Goal: Entertainment & Leisure: Browse casually

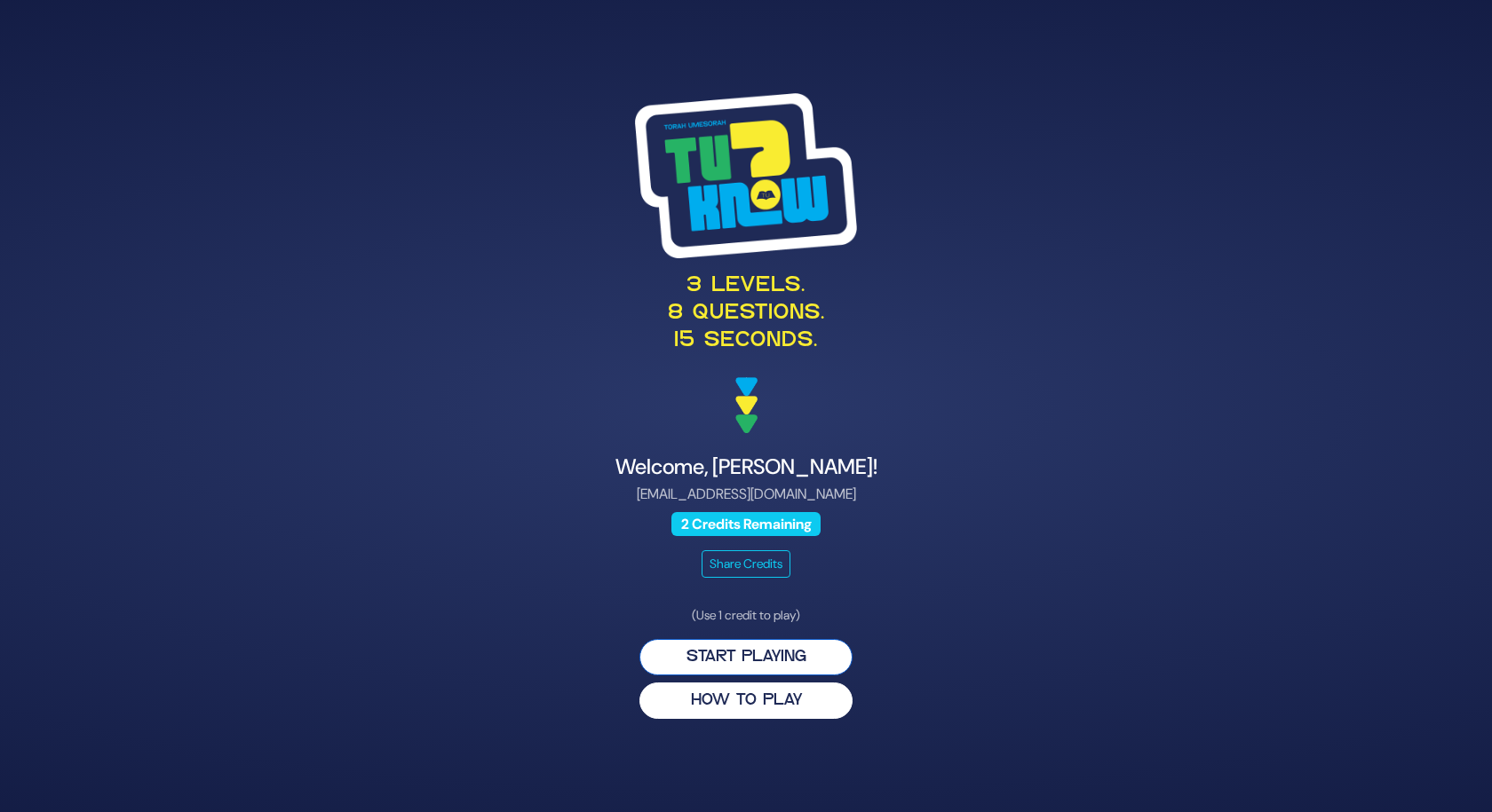
click at [755, 659] on button "Start Playing" at bounding box center [746, 657] width 213 height 36
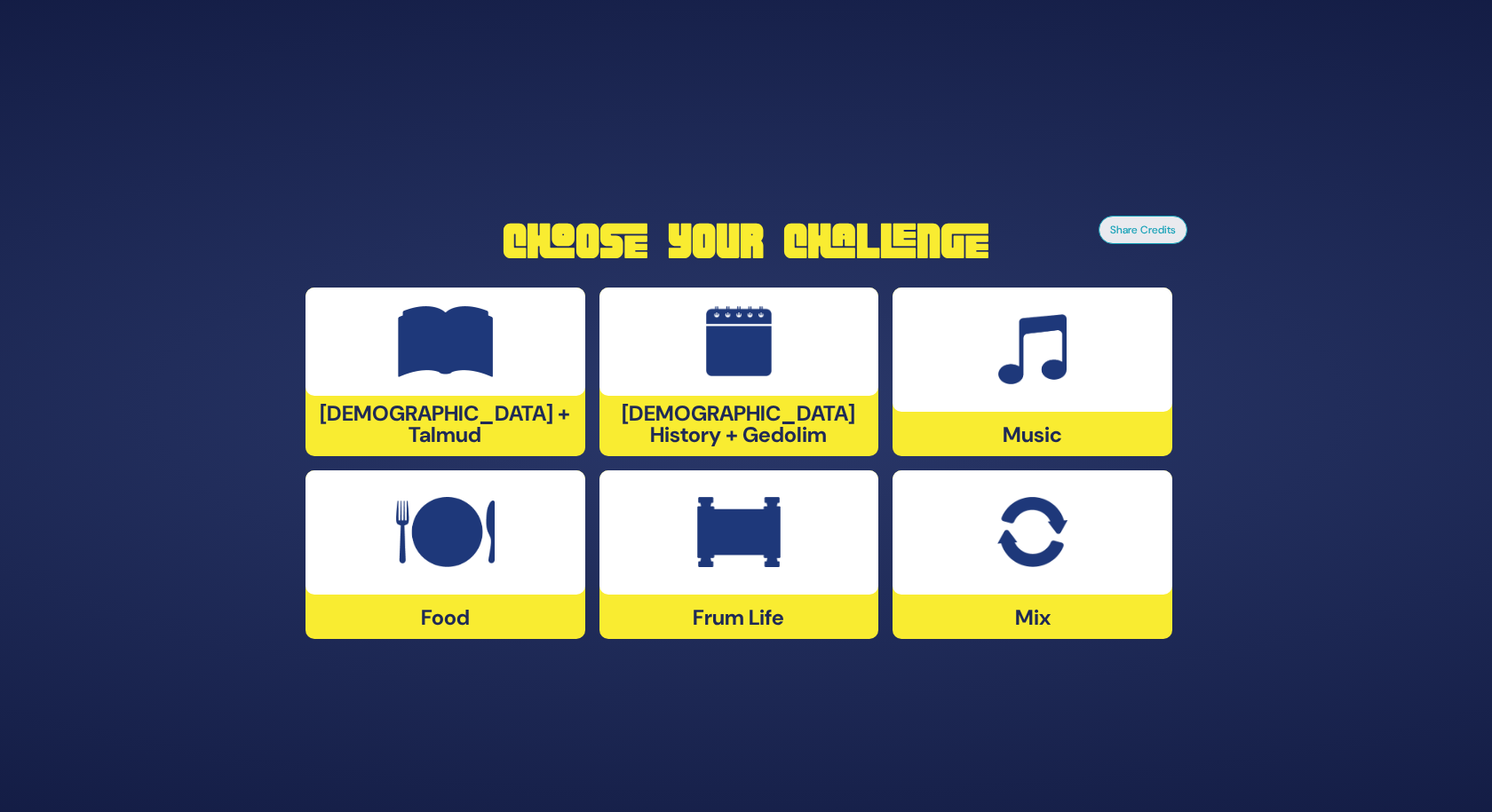
click at [771, 538] on img at bounding box center [740, 532] width 84 height 71
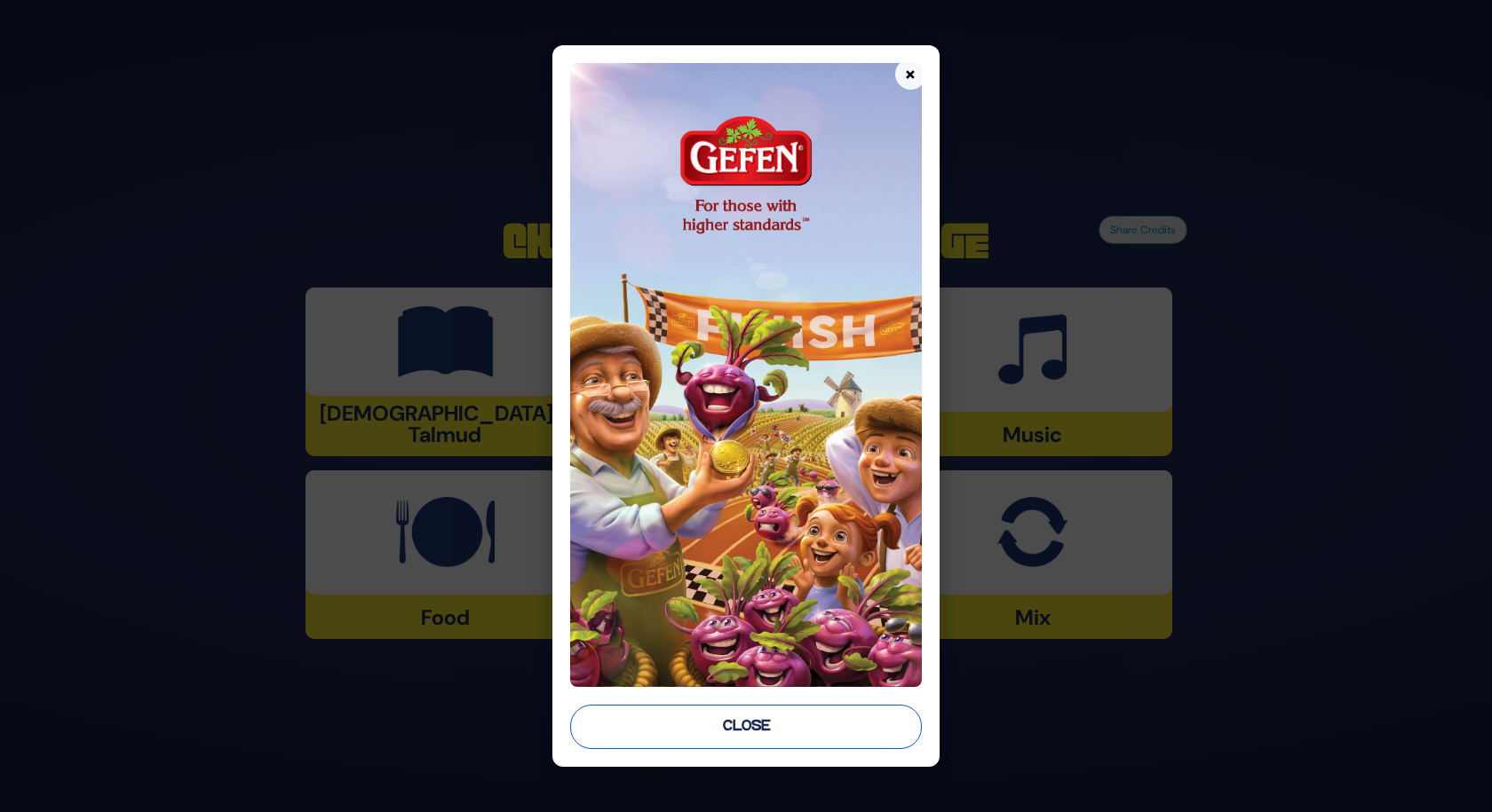
click at [768, 721] on button "Close" at bounding box center [746, 727] width 352 height 44
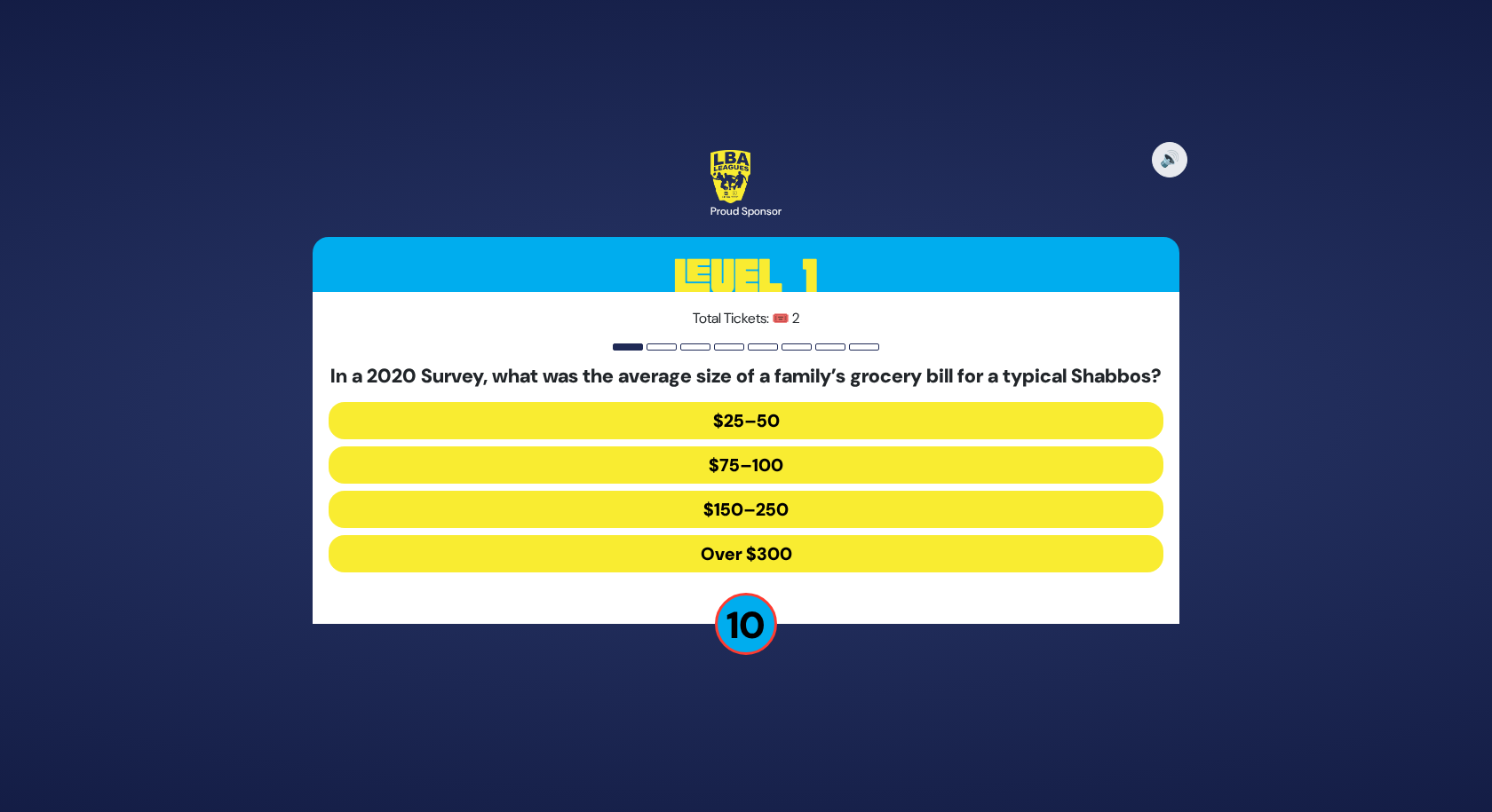
click at [903, 715] on div "🔊 Proud Sponsor Level 1 Total Tickets: 🎟️ 2 In a 2020 Survey, what was the aver…" at bounding box center [746, 406] width 1492 height 812
click at [762, 569] on button "Over $300" at bounding box center [746, 553] width 835 height 37
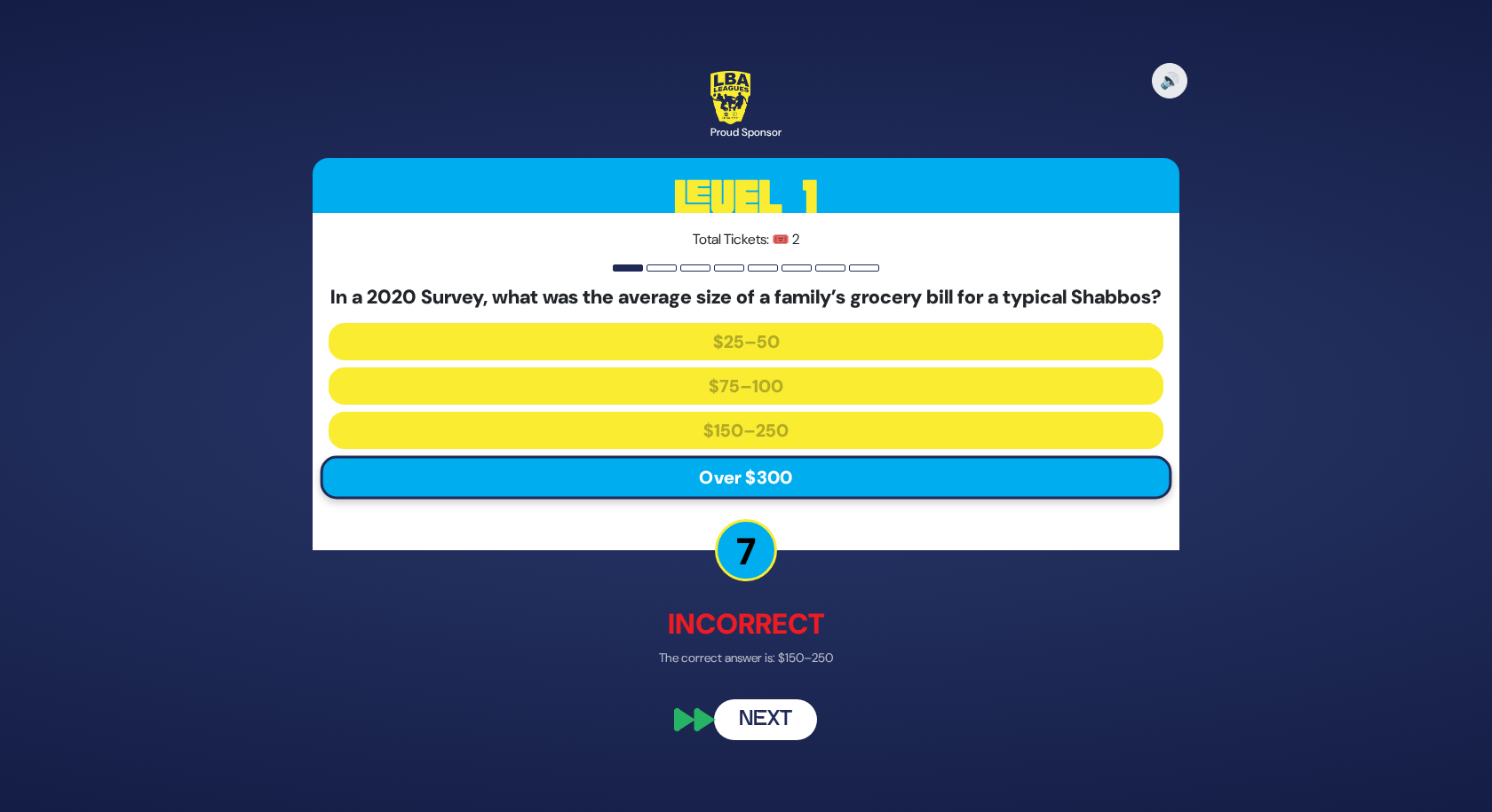
click at [767, 739] on button "Next" at bounding box center [765, 720] width 103 height 41
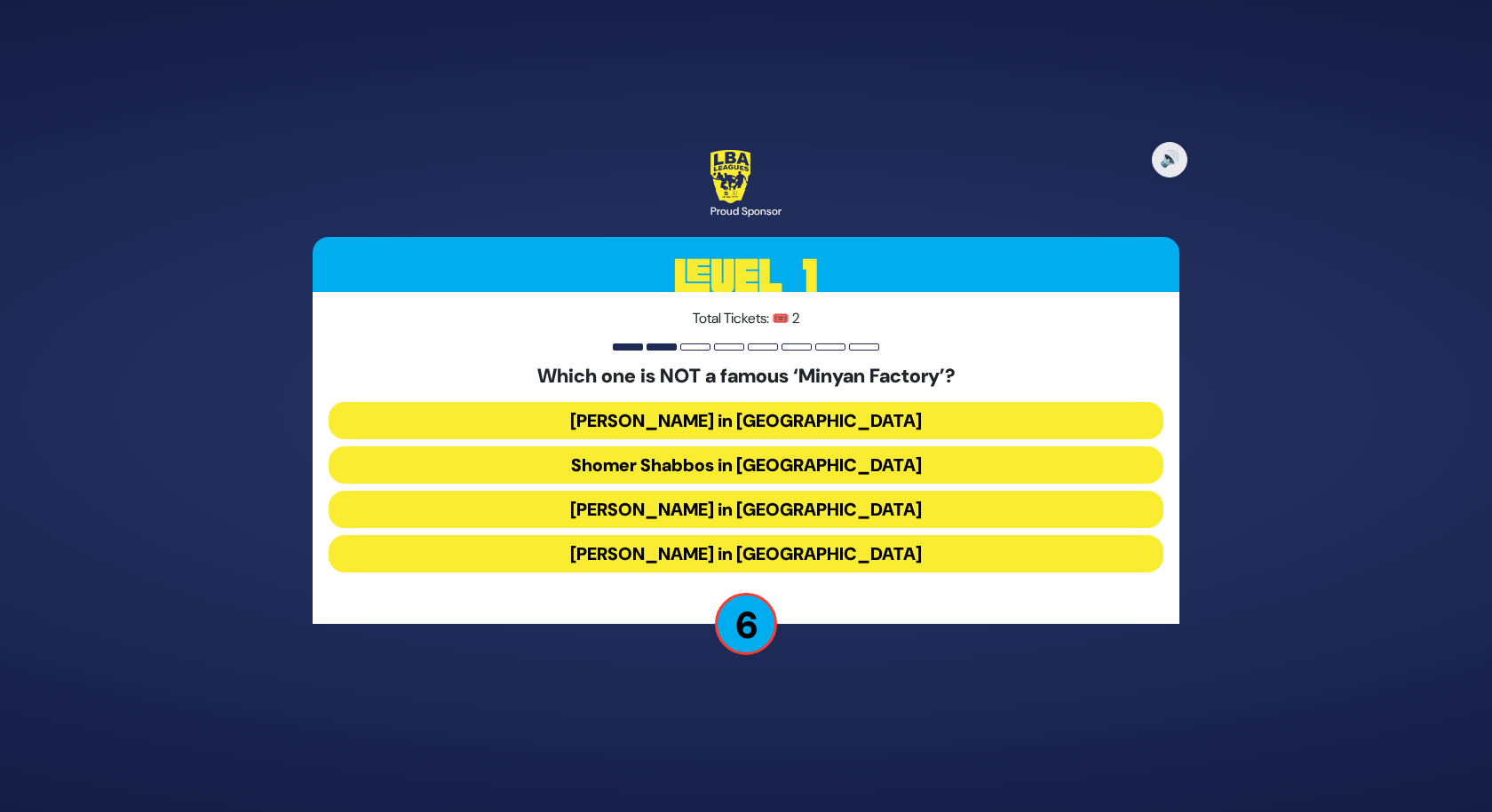
click at [789, 423] on button "Landau’s in Flatbush" at bounding box center [746, 420] width 835 height 37
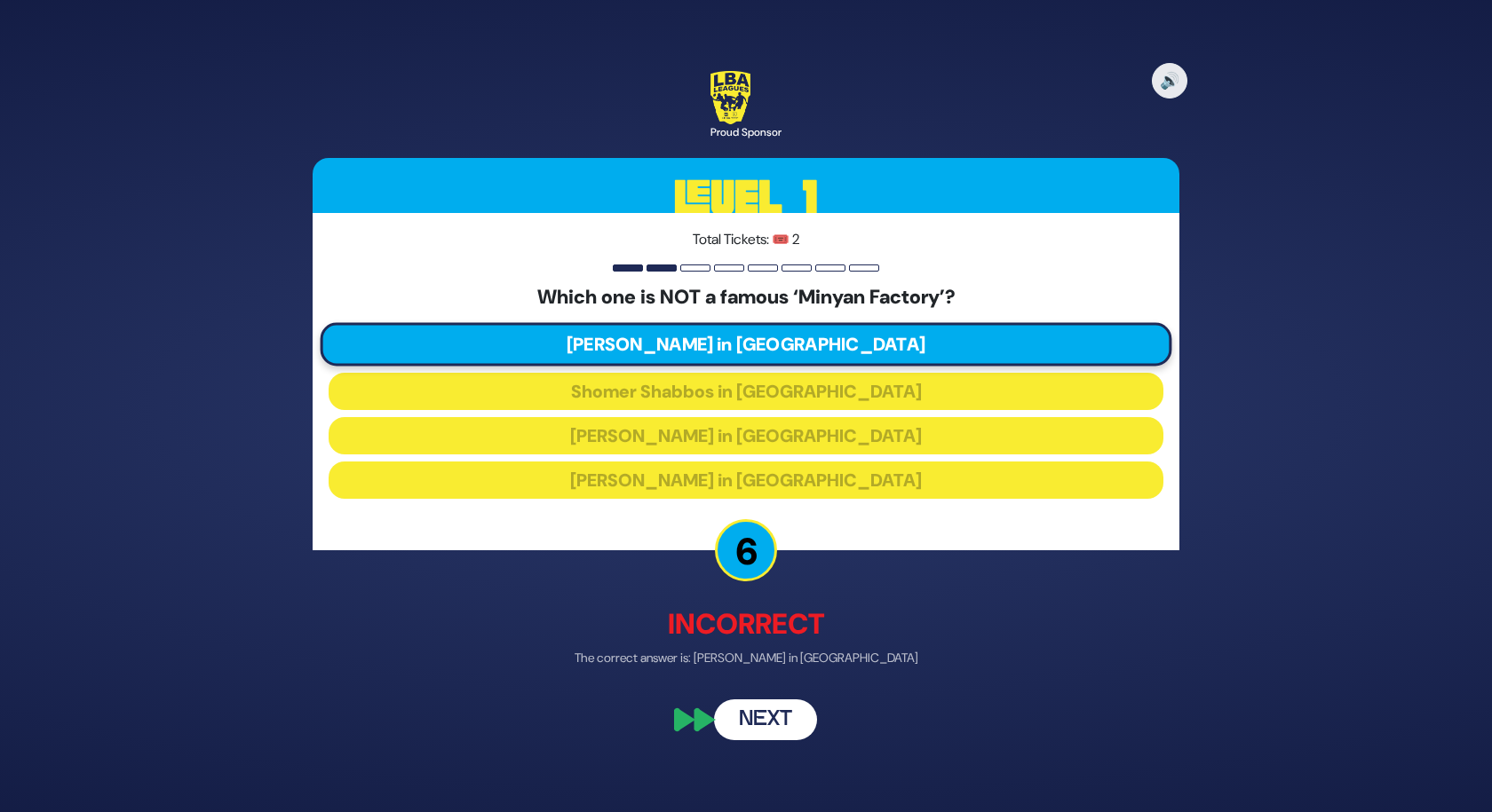
click at [758, 727] on button "Next" at bounding box center [765, 720] width 103 height 41
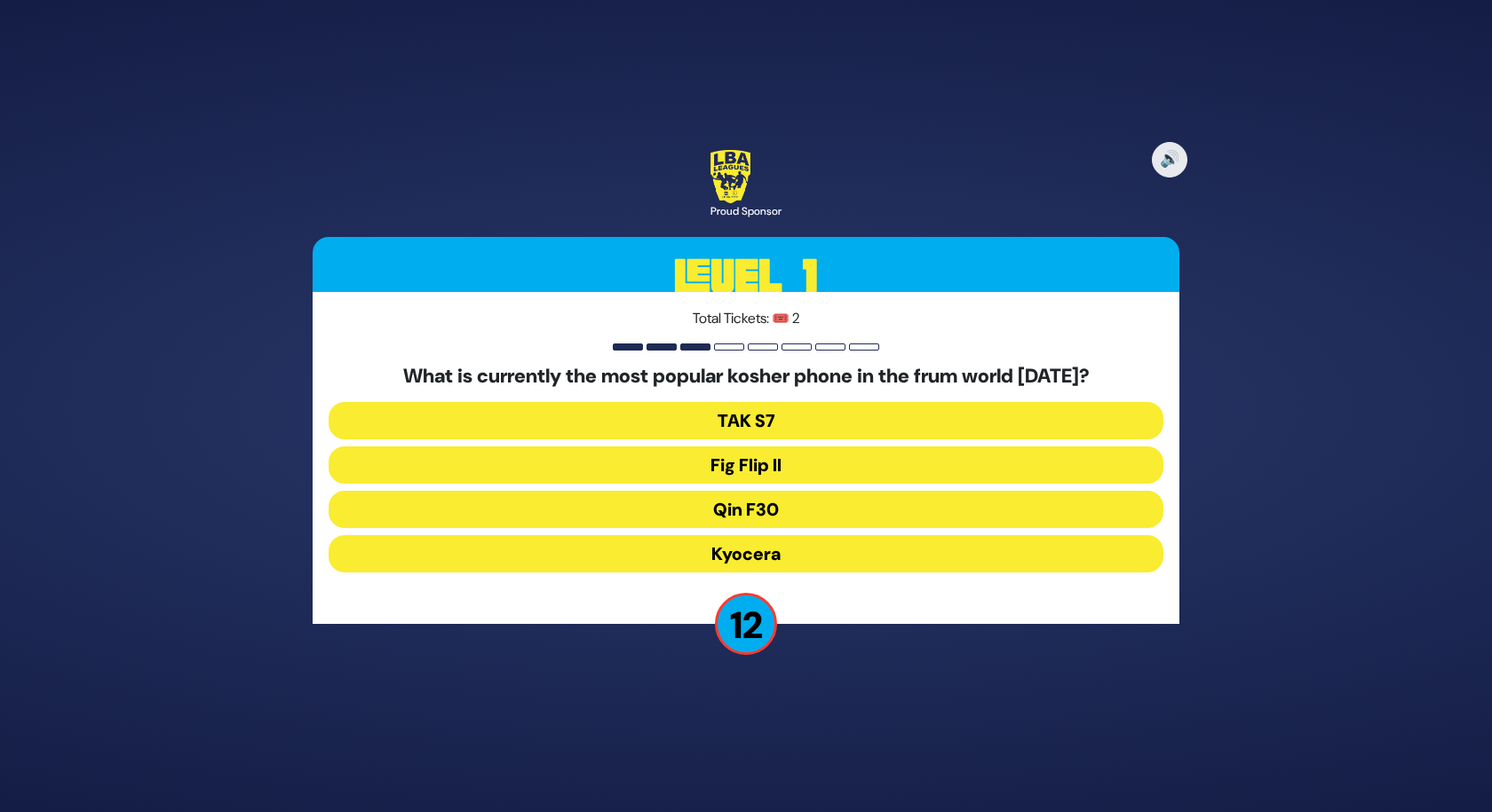
click at [790, 469] on button "Fig Flip II" at bounding box center [746, 464] width 835 height 37
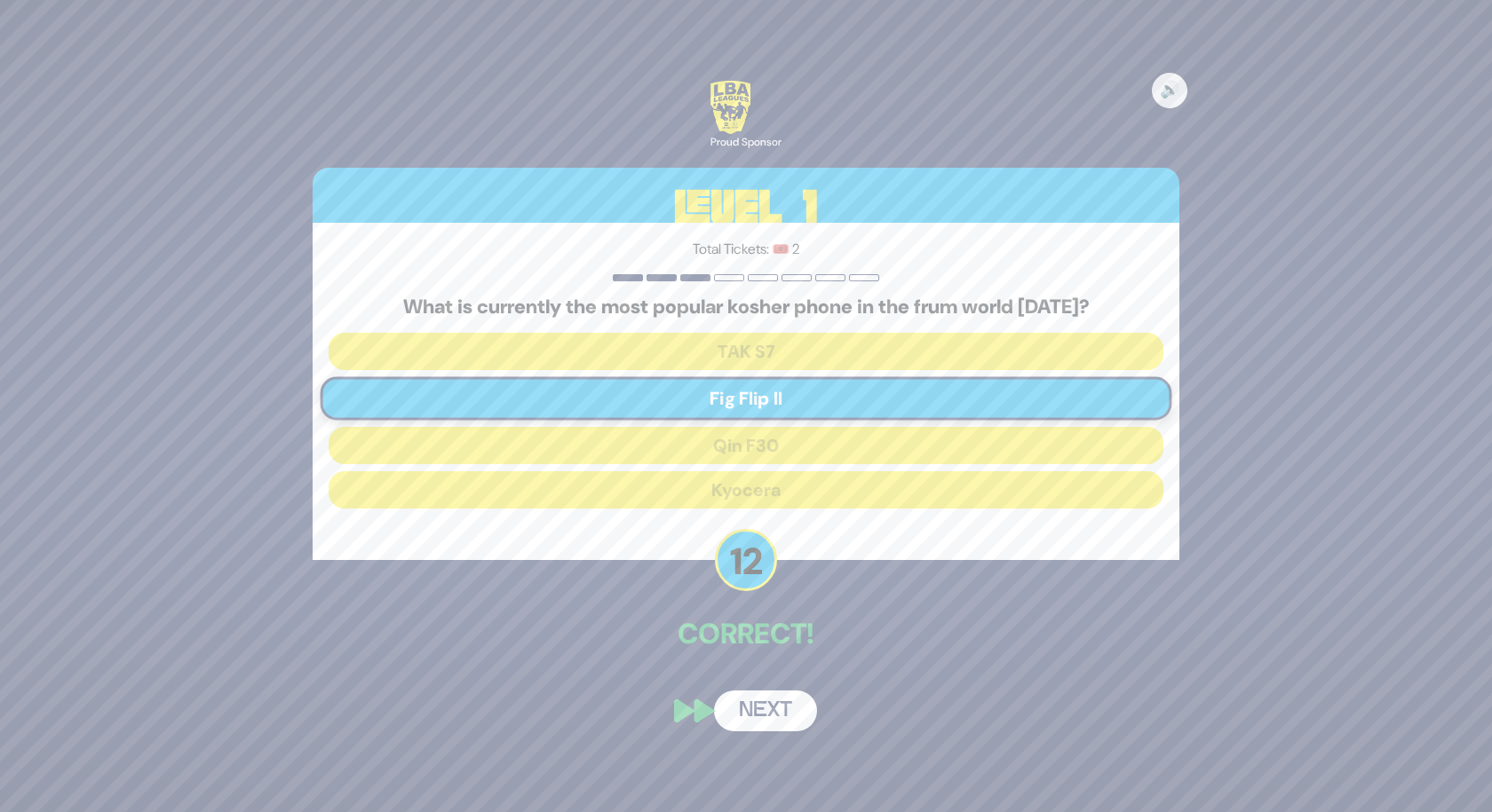
click at [748, 722] on button "Next" at bounding box center [765, 711] width 103 height 41
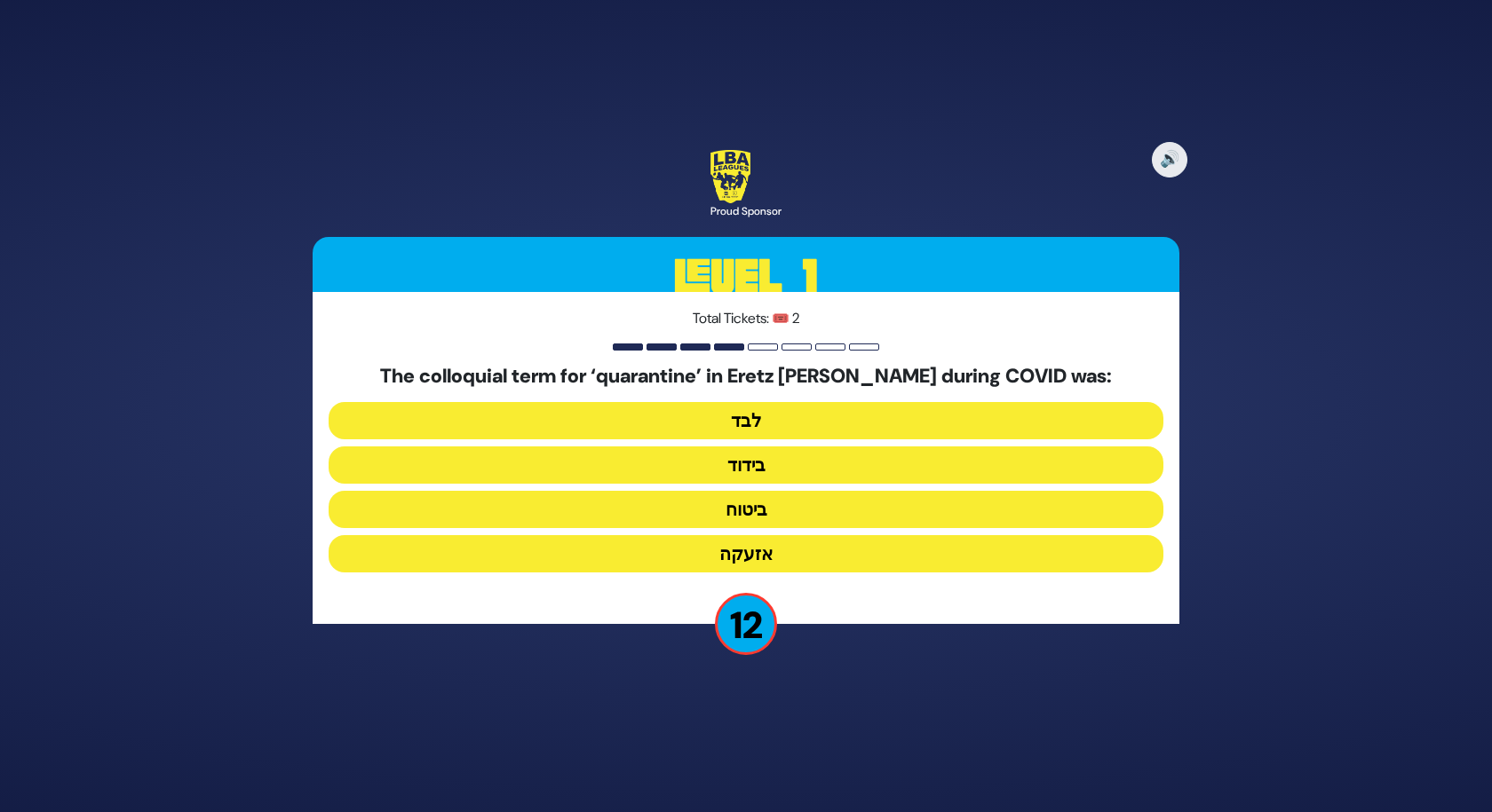
click at [771, 460] on button "בידוד" at bounding box center [746, 464] width 835 height 37
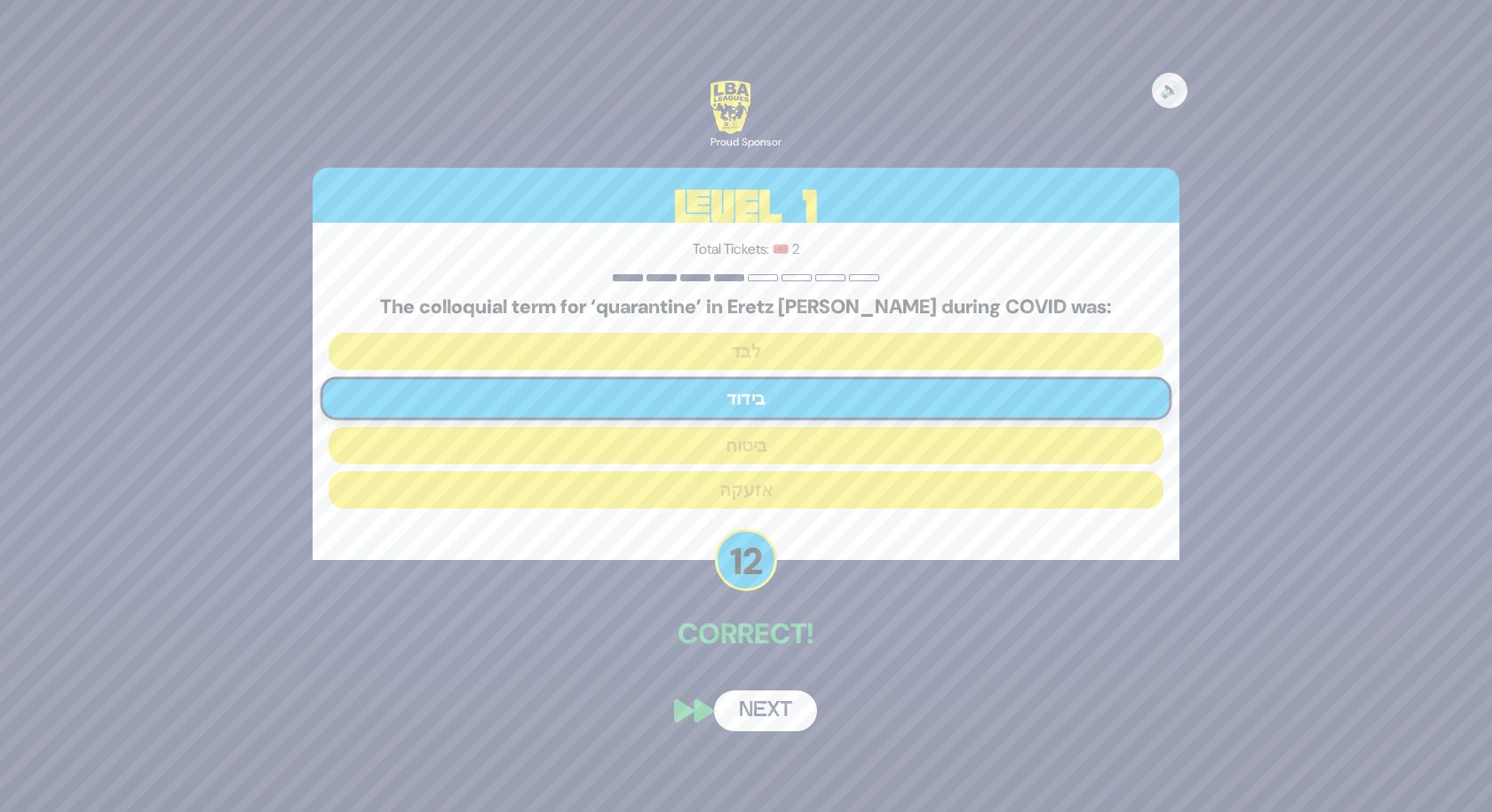
click at [762, 711] on button "Next" at bounding box center [765, 711] width 103 height 41
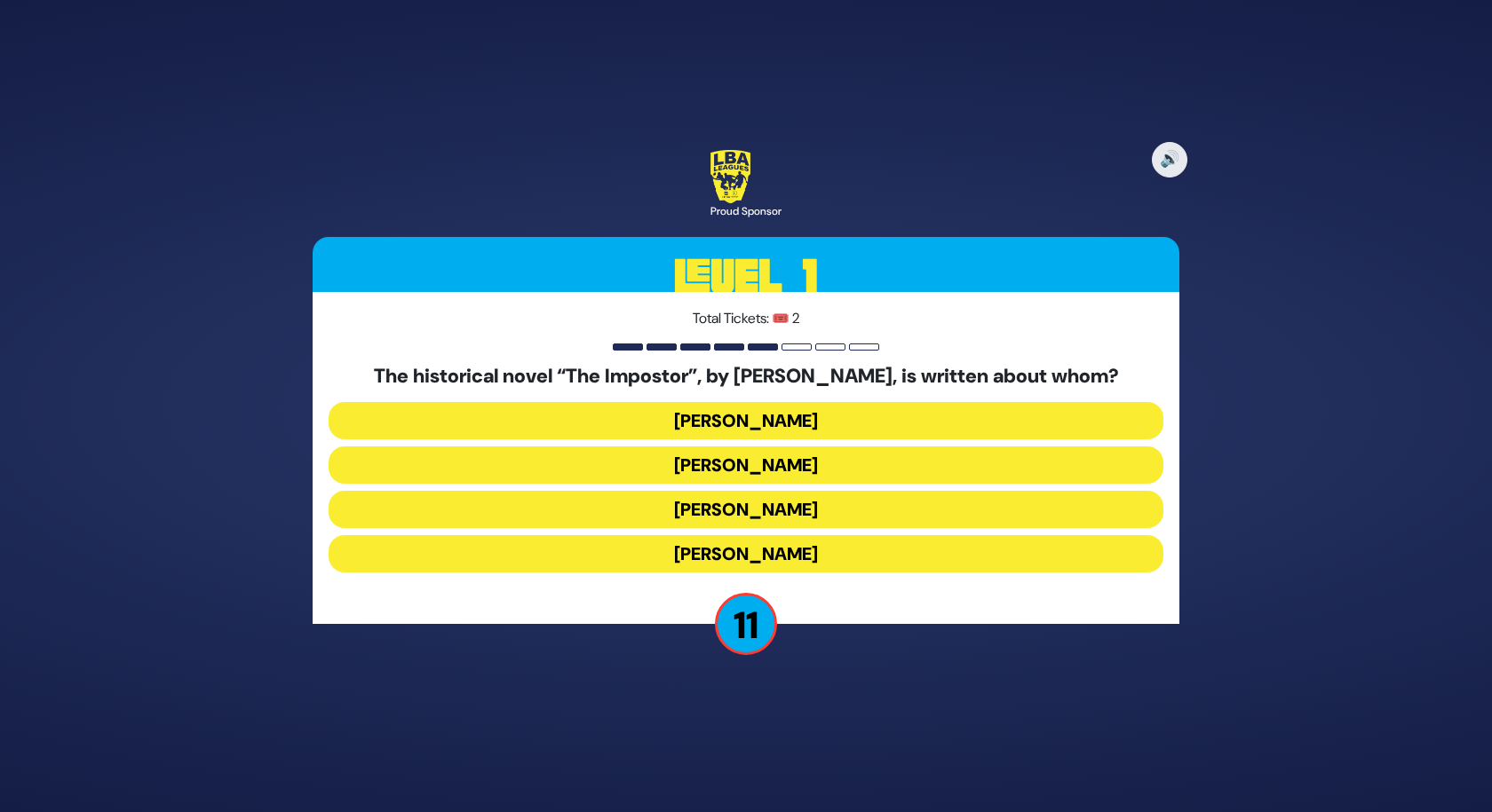
click at [797, 504] on button "Shabbesai Tzvi" at bounding box center [746, 509] width 835 height 37
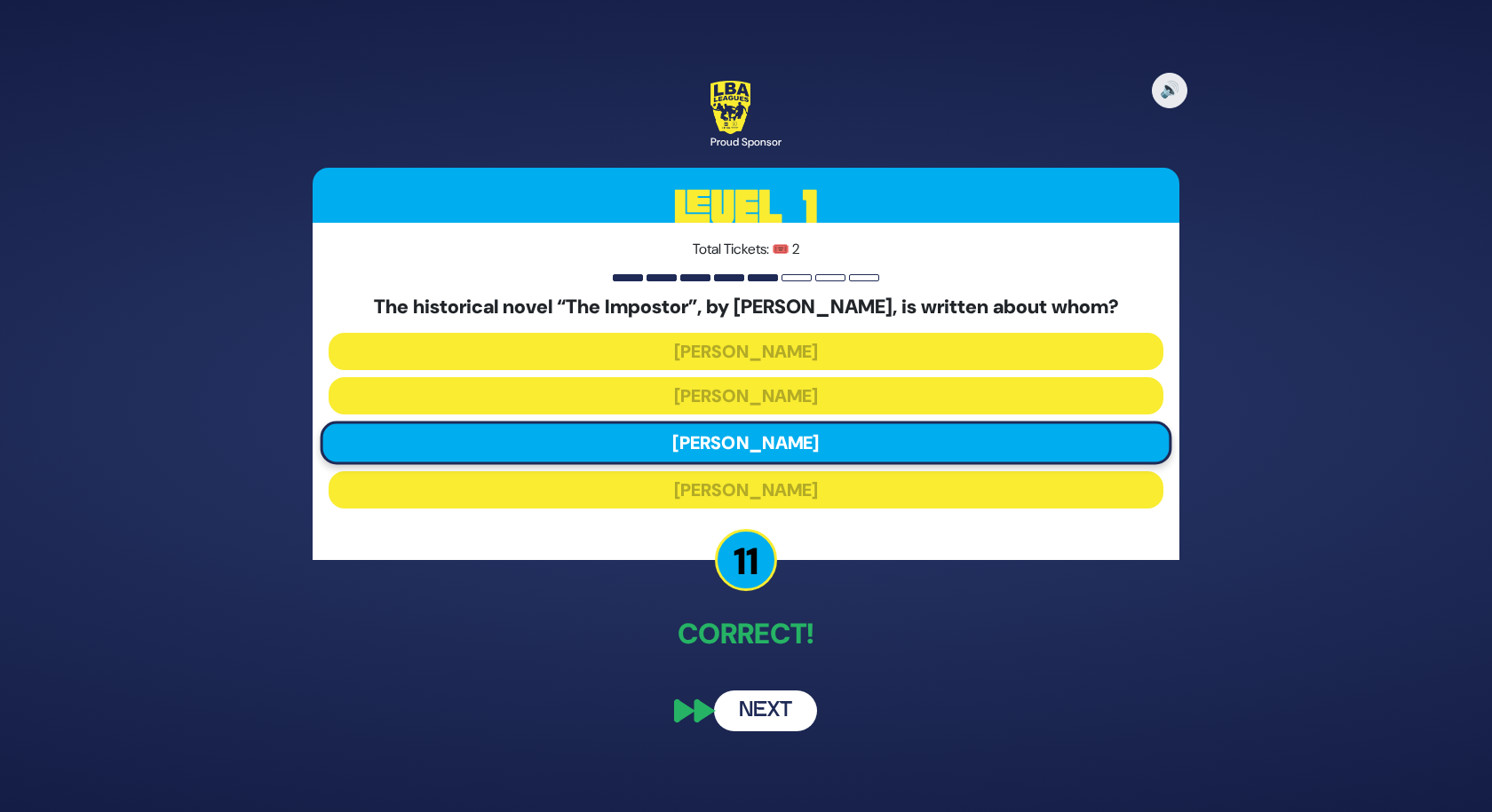
click at [755, 716] on button "Next" at bounding box center [765, 711] width 103 height 41
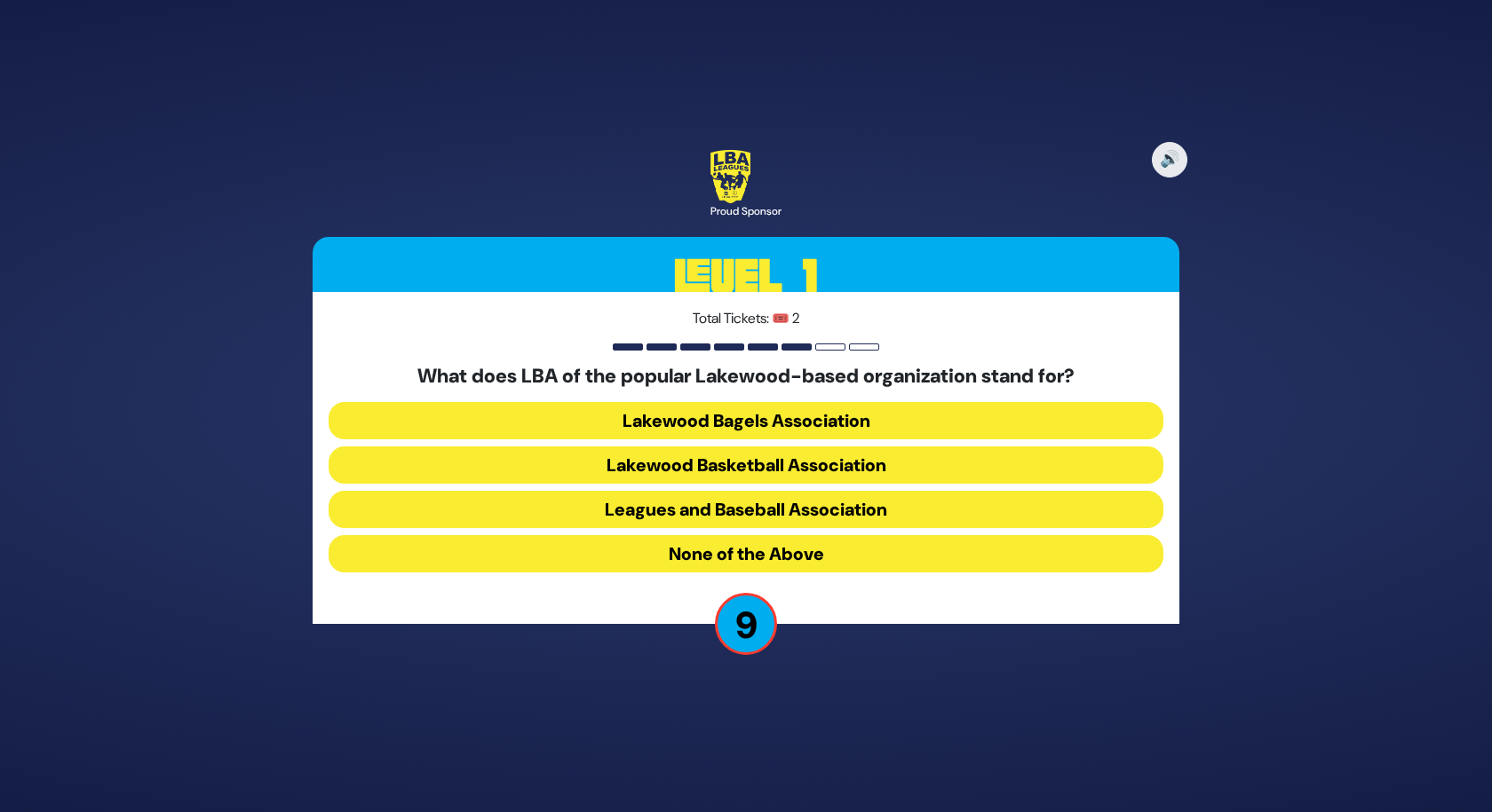
click at [765, 558] on button "None of the Above" at bounding box center [746, 553] width 835 height 37
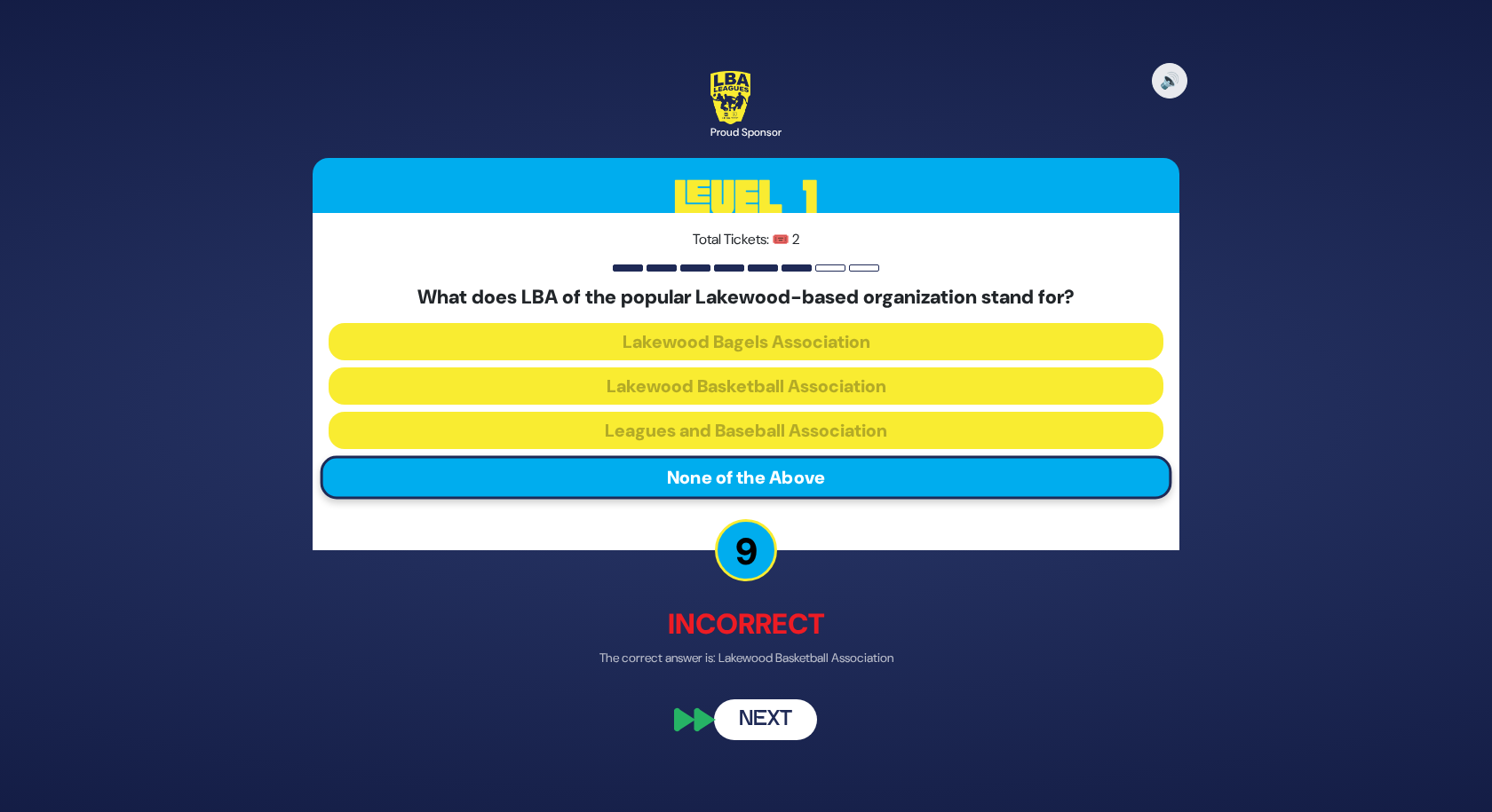
click at [749, 718] on button "Next" at bounding box center [765, 720] width 103 height 41
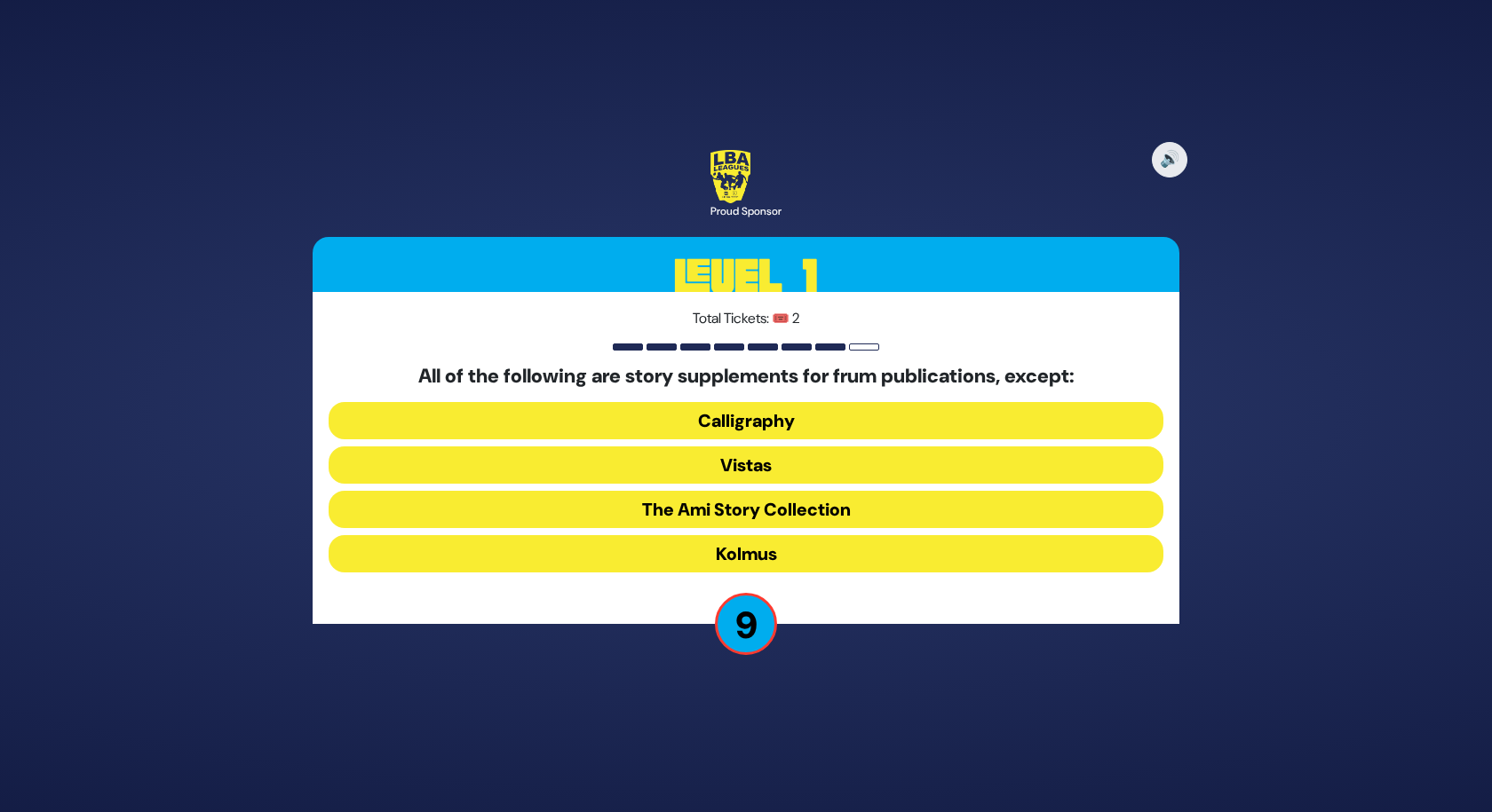
click at [795, 560] on button "Kolmus" at bounding box center [746, 553] width 835 height 37
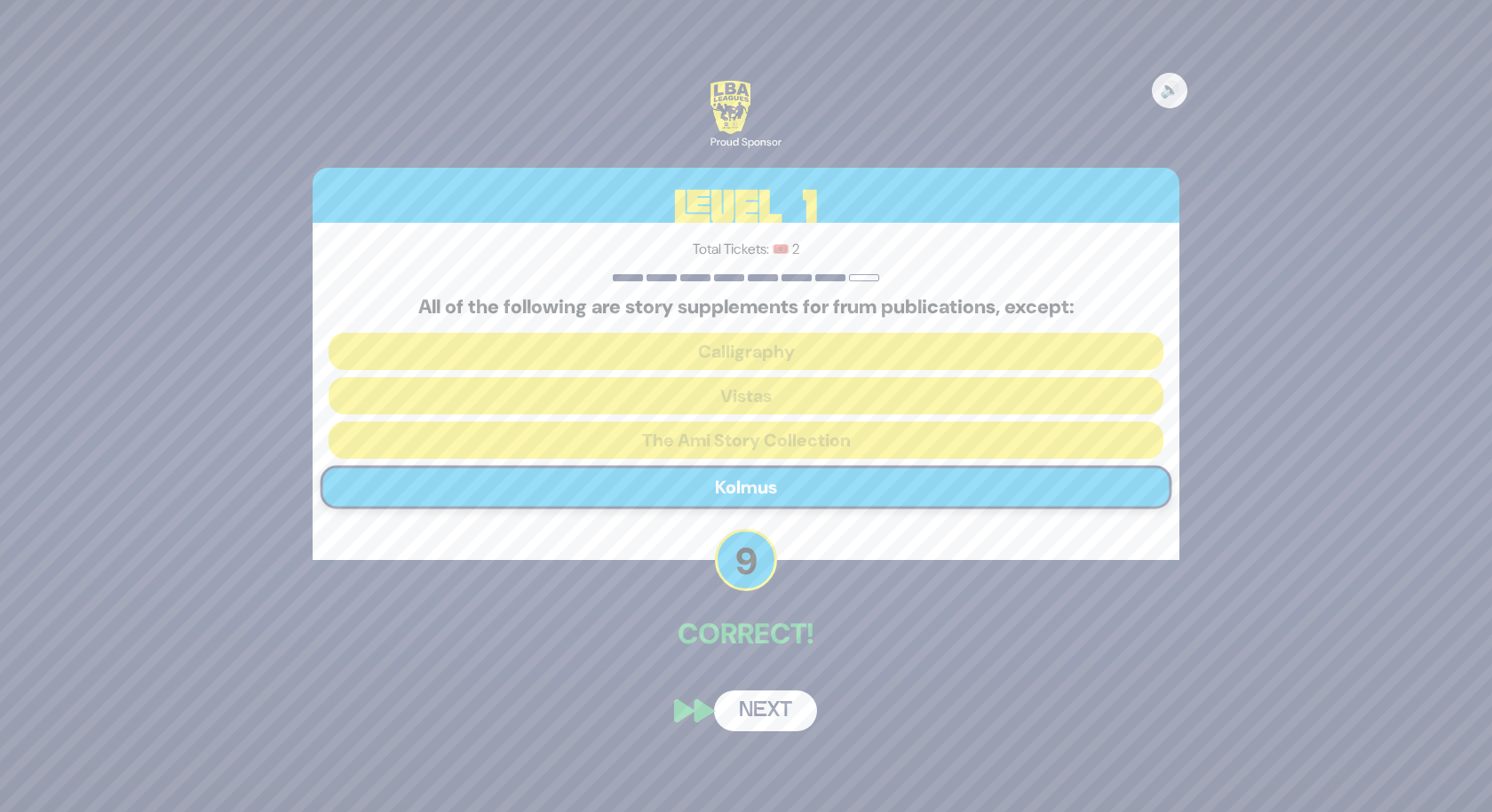
click at [776, 720] on button "Next" at bounding box center [765, 711] width 103 height 41
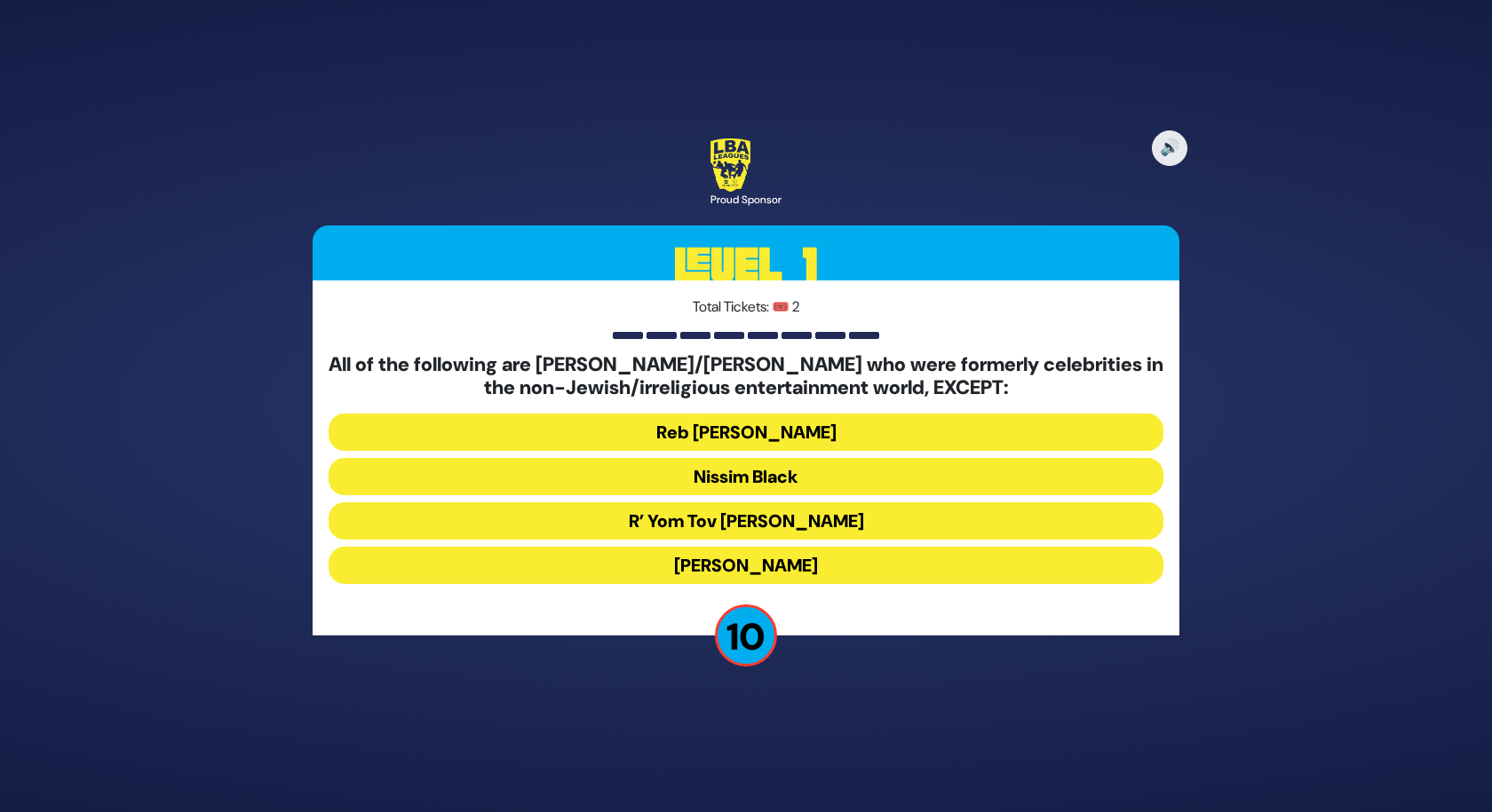
click at [780, 571] on button "Stephen Hill" at bounding box center [746, 565] width 835 height 37
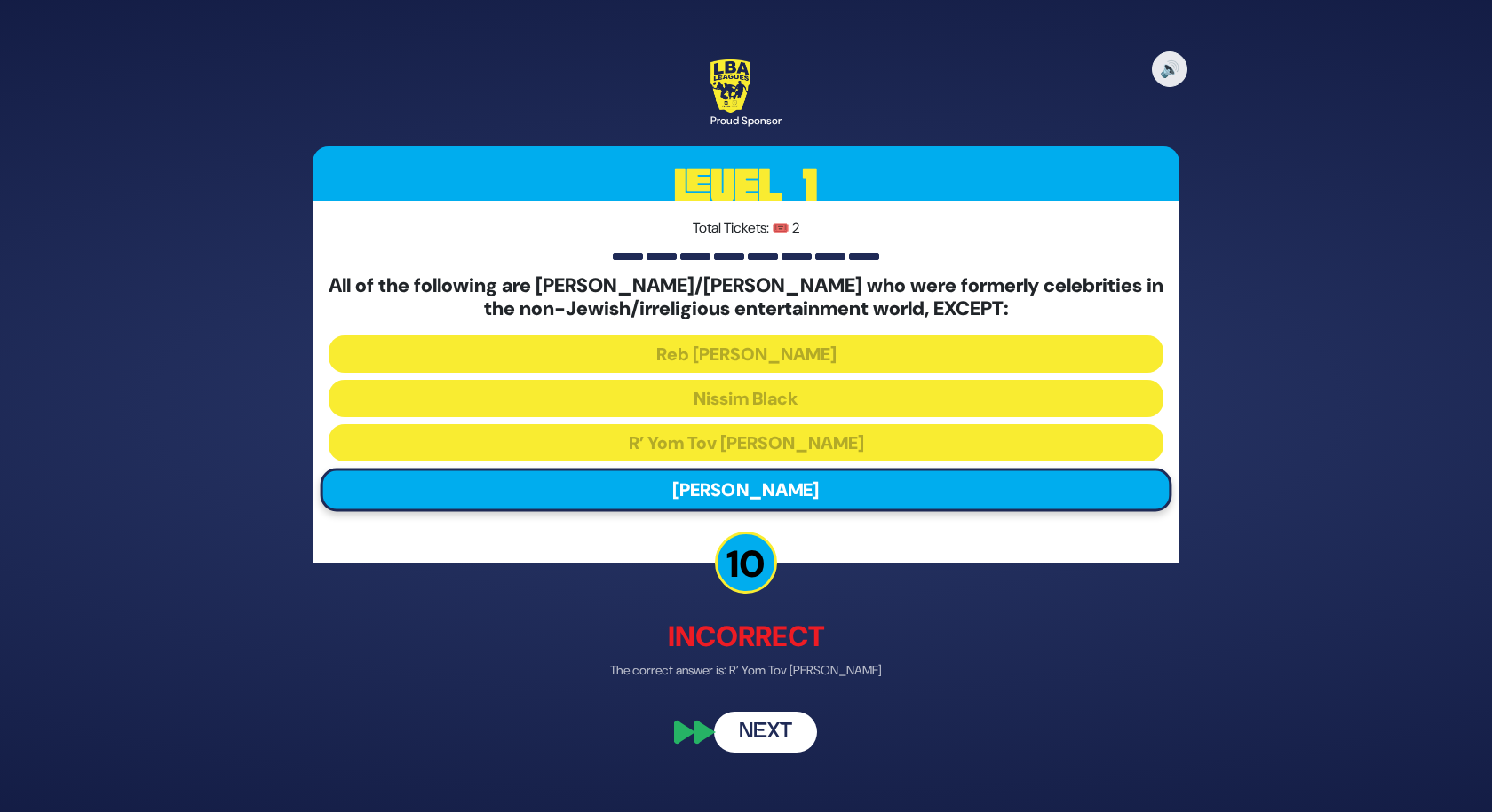
click at [755, 744] on button "Next" at bounding box center [765, 732] width 103 height 41
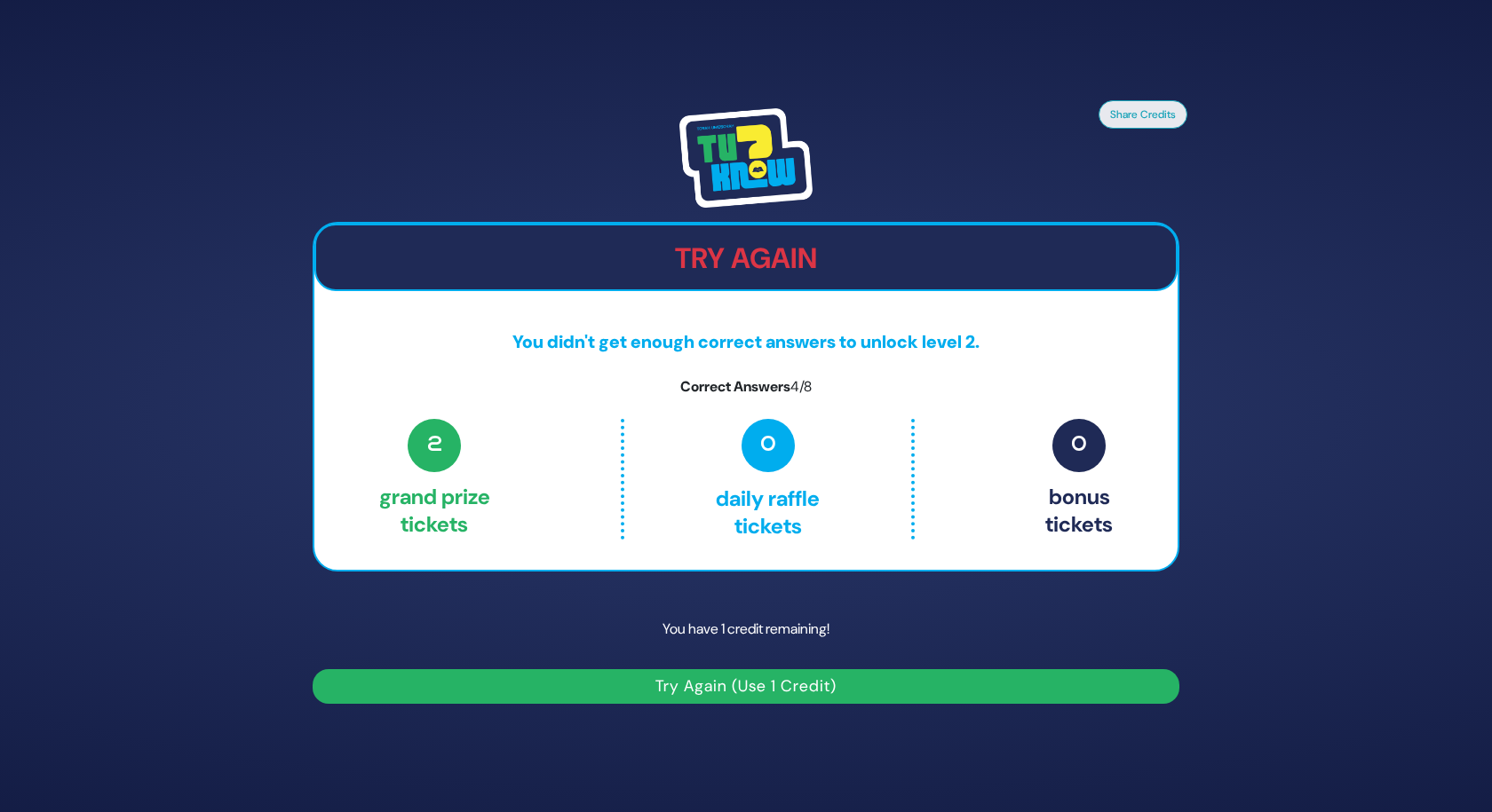
click at [790, 689] on button "Try Again (Use 1 Credit)" at bounding box center [746, 686] width 867 height 35
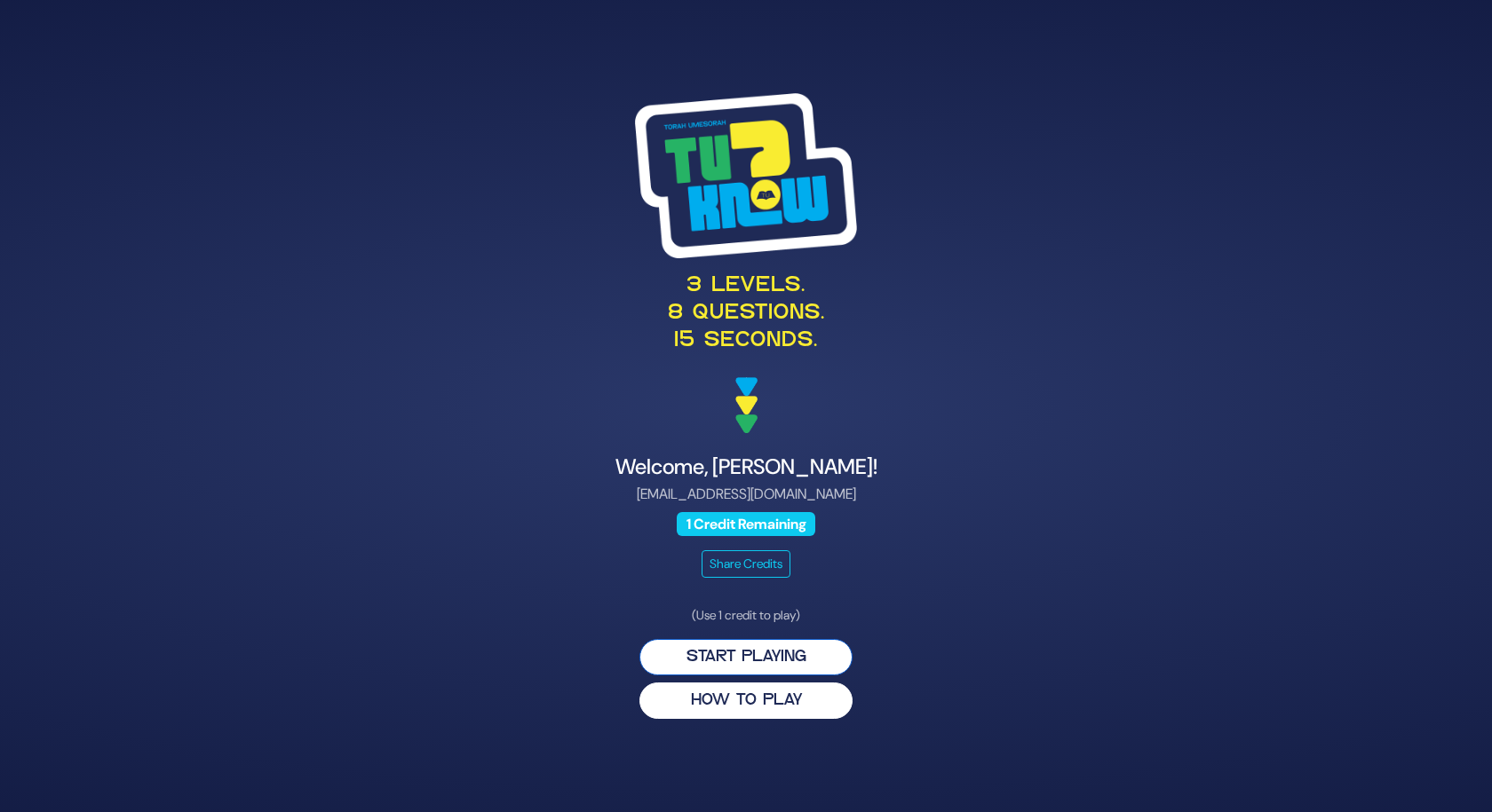
click at [779, 665] on button "Start Playing" at bounding box center [746, 657] width 213 height 36
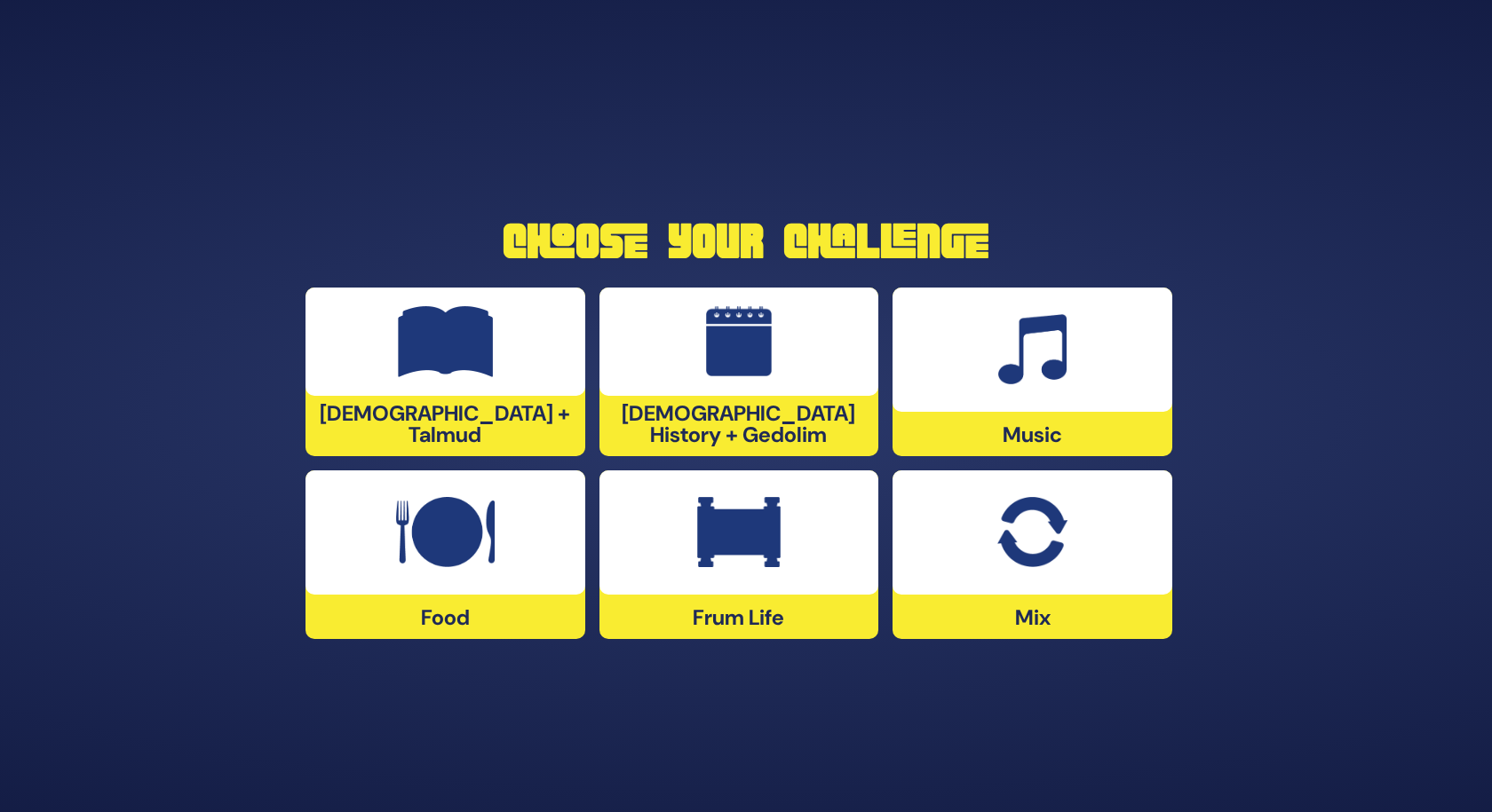
click at [485, 590] on div at bounding box center [446, 532] width 280 height 124
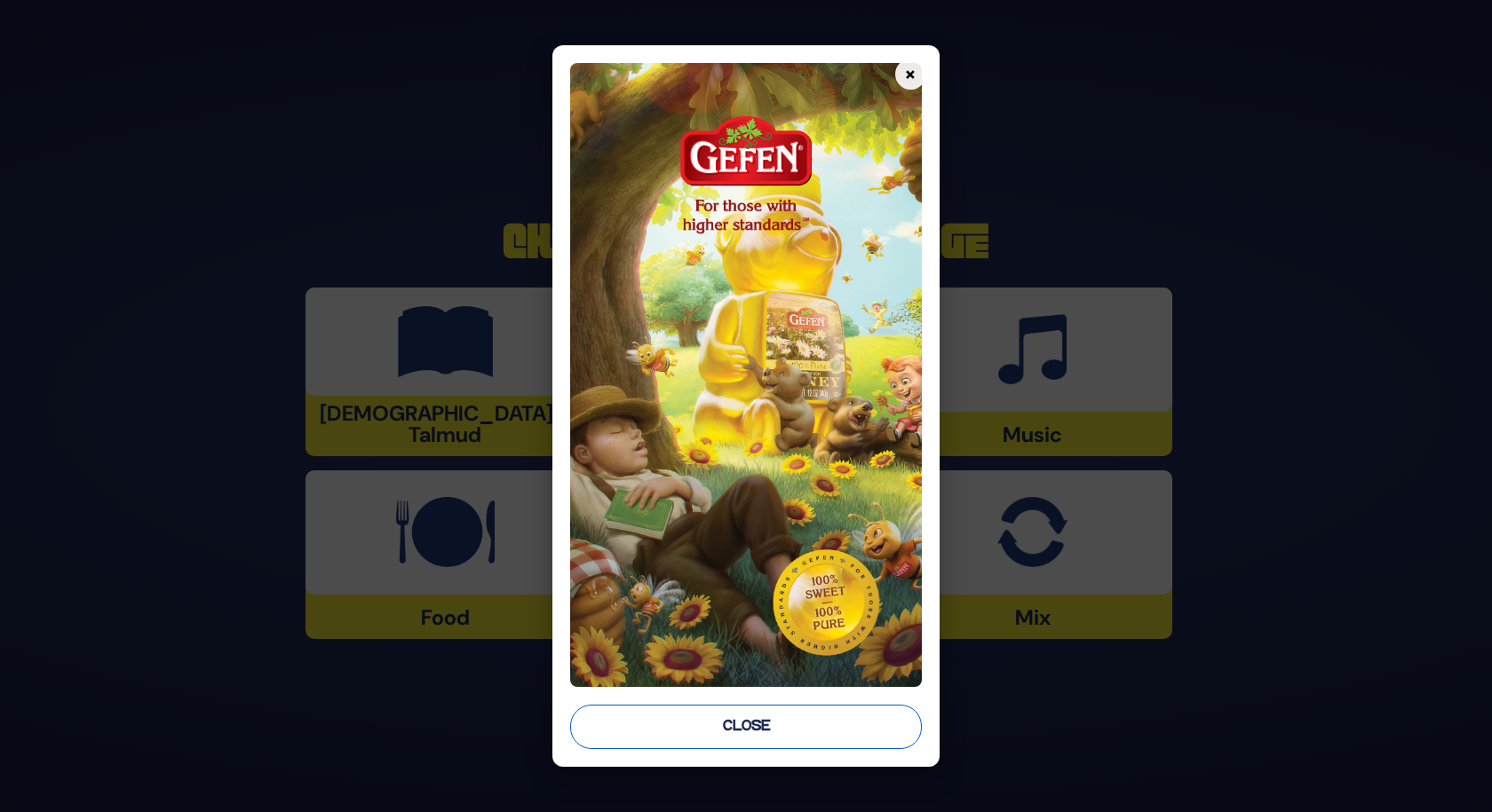
click at [787, 731] on button "Close" at bounding box center [746, 727] width 352 height 44
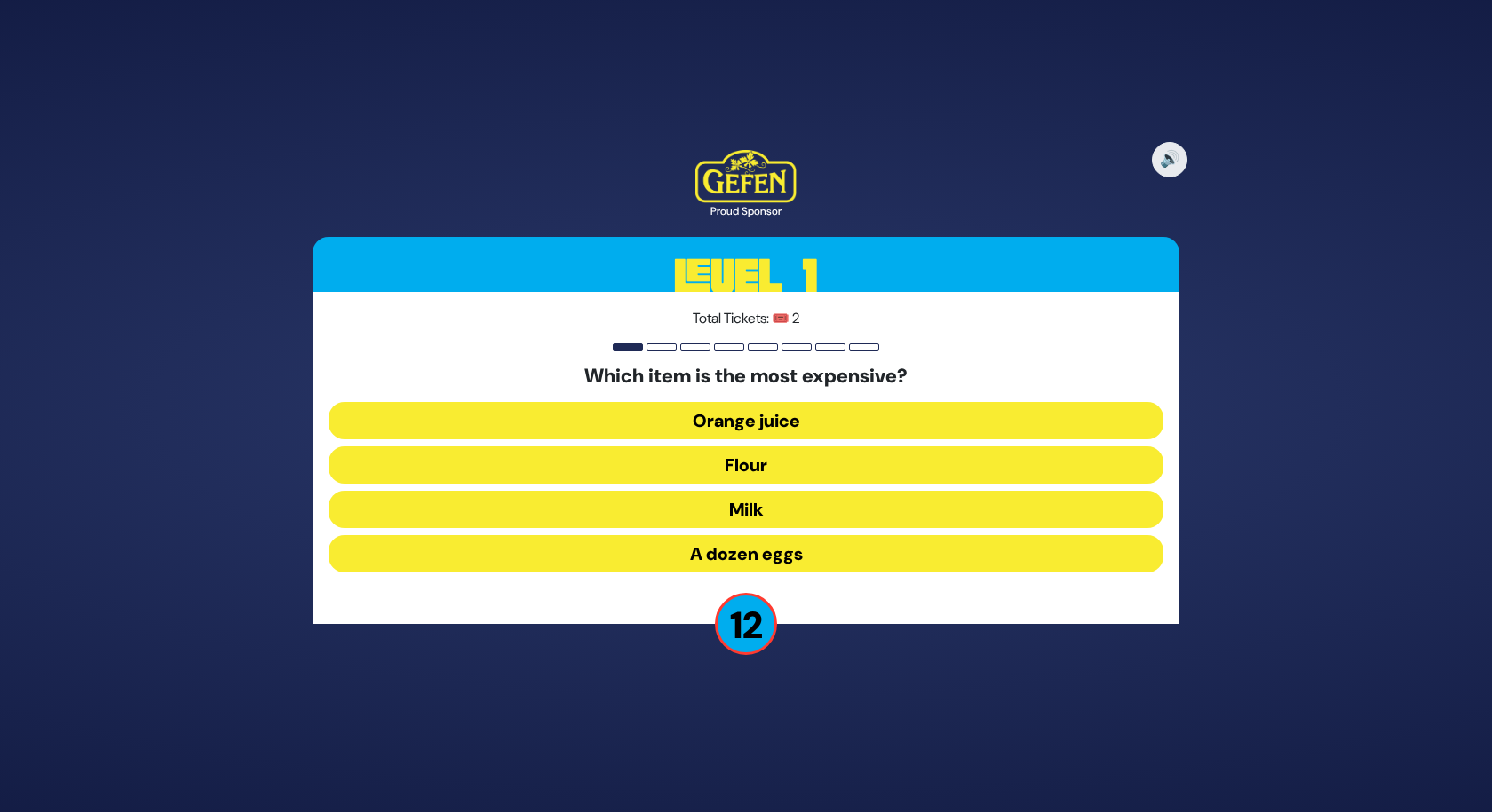
click at [789, 549] on button "A dozen eggs" at bounding box center [746, 553] width 835 height 37
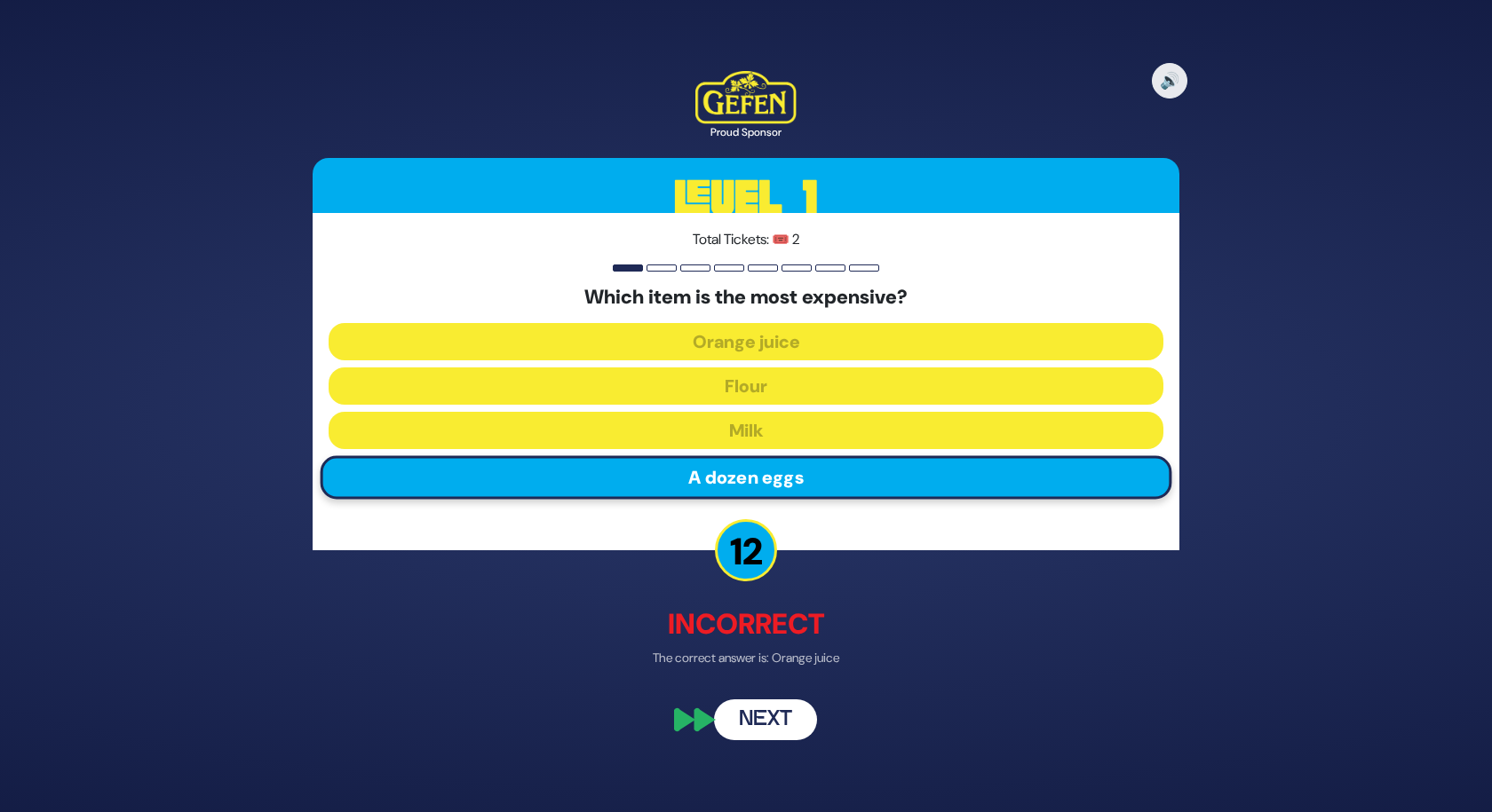
click at [779, 731] on button "Next" at bounding box center [765, 720] width 103 height 41
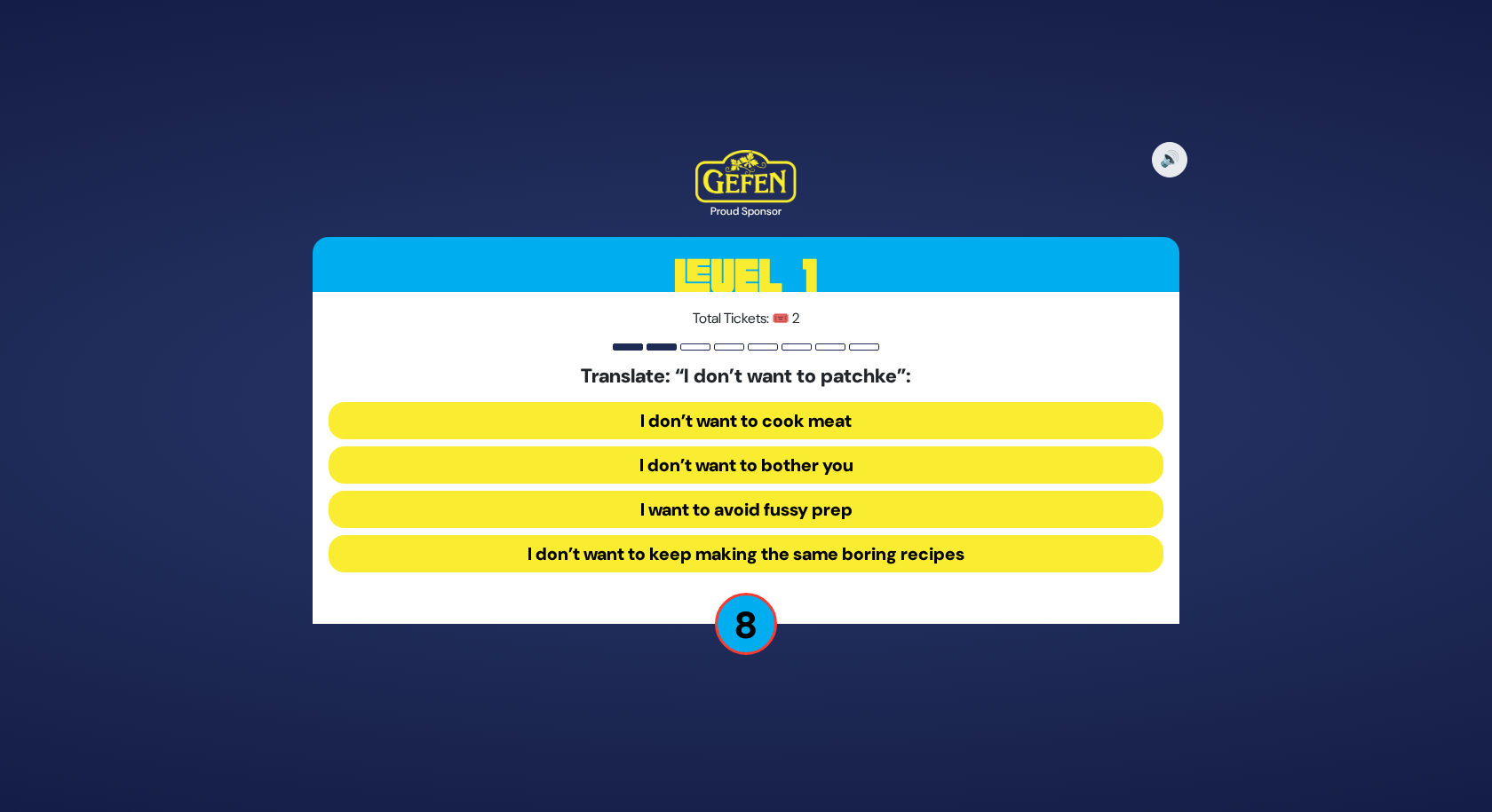
click at [750, 517] on button "I want to avoid fussy prep" at bounding box center [746, 509] width 835 height 37
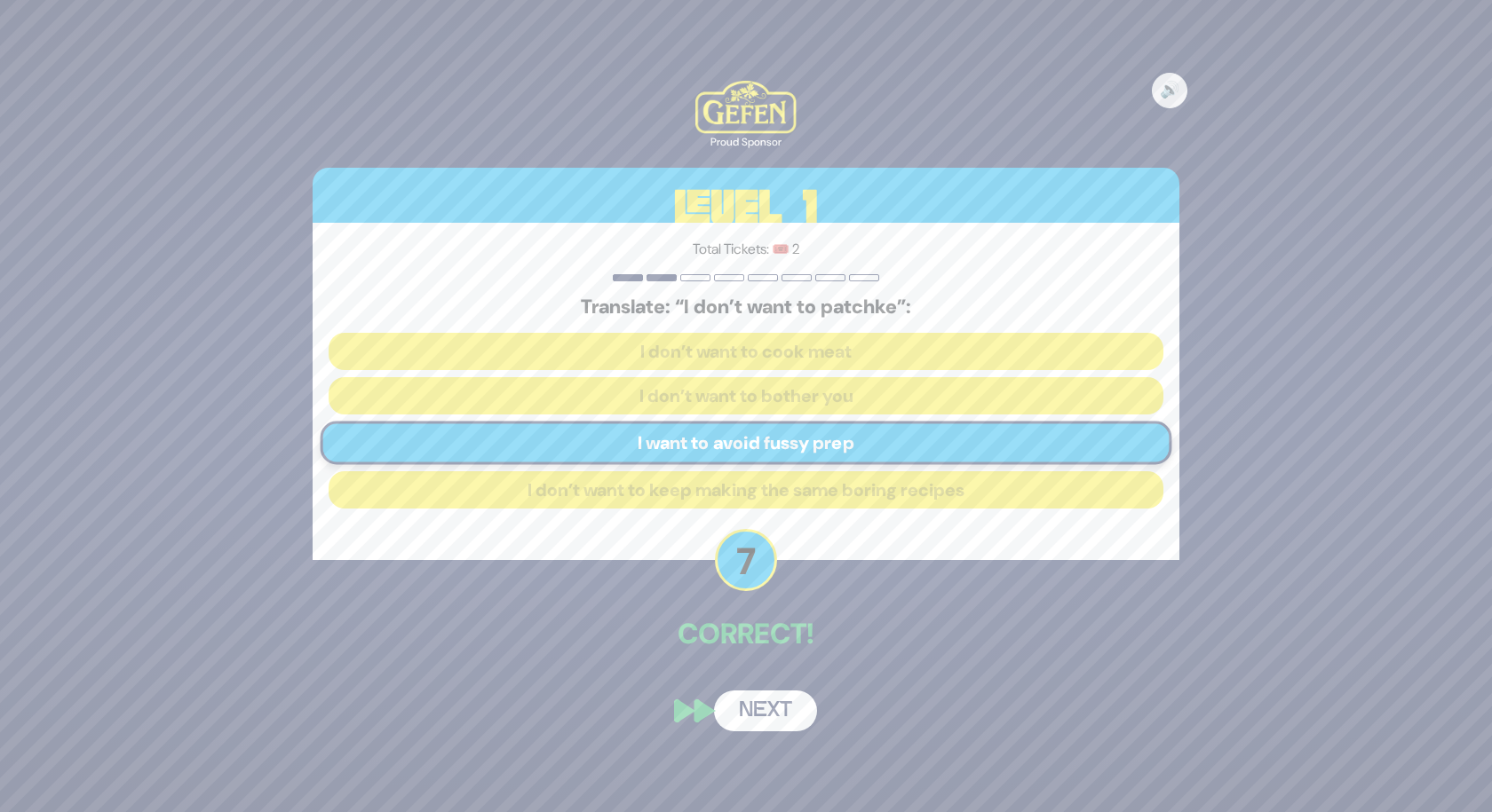
click at [740, 722] on button "Next" at bounding box center [765, 711] width 103 height 41
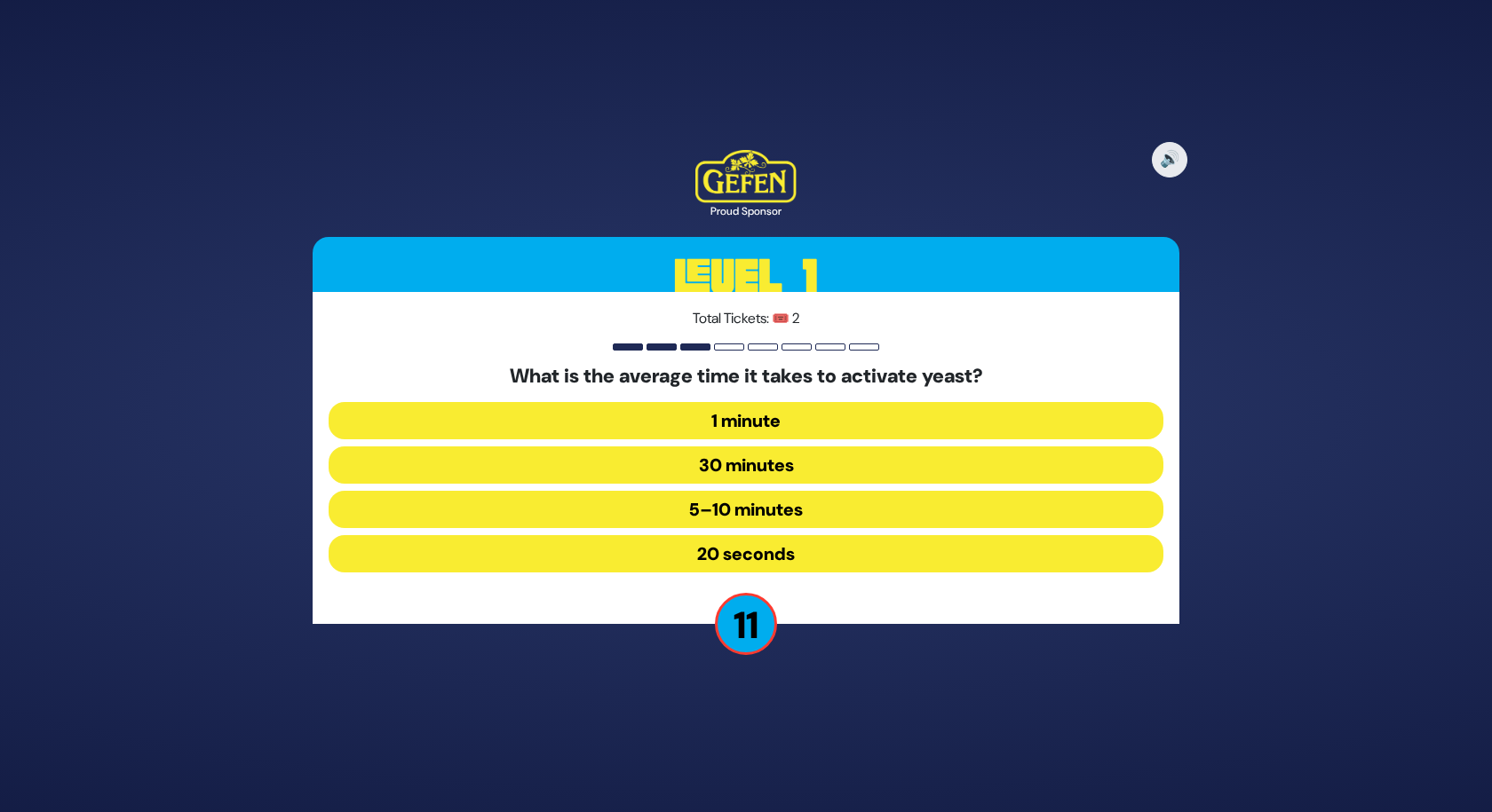
click at [762, 514] on button "5–10 minutes" at bounding box center [746, 509] width 835 height 37
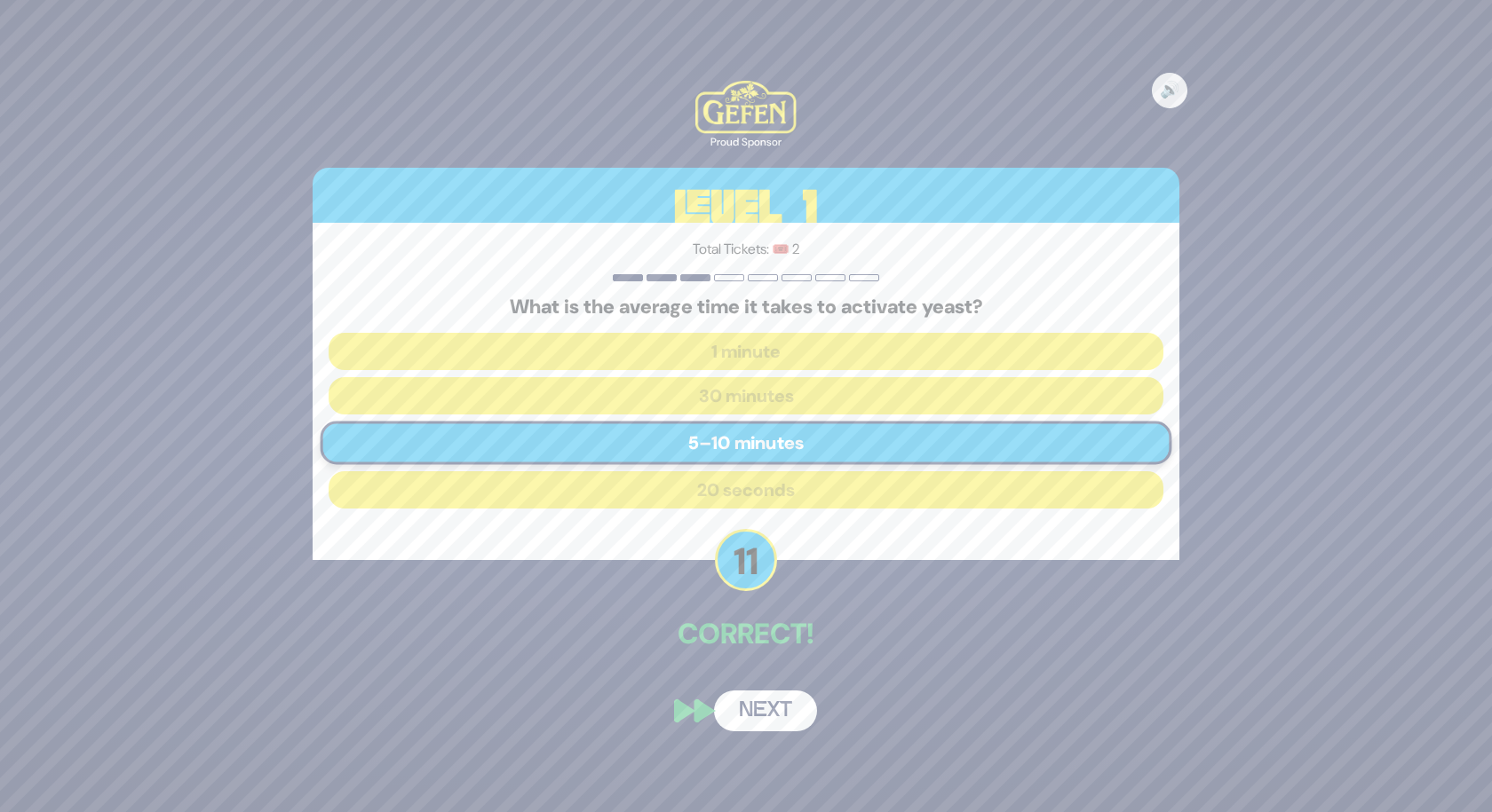
click at [740, 715] on button "Next" at bounding box center [765, 711] width 103 height 41
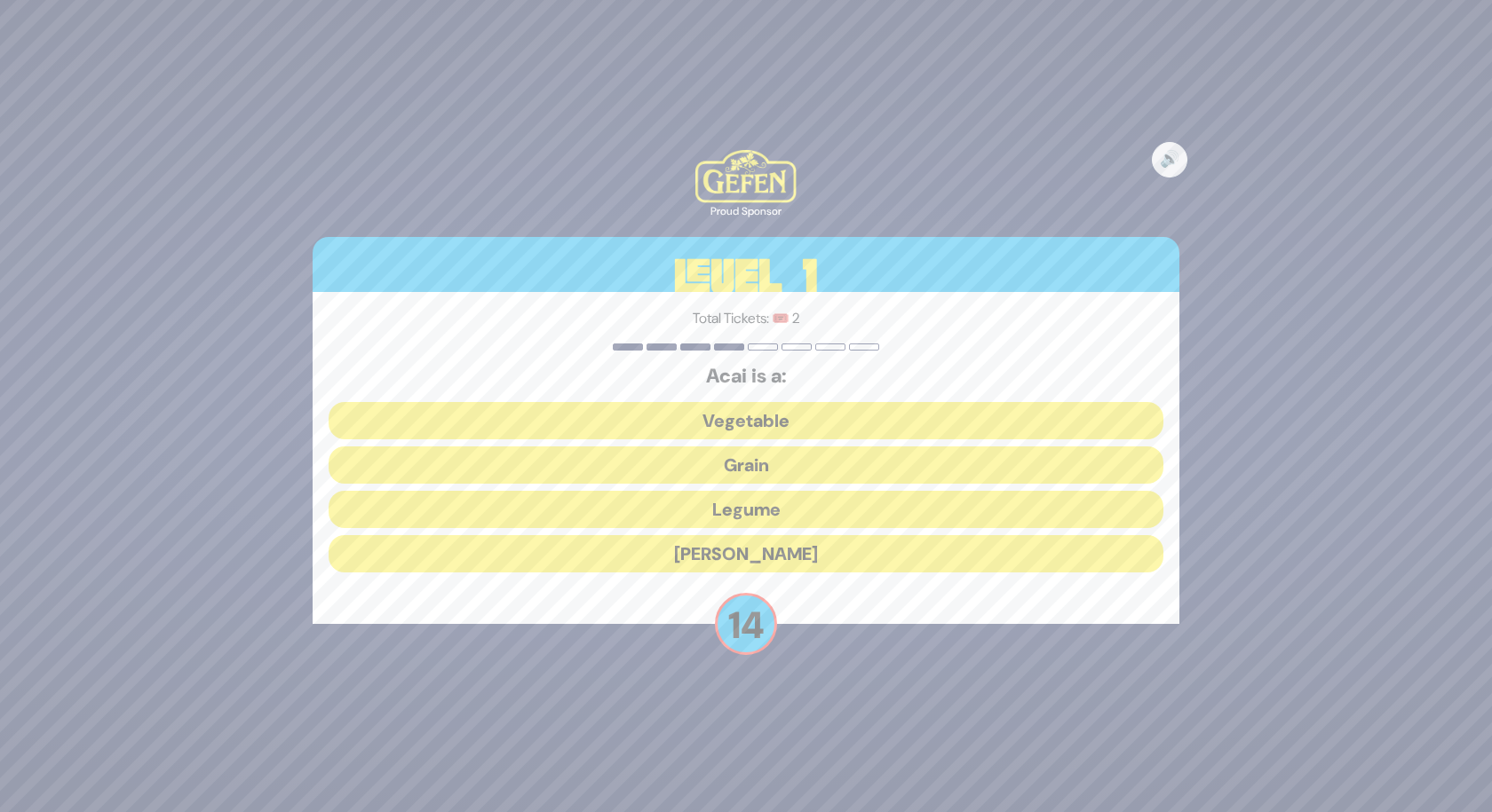
click at [773, 565] on button "[PERSON_NAME]" at bounding box center [746, 553] width 835 height 37
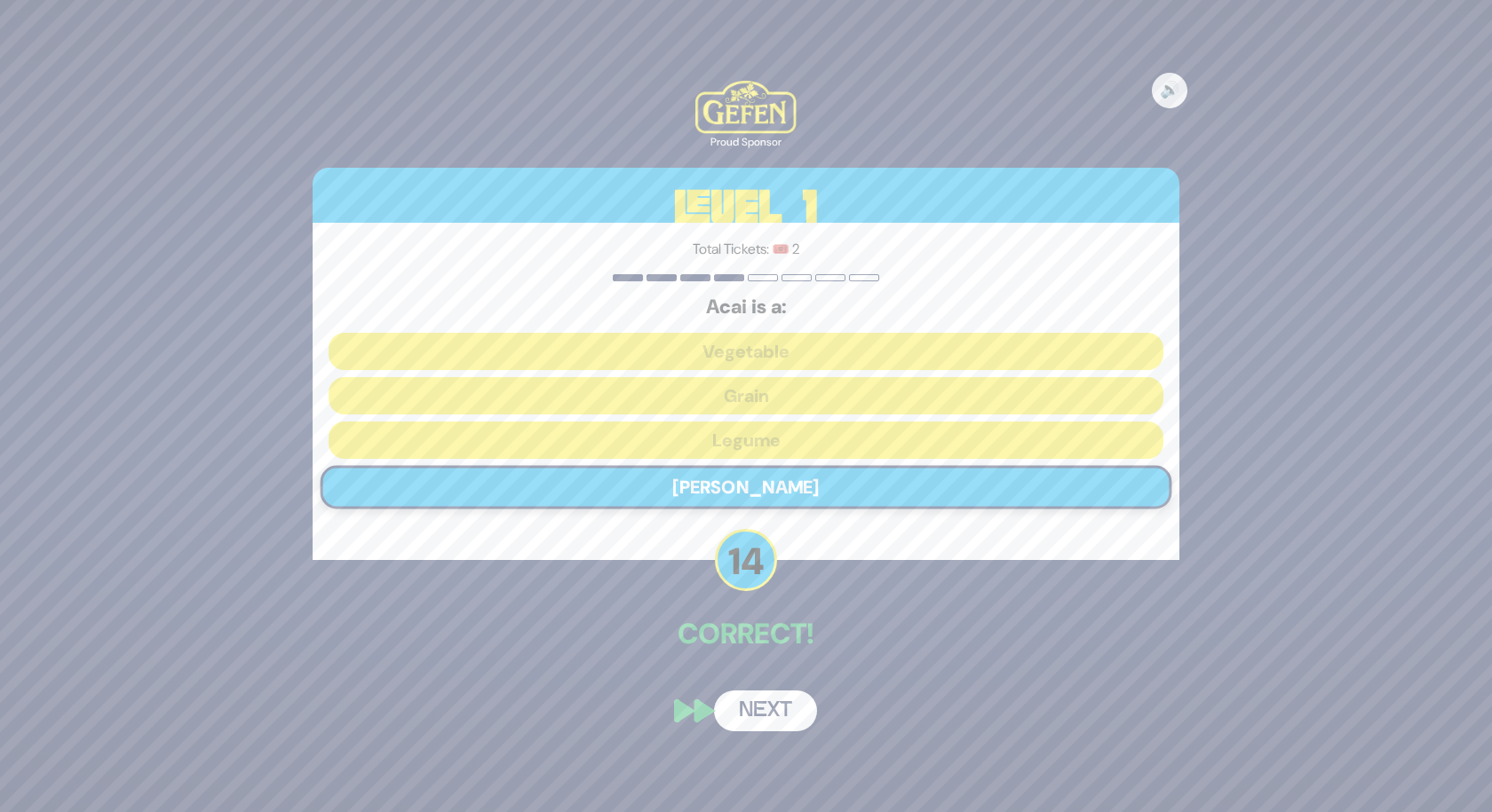
click at [775, 712] on button "Next" at bounding box center [765, 711] width 103 height 41
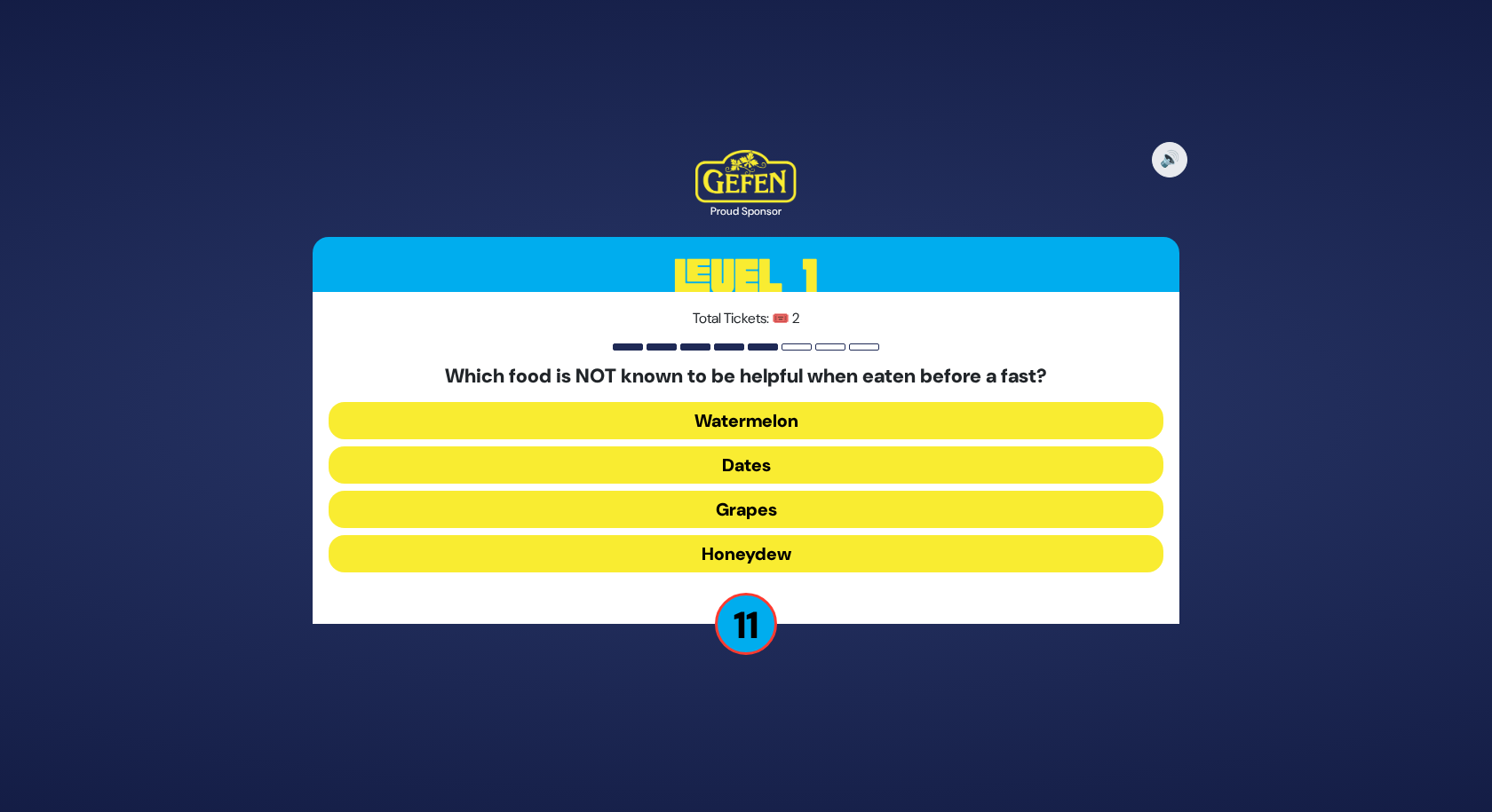
click at [793, 466] on button "Dates" at bounding box center [746, 464] width 835 height 37
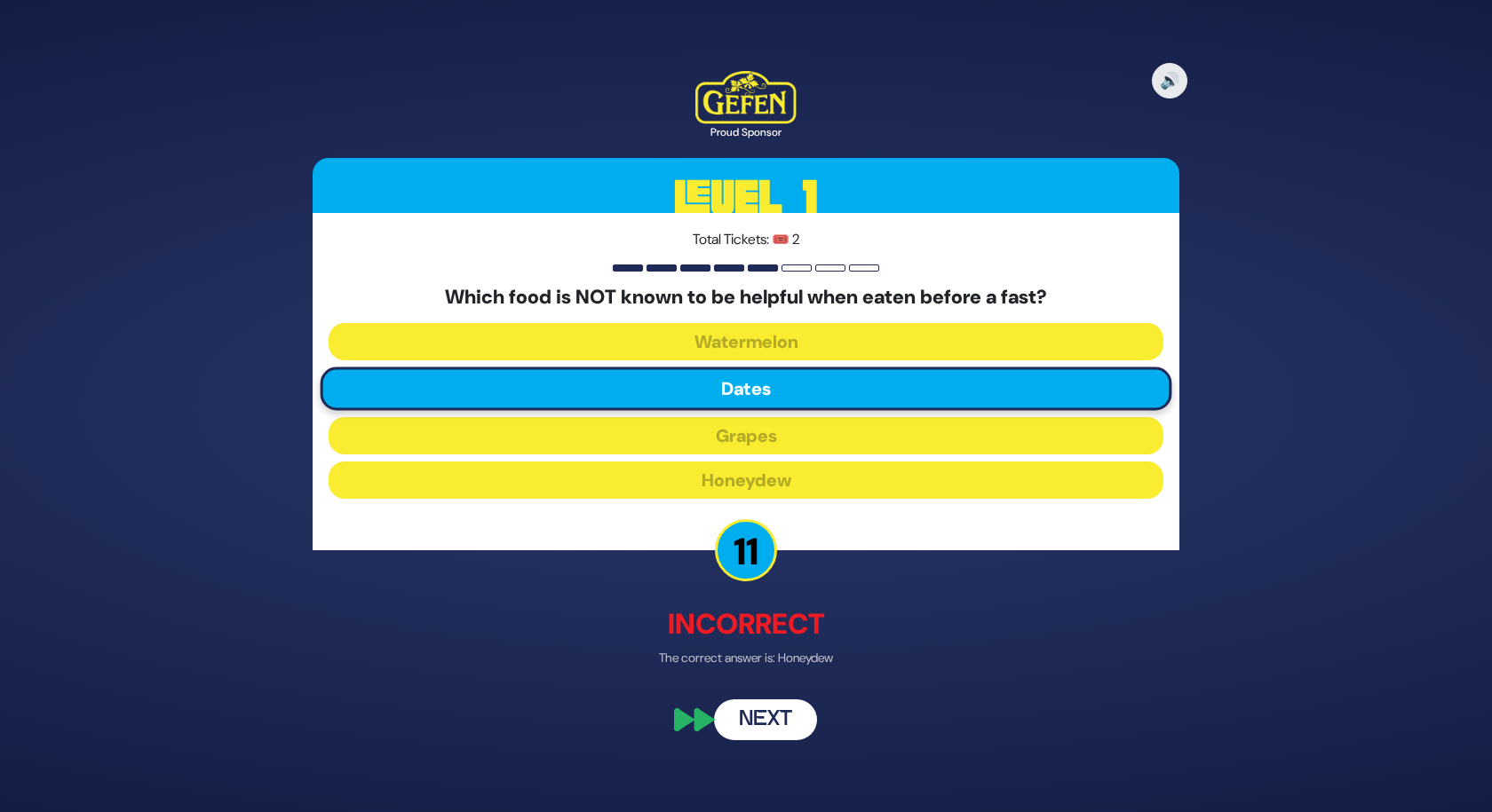
click at [778, 730] on button "Next" at bounding box center [765, 720] width 103 height 41
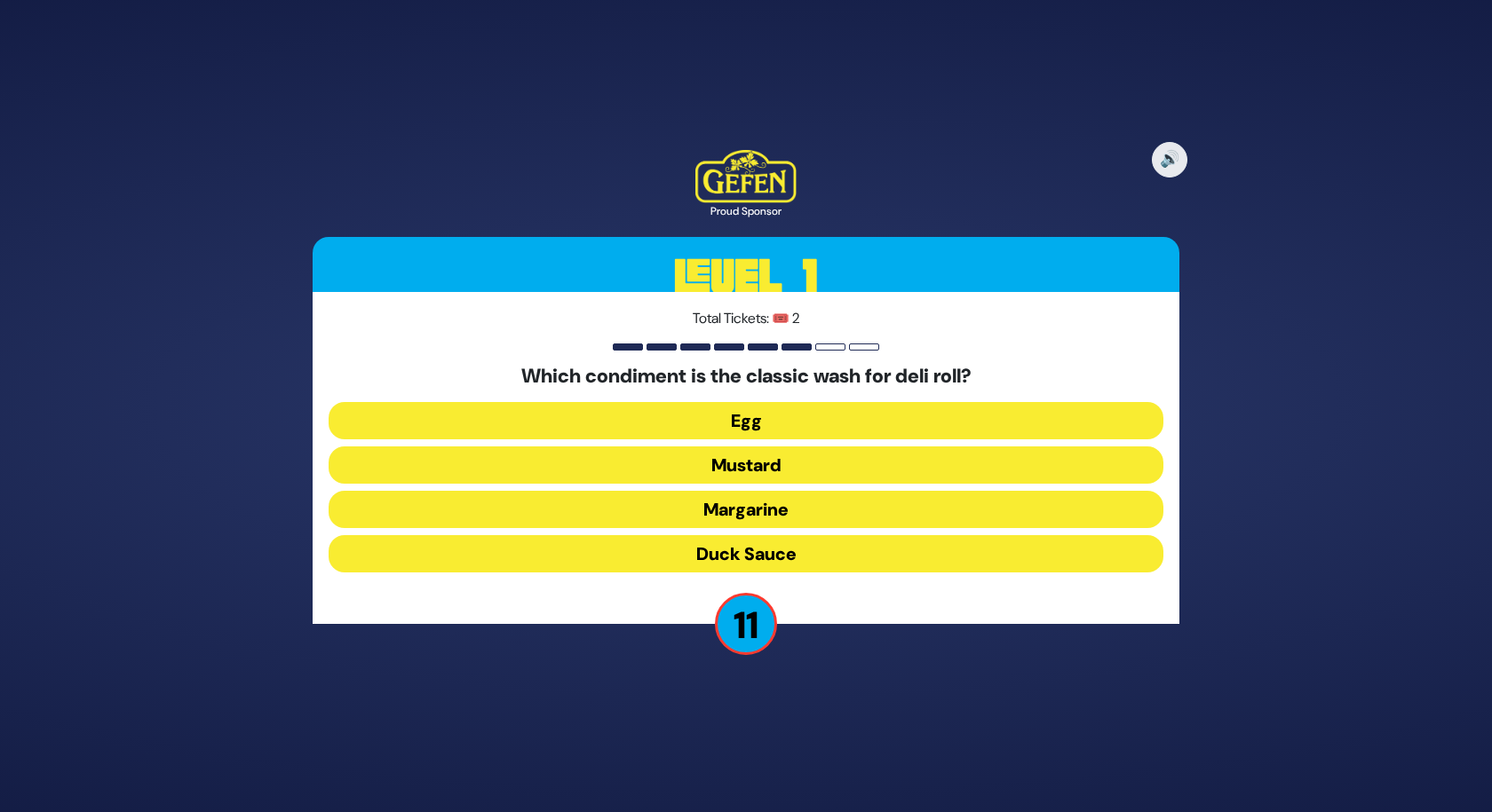
click at [763, 567] on button "Duck Sauce" at bounding box center [746, 553] width 835 height 37
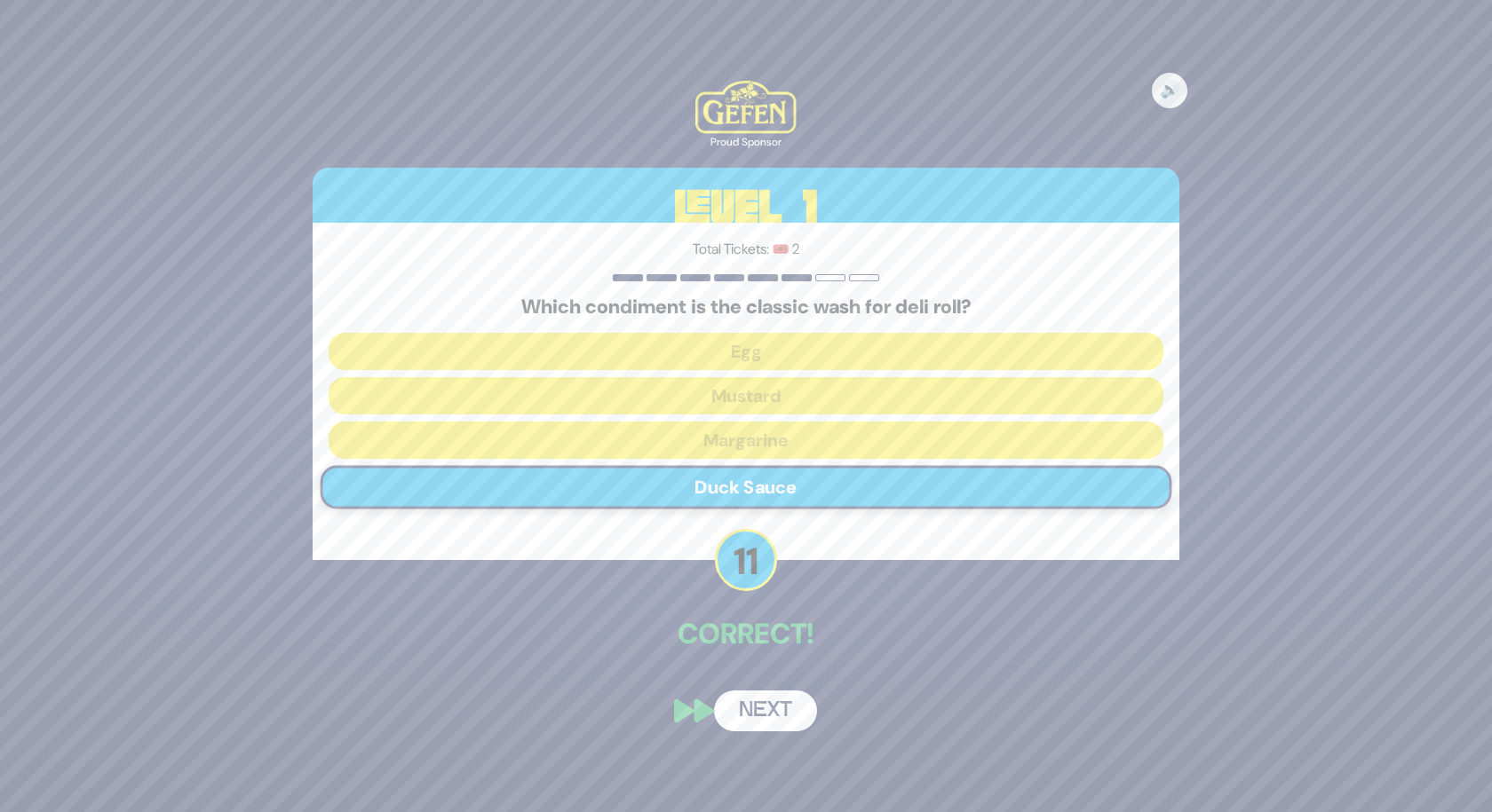
click at [755, 715] on button "Next" at bounding box center [765, 711] width 103 height 41
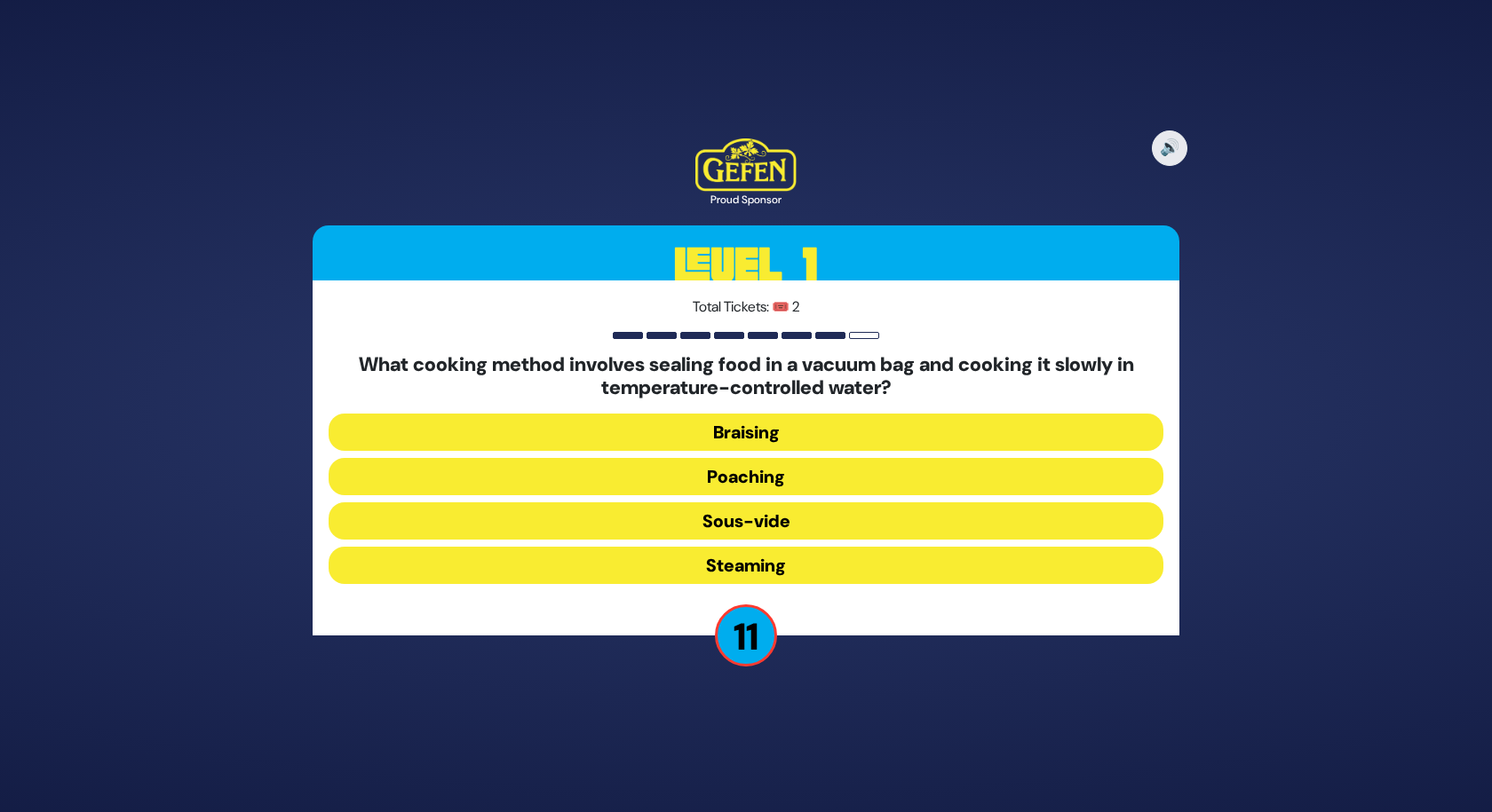
click at [822, 519] on button "Sous-vide" at bounding box center [746, 520] width 835 height 37
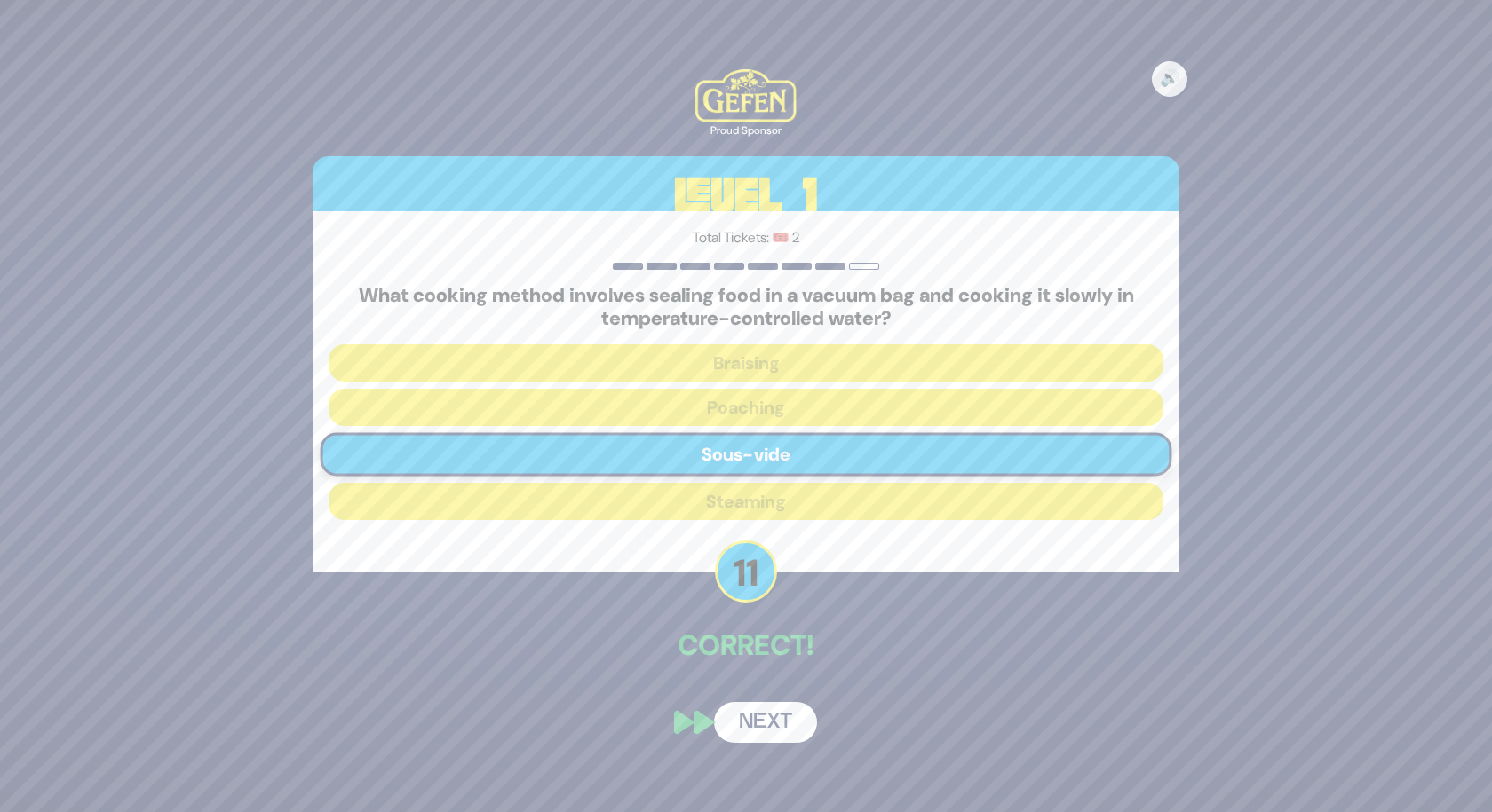
click at [768, 721] on button "Next" at bounding box center [765, 722] width 103 height 41
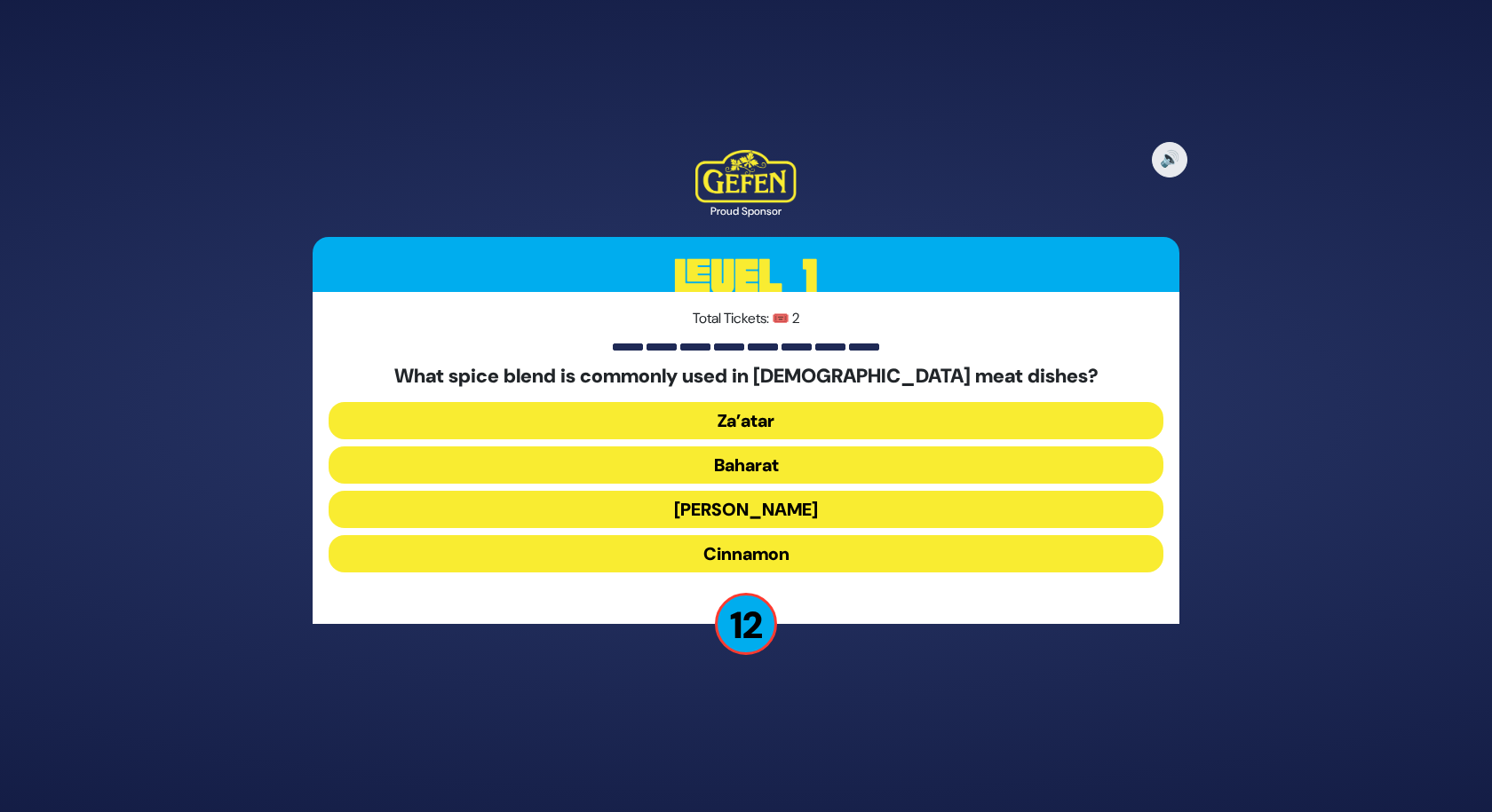
click at [837, 426] on button "Za’atar" at bounding box center [746, 420] width 835 height 37
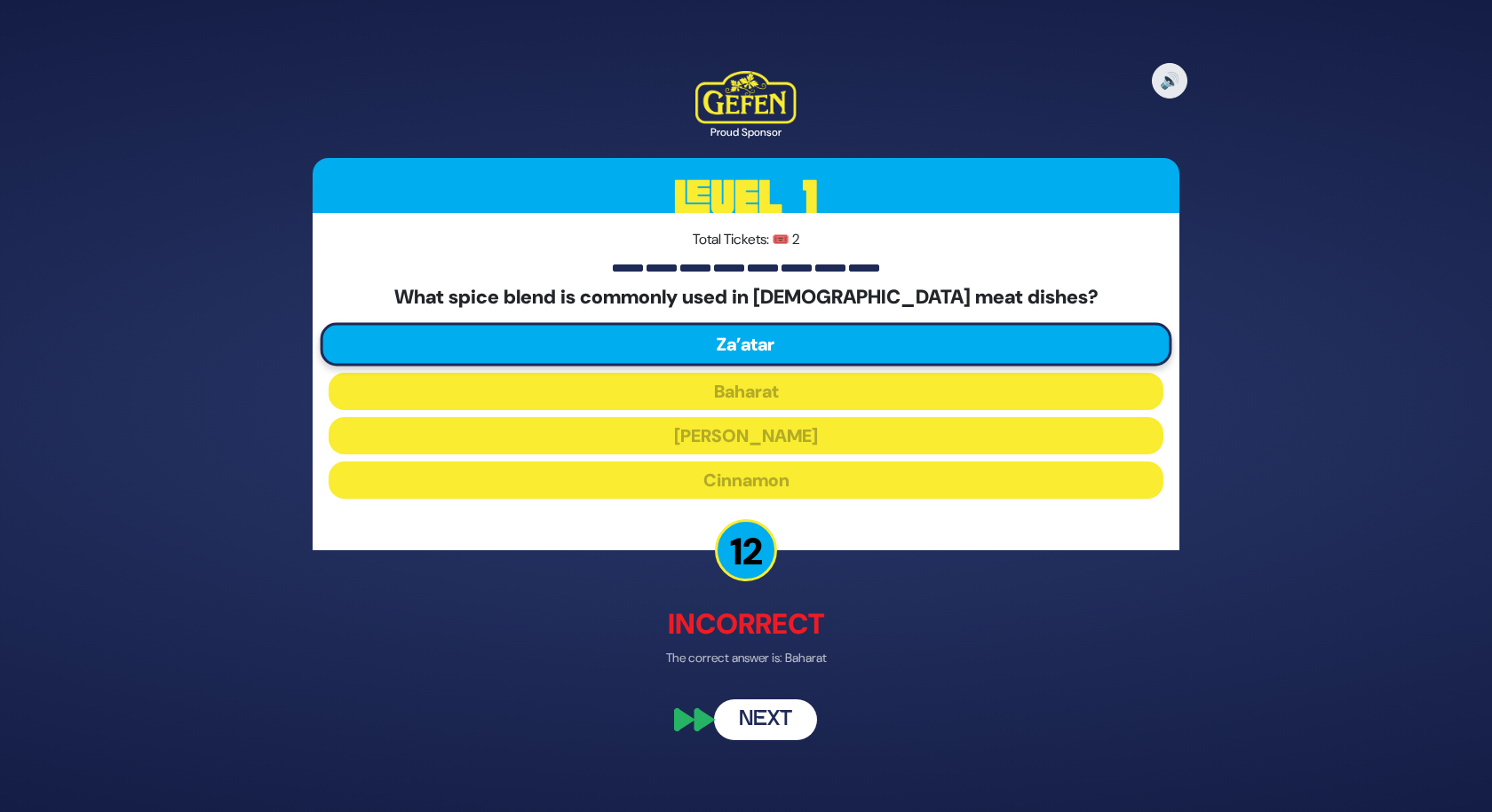
click at [774, 724] on button "Next" at bounding box center [765, 720] width 103 height 41
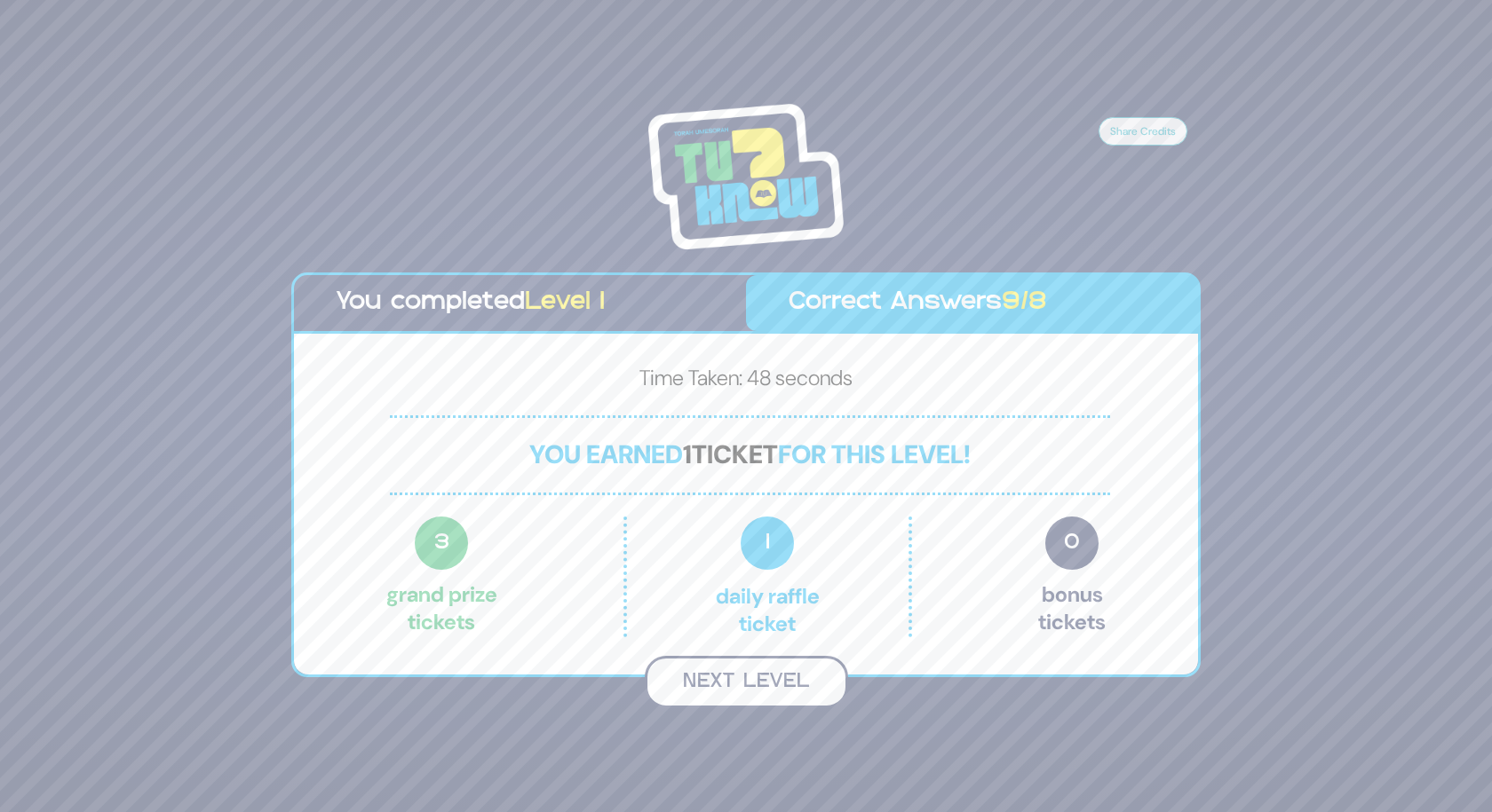
click at [779, 689] on button "Next Level" at bounding box center [746, 682] width 204 height 52
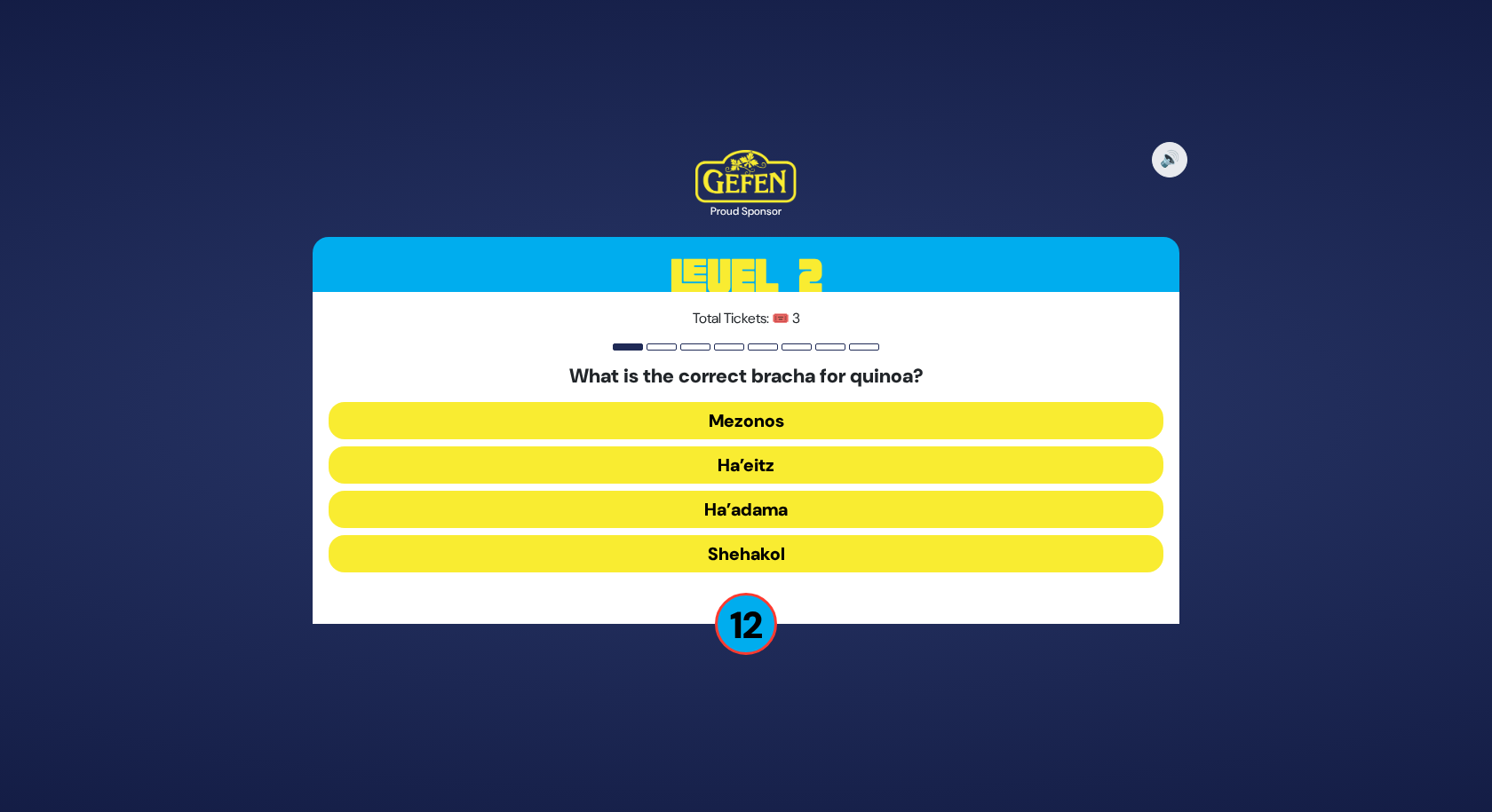
click at [787, 506] on button "Ha’adama" at bounding box center [746, 509] width 835 height 37
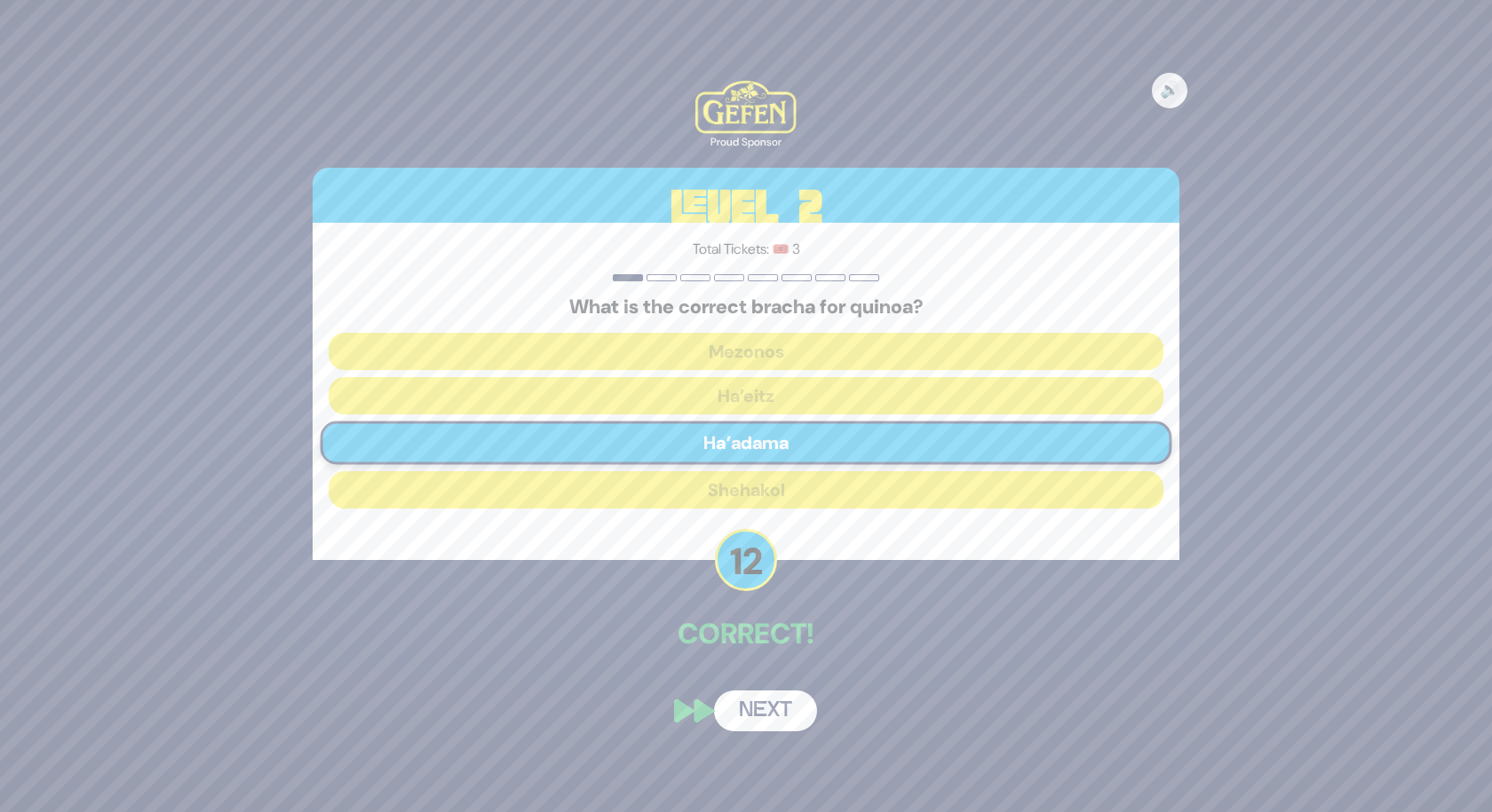
click at [769, 723] on button "Next" at bounding box center [765, 711] width 103 height 41
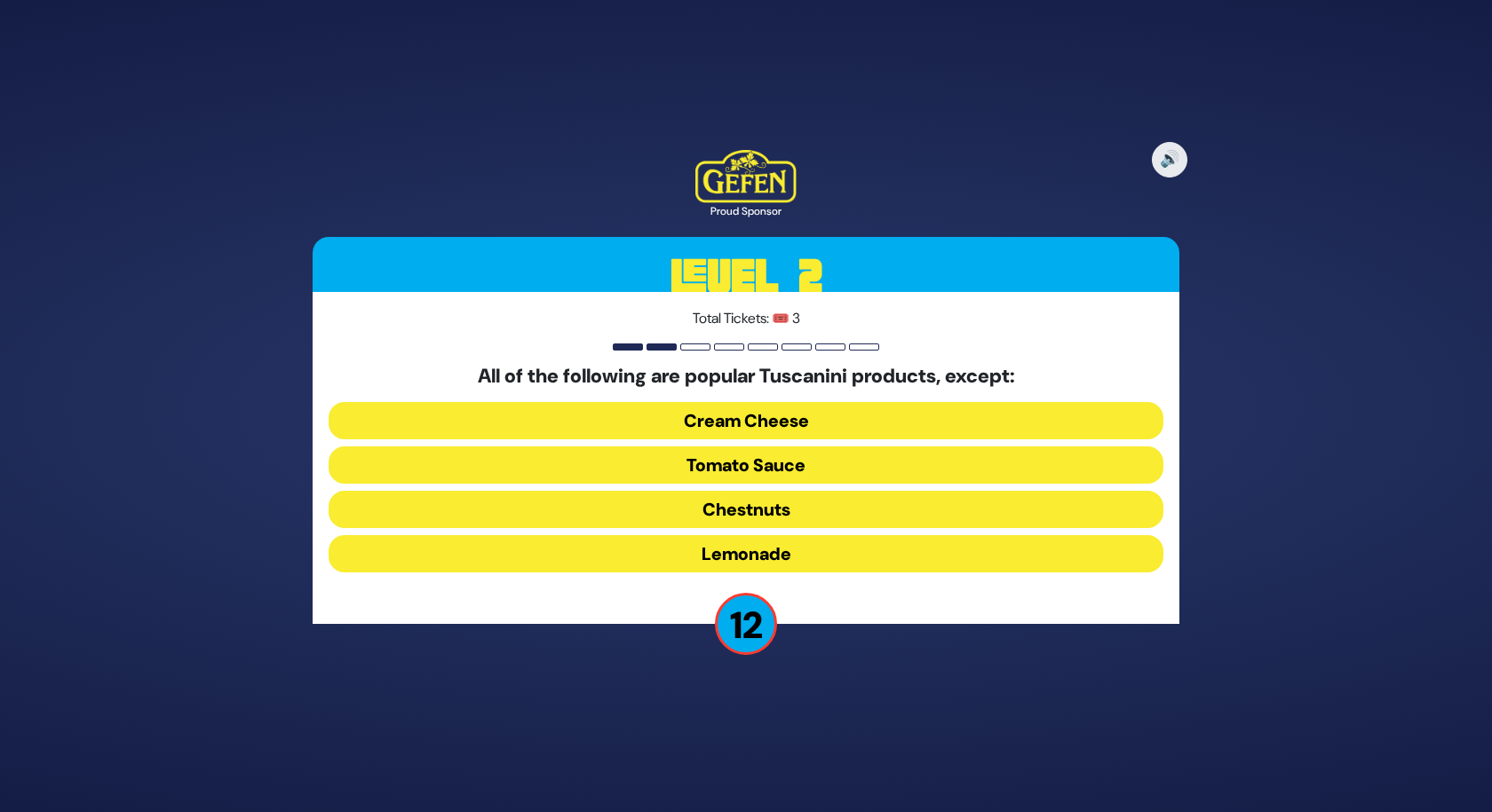
click at [776, 553] on button "Lemonade" at bounding box center [746, 553] width 835 height 37
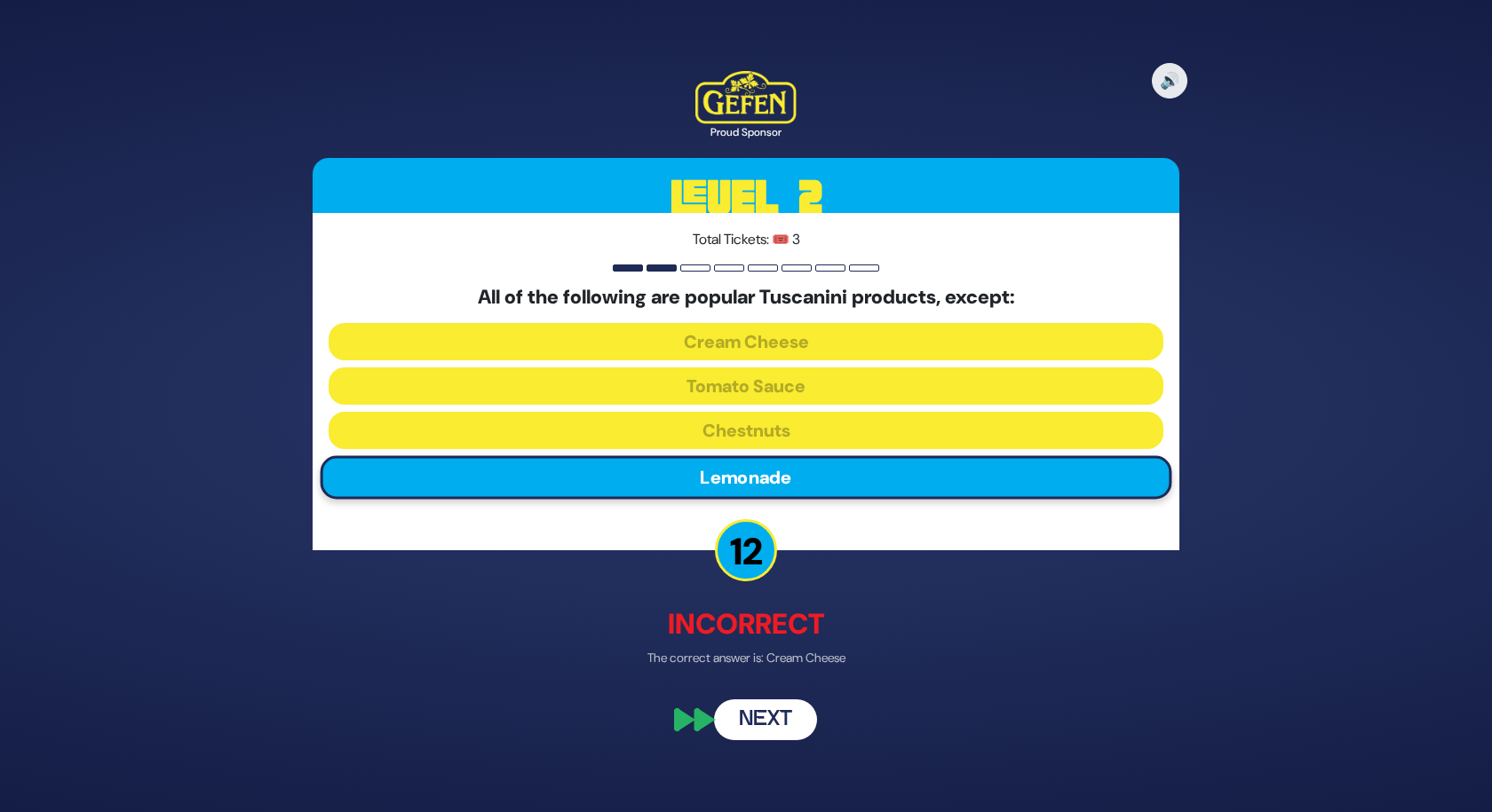
click at [761, 719] on button "Next" at bounding box center [765, 720] width 103 height 41
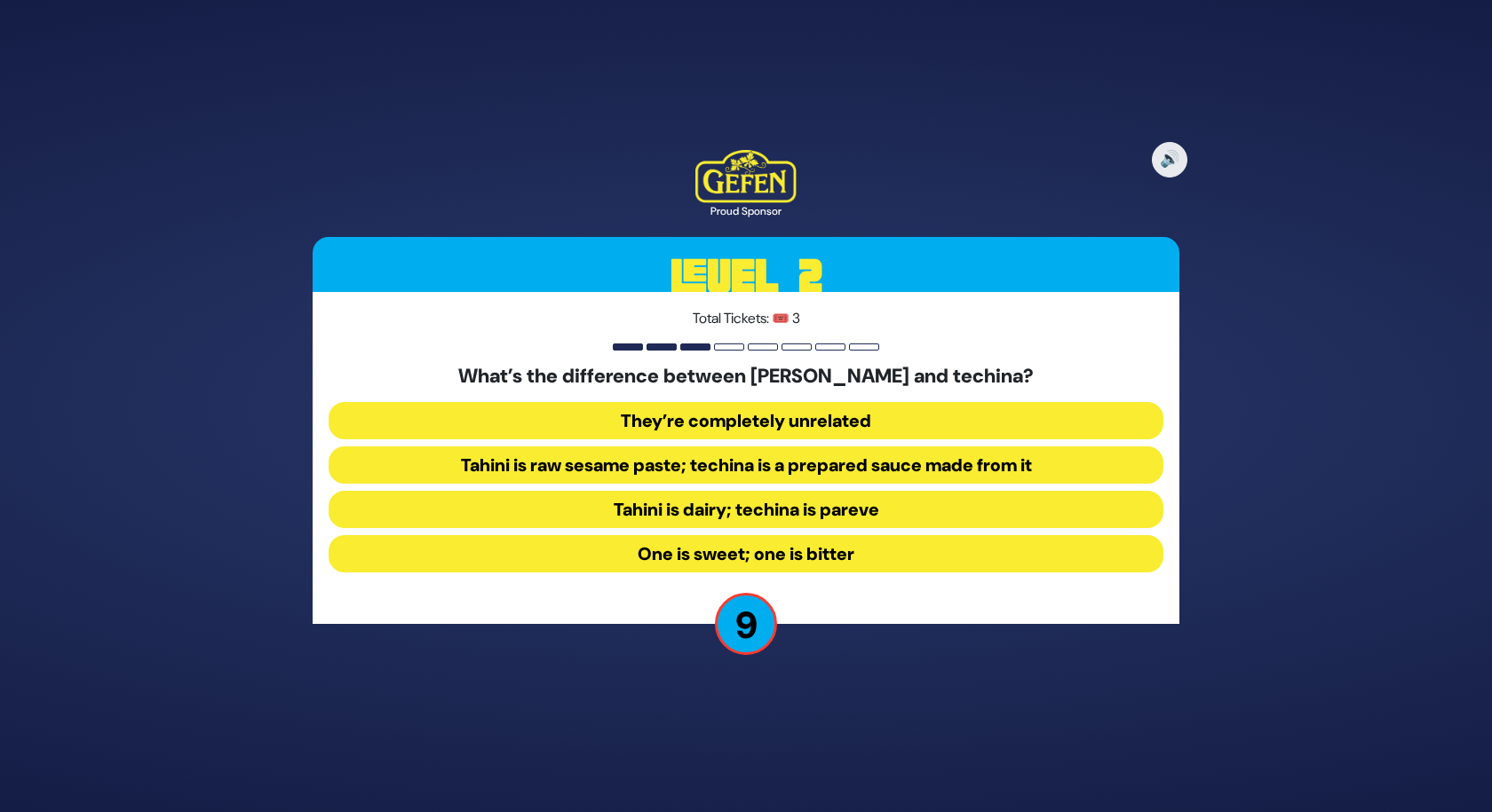
click at [776, 465] on button "Tahini is raw sesame paste; techina is a prepared sauce made from it" at bounding box center [746, 464] width 835 height 37
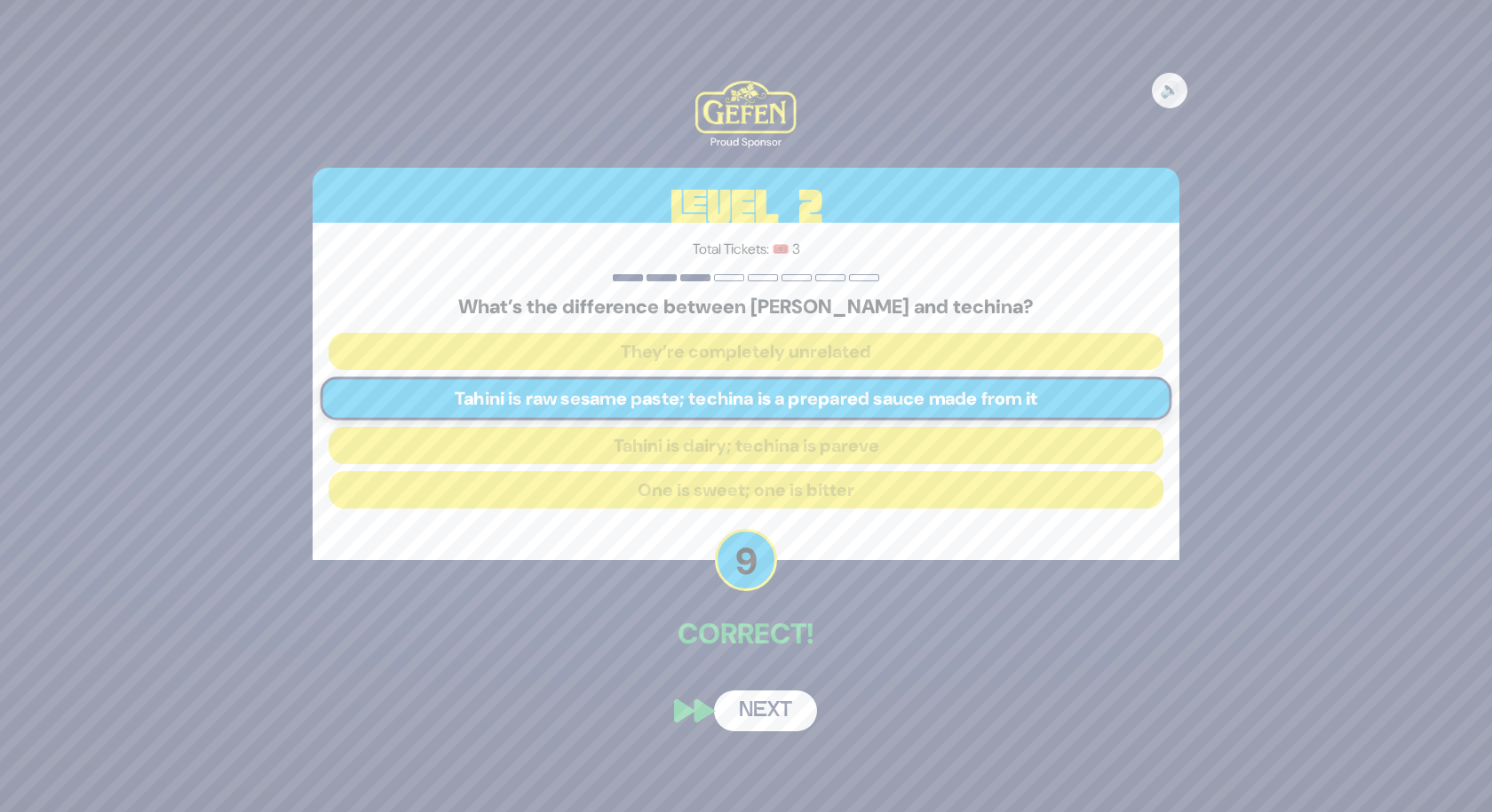
click at [770, 706] on button "Next" at bounding box center [765, 711] width 103 height 41
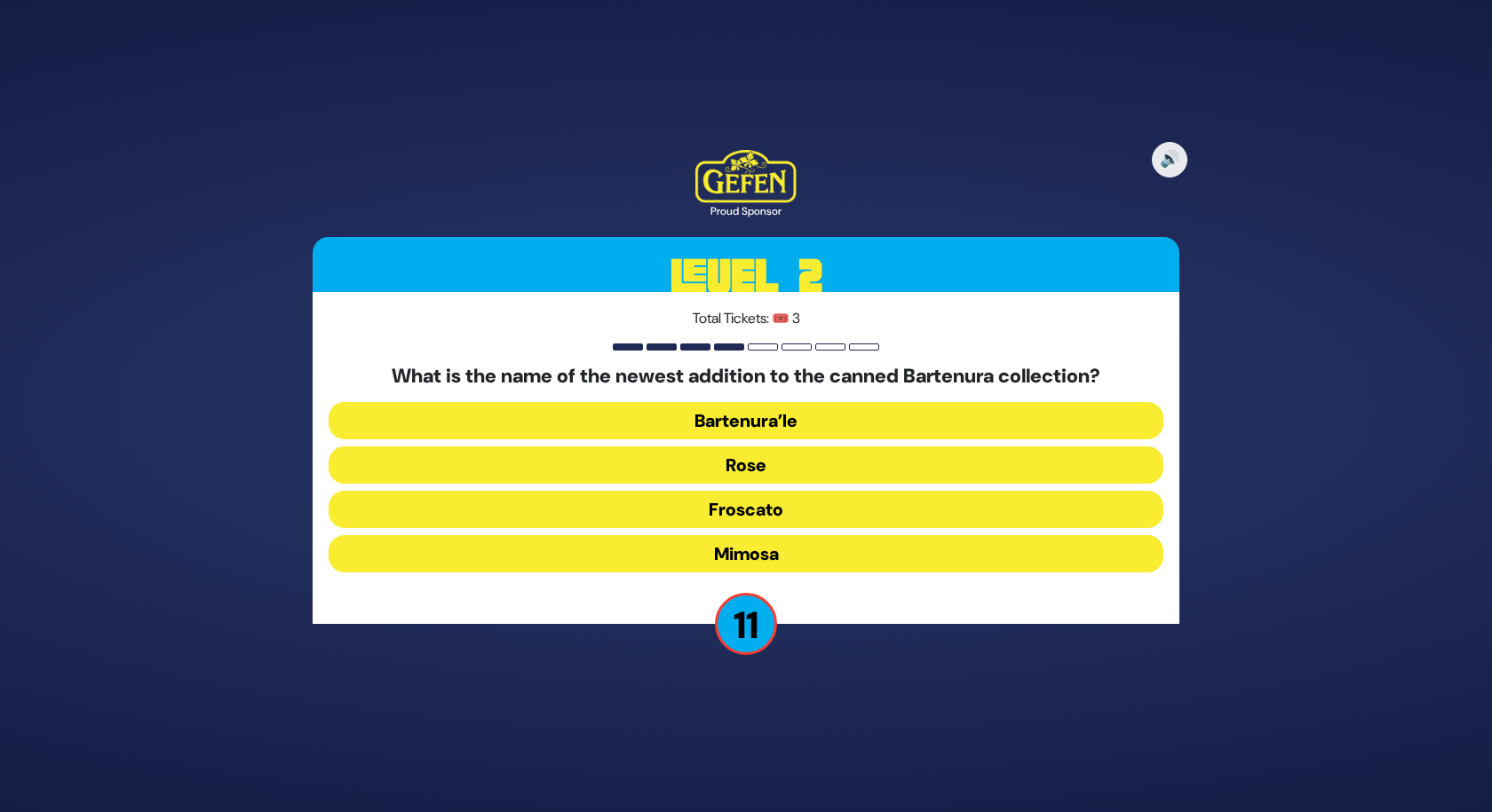
click at [777, 554] on button "Mimosa" at bounding box center [746, 553] width 835 height 37
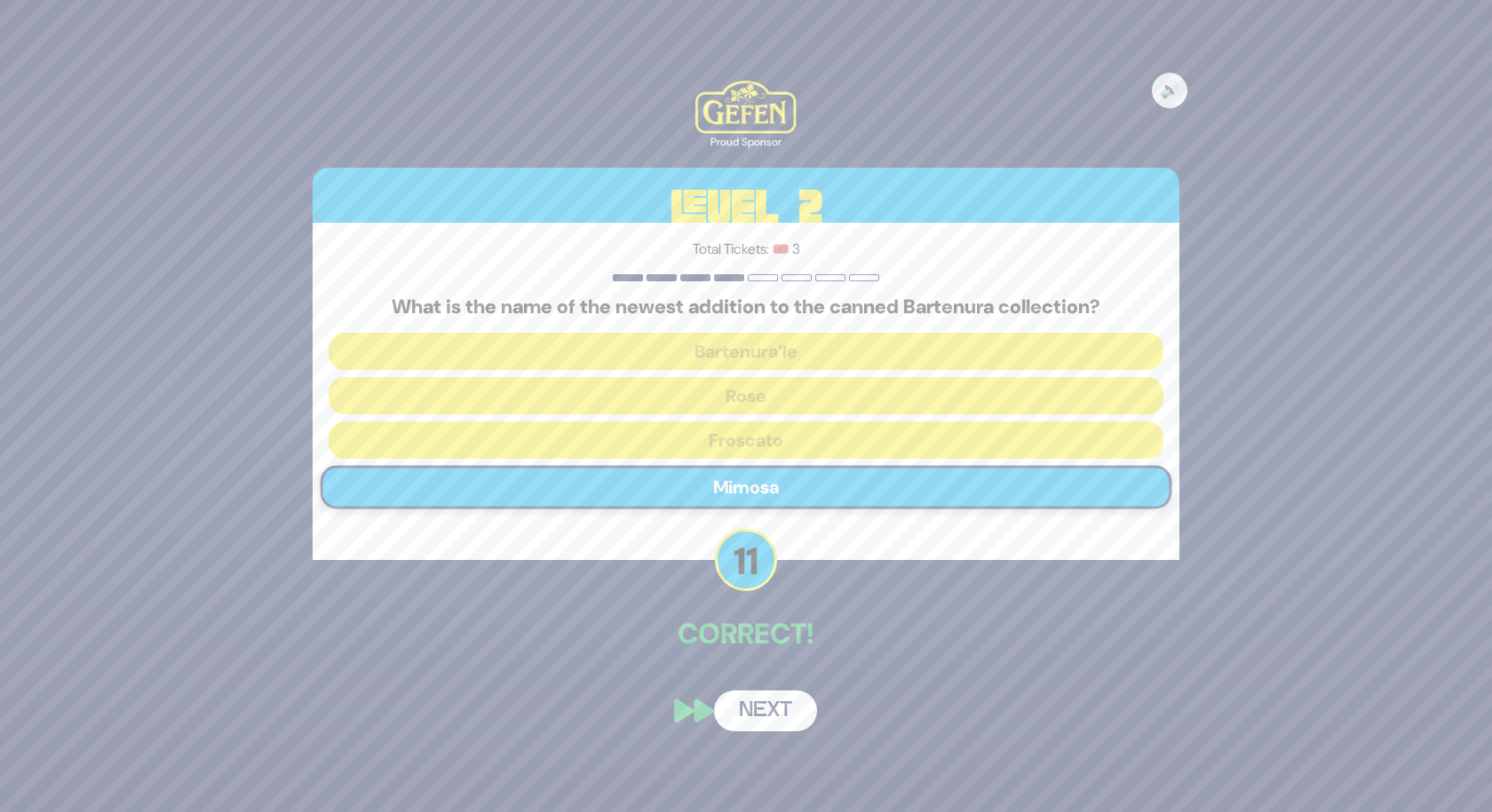
click at [781, 708] on button "Next" at bounding box center [765, 711] width 103 height 41
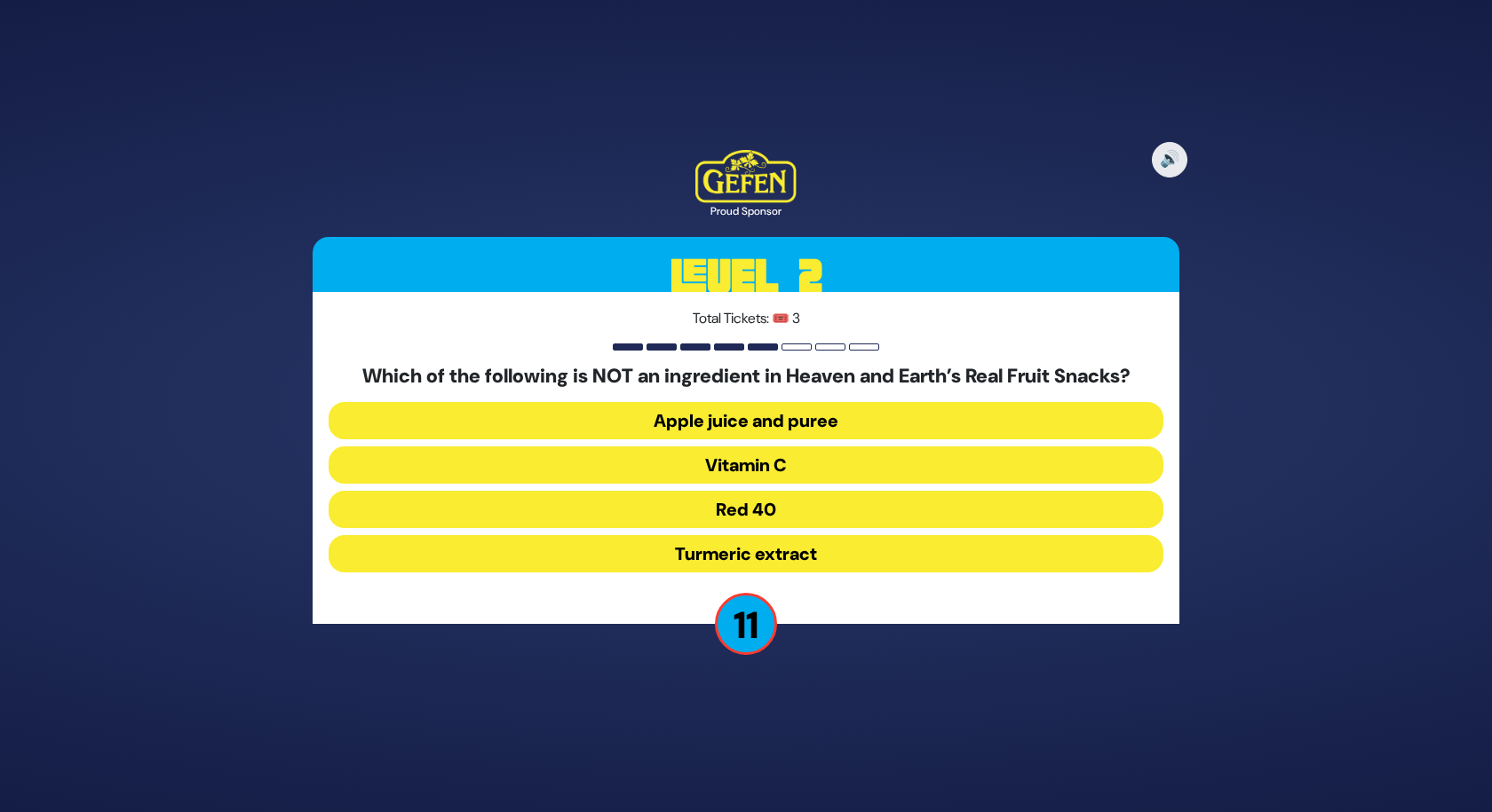
click at [788, 520] on button "Red 40" at bounding box center [746, 509] width 835 height 37
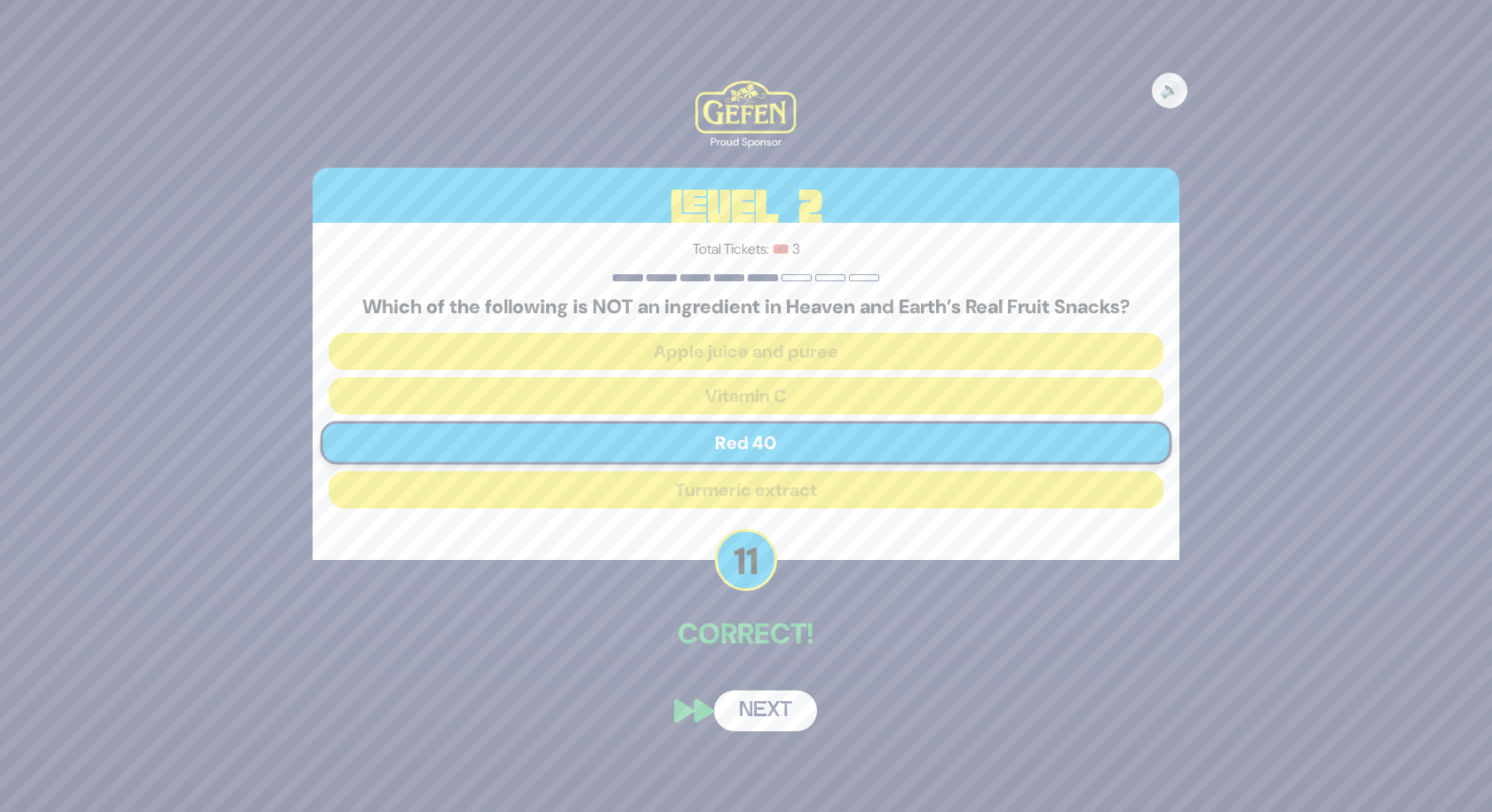
click at [790, 710] on button "Next" at bounding box center [765, 711] width 103 height 41
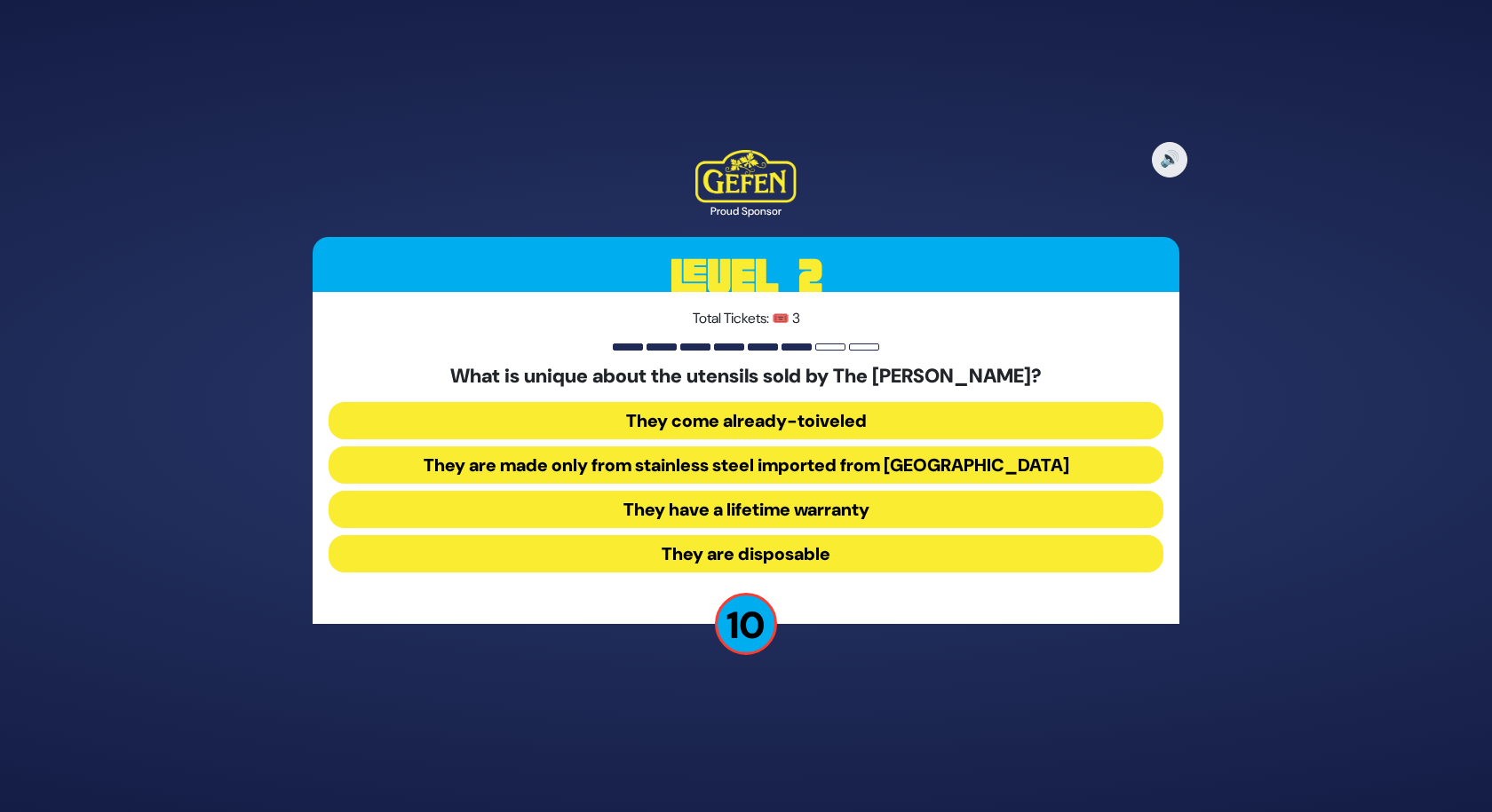
click at [772, 418] on button "They come already-toiveled" at bounding box center [746, 420] width 835 height 37
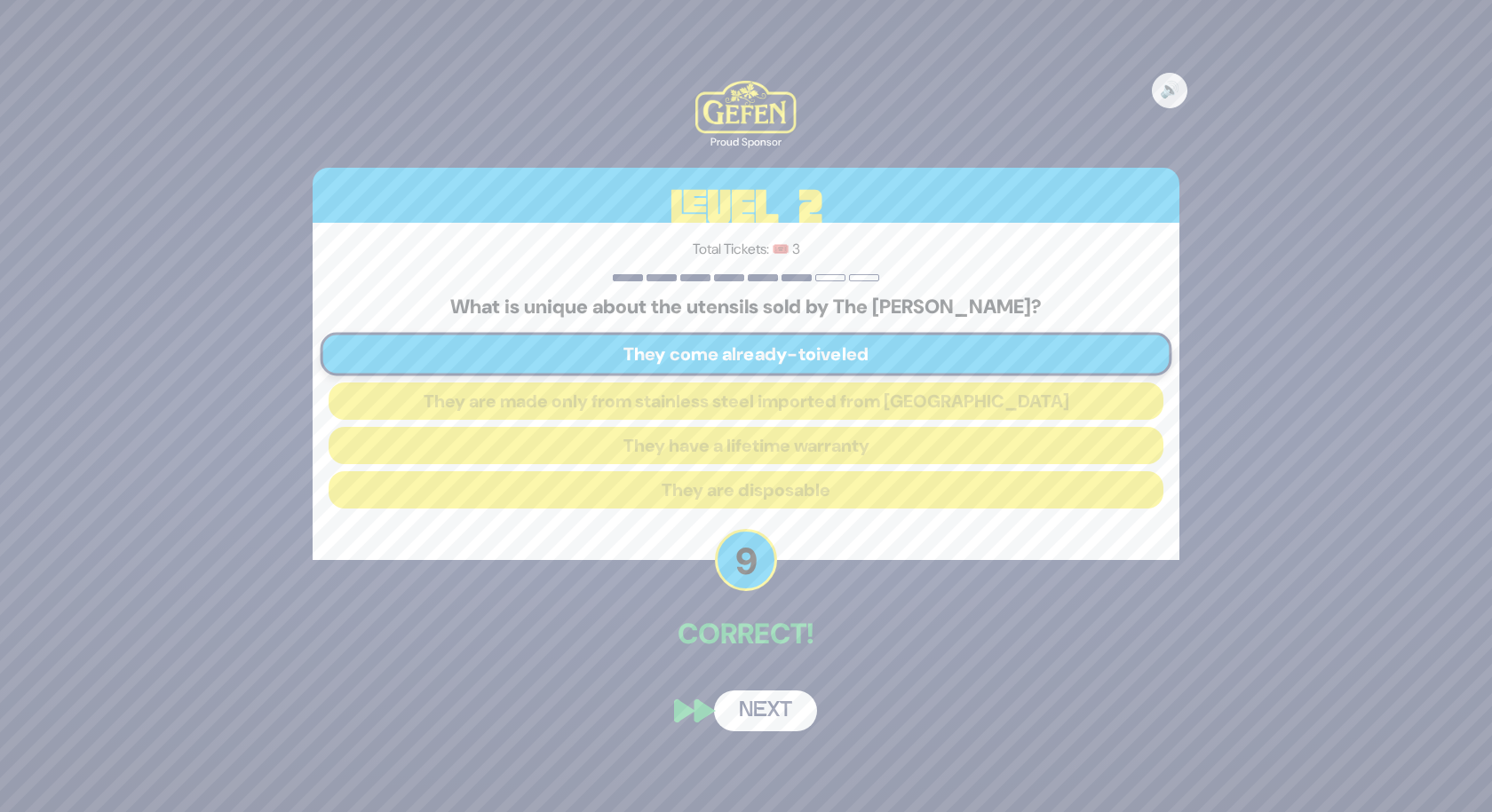
click at [759, 713] on button "Next" at bounding box center [765, 711] width 103 height 41
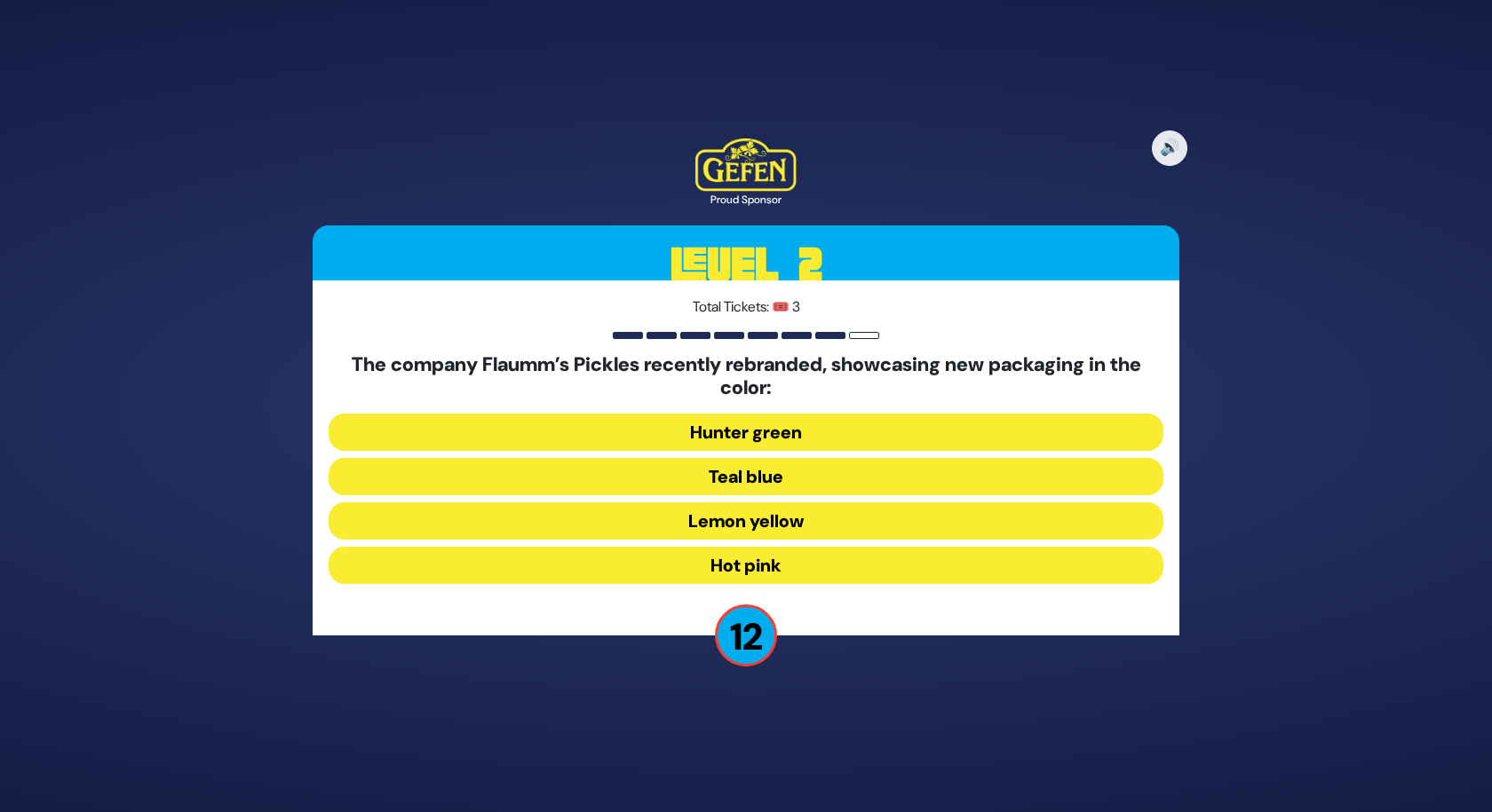
click at [793, 523] on button "Lemon yellow" at bounding box center [746, 520] width 835 height 37
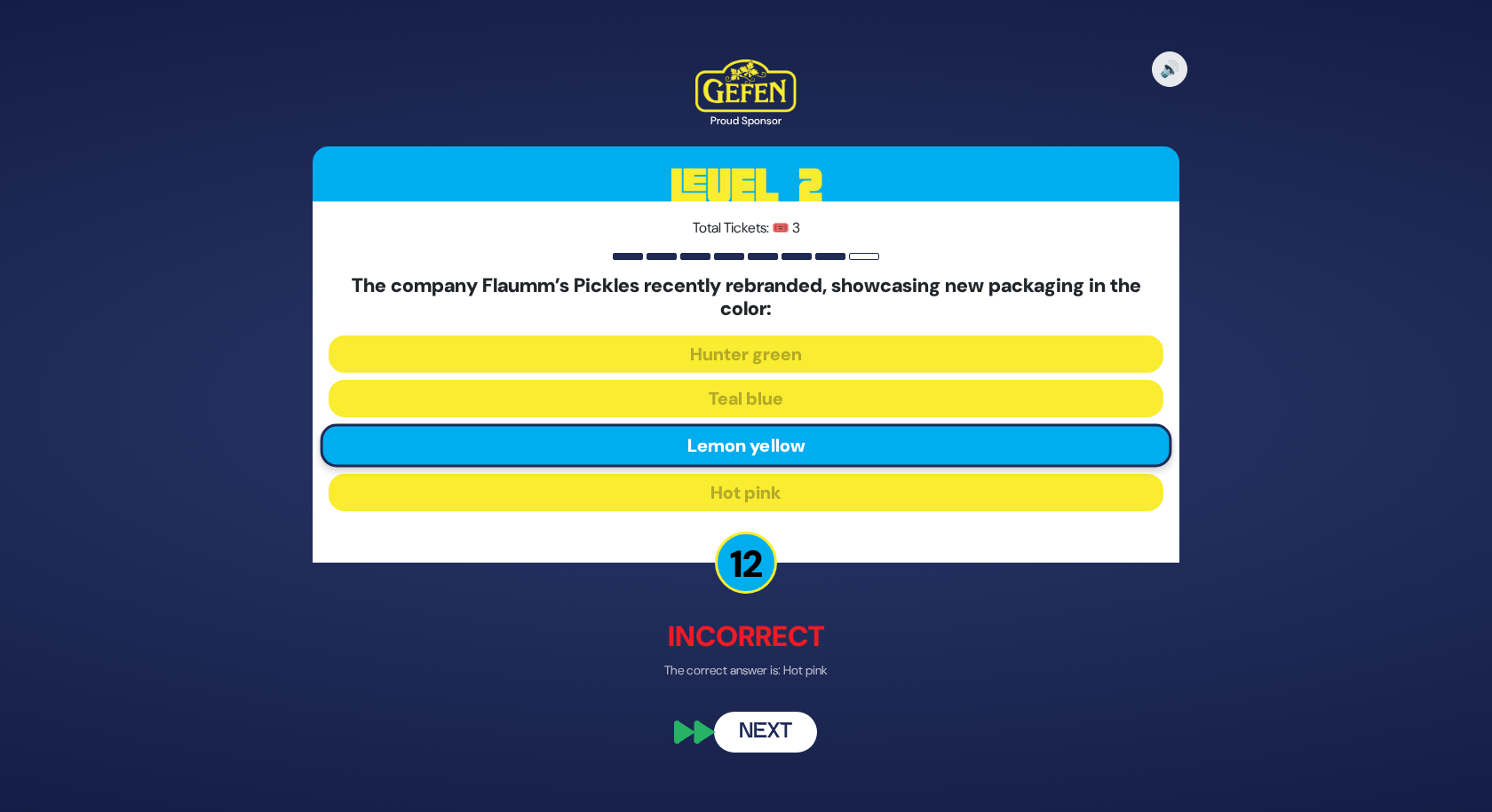
click at [774, 739] on button "Next" at bounding box center [765, 732] width 103 height 41
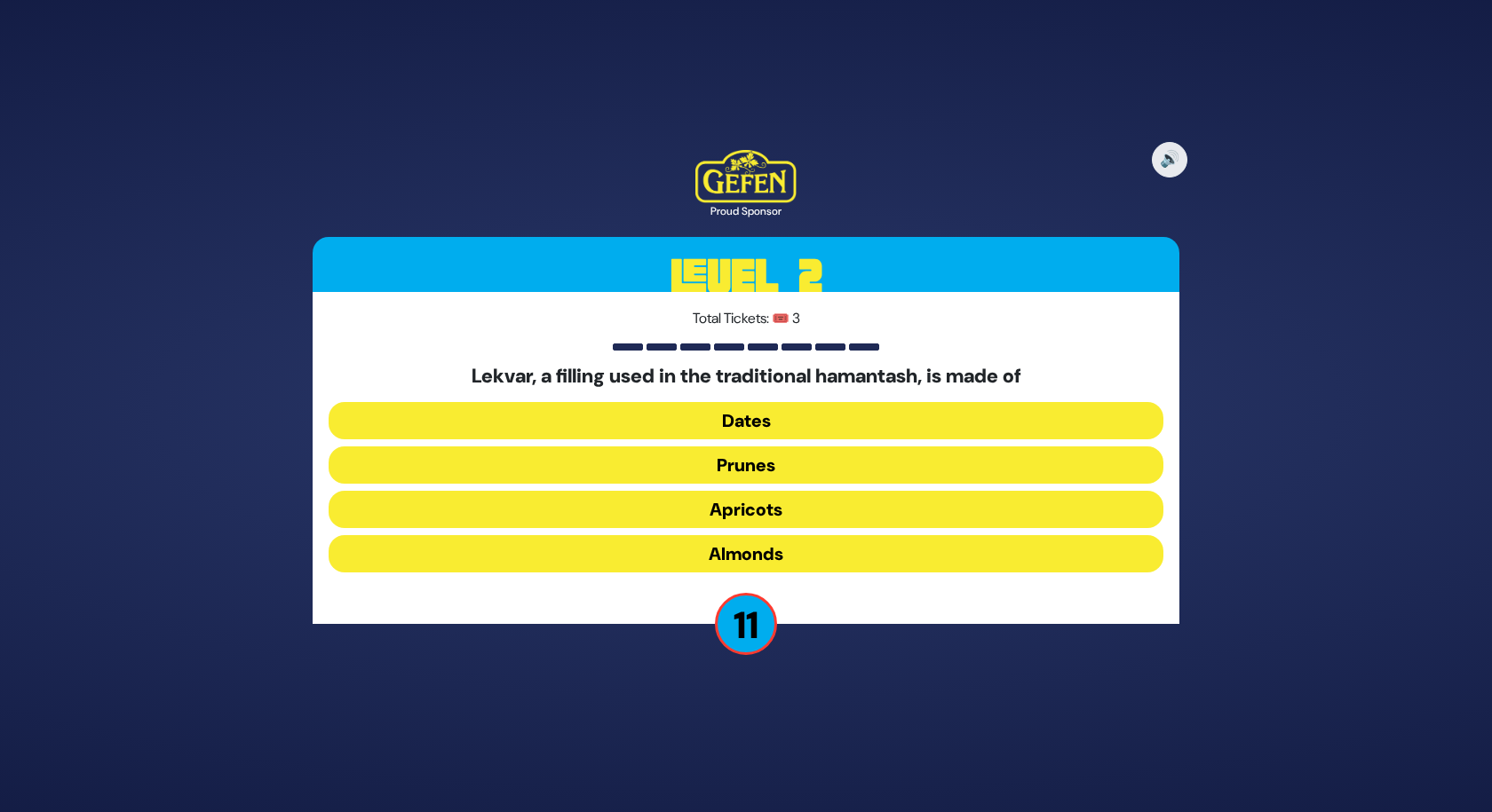
click at [765, 425] on button "Dates" at bounding box center [746, 420] width 835 height 37
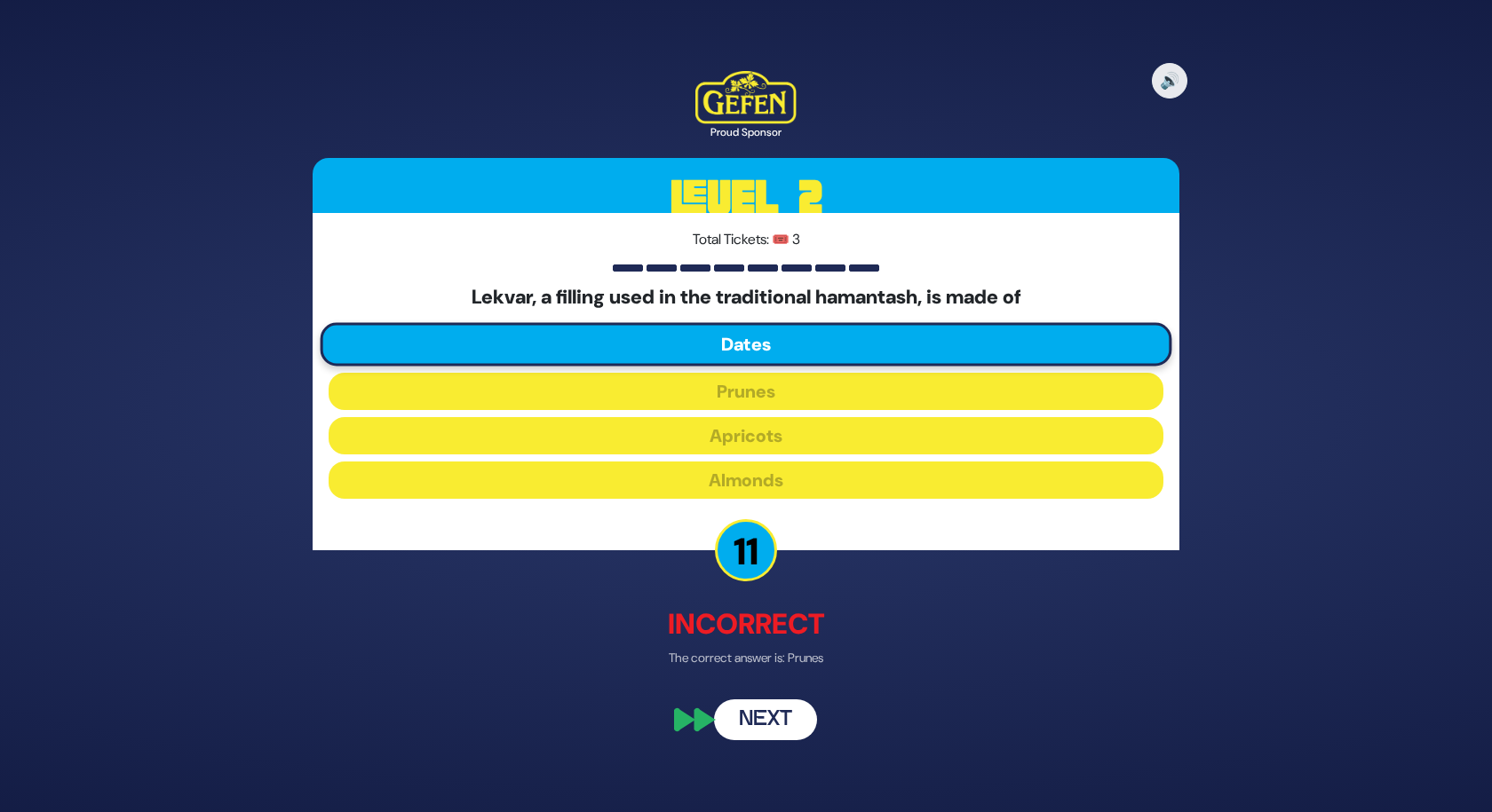
click at [762, 715] on button "Next" at bounding box center [765, 720] width 103 height 41
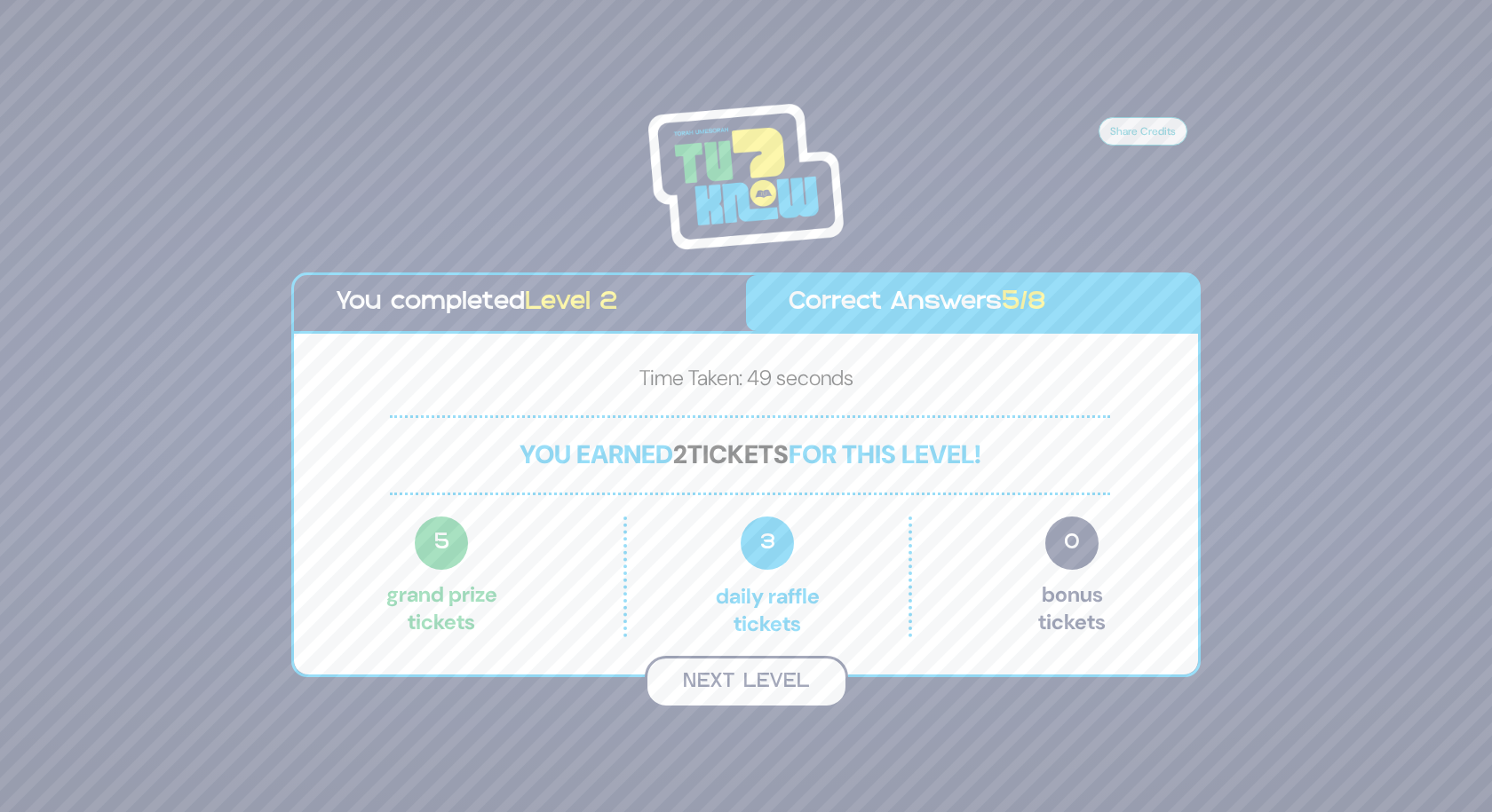
click at [758, 676] on button "Next Level" at bounding box center [746, 682] width 204 height 52
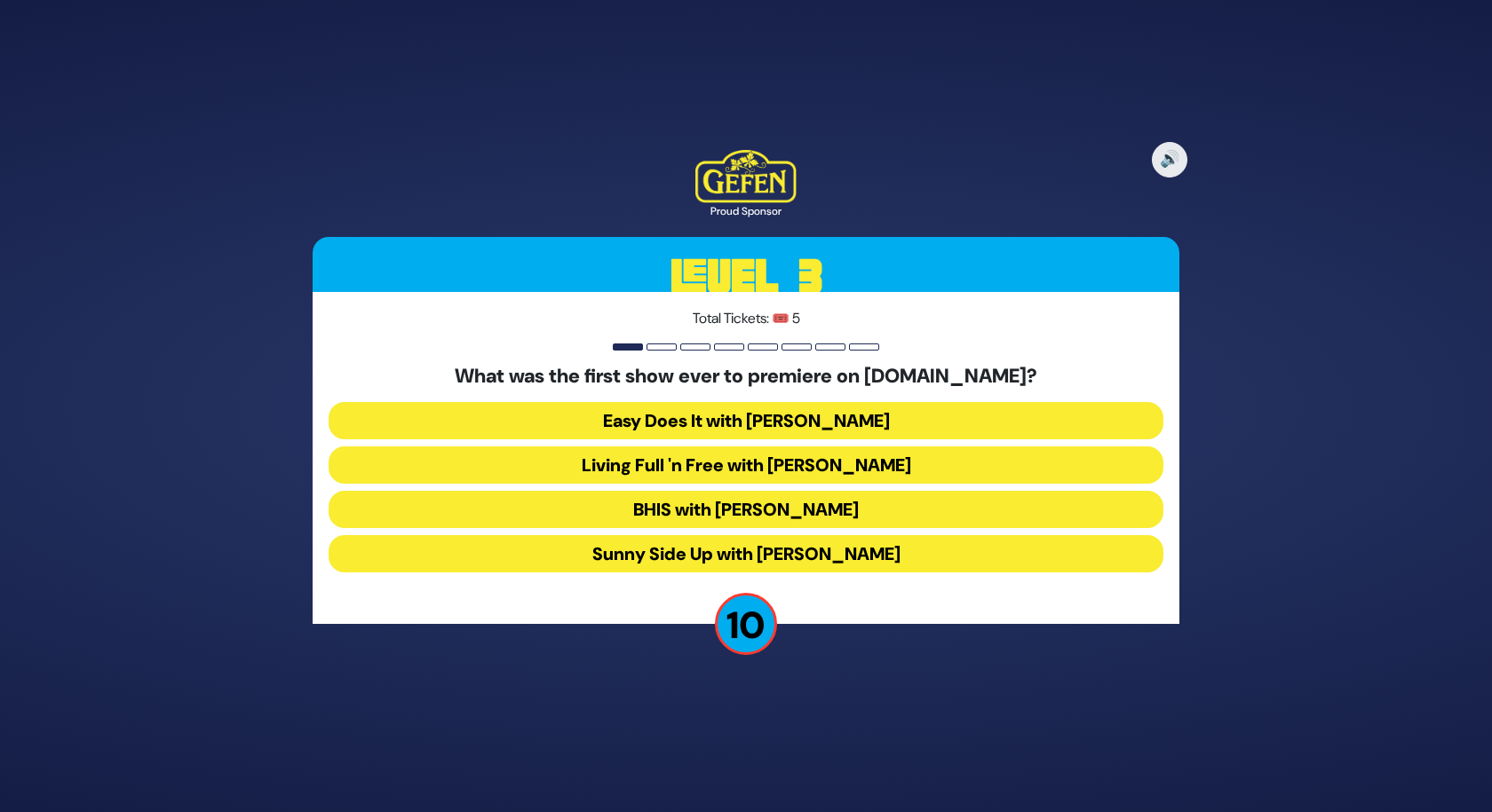
click at [817, 426] on button "Easy Does It with [PERSON_NAME]" at bounding box center [746, 420] width 835 height 37
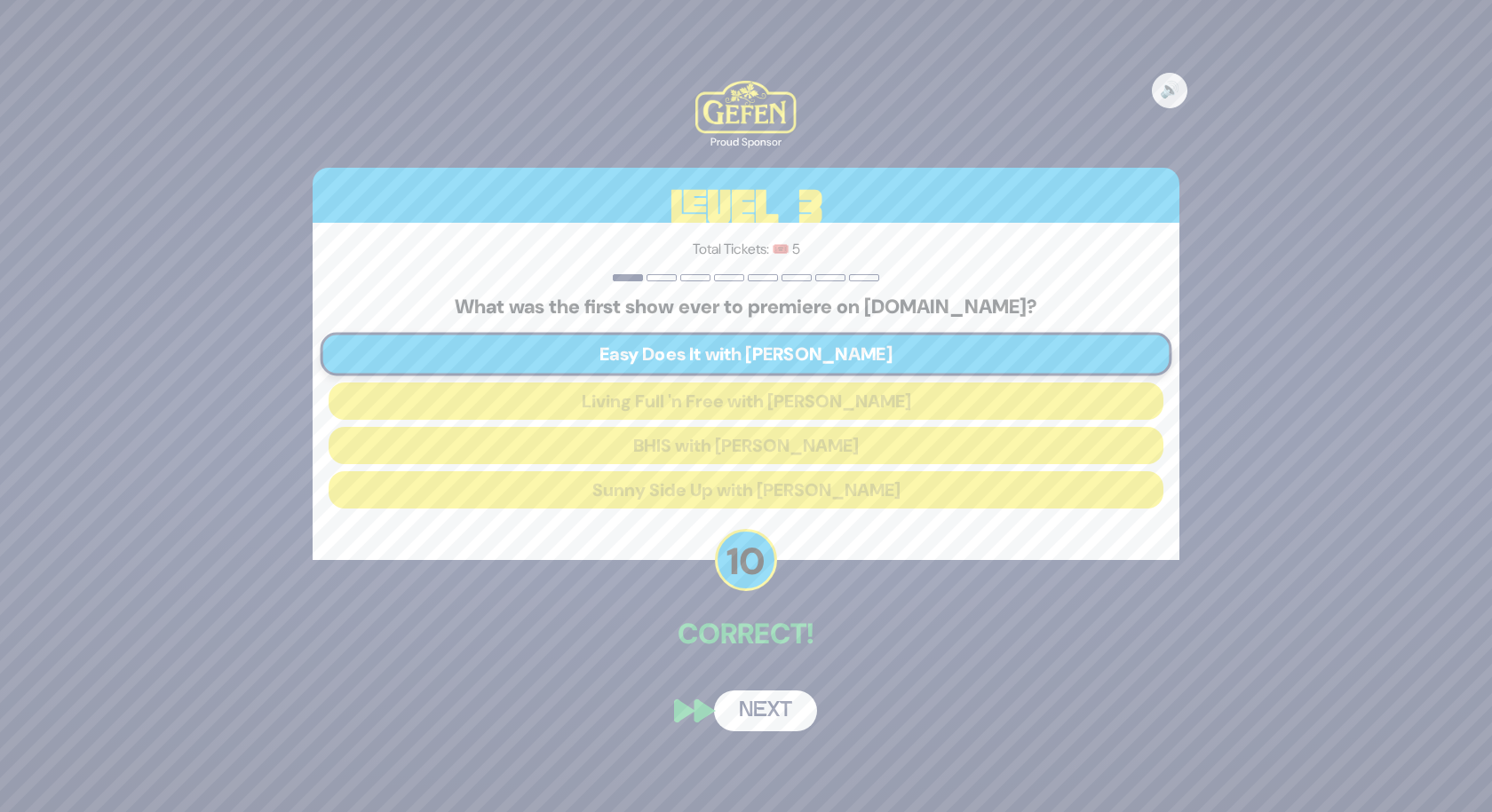
click at [768, 717] on button "Next" at bounding box center [765, 711] width 103 height 41
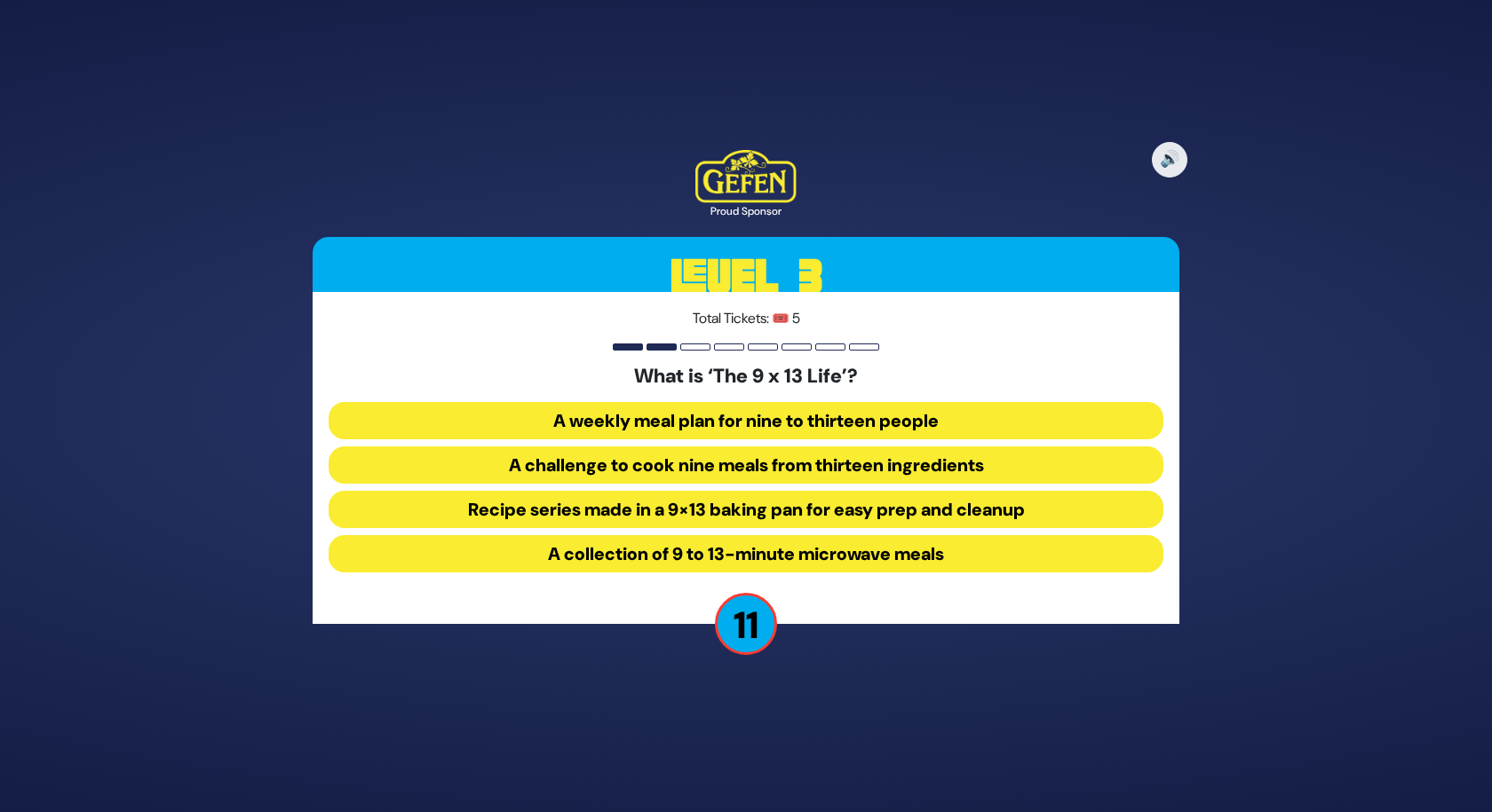
click at [744, 512] on button "Recipe series made in a 9×13 baking pan for easy prep and cleanup" at bounding box center [746, 509] width 835 height 37
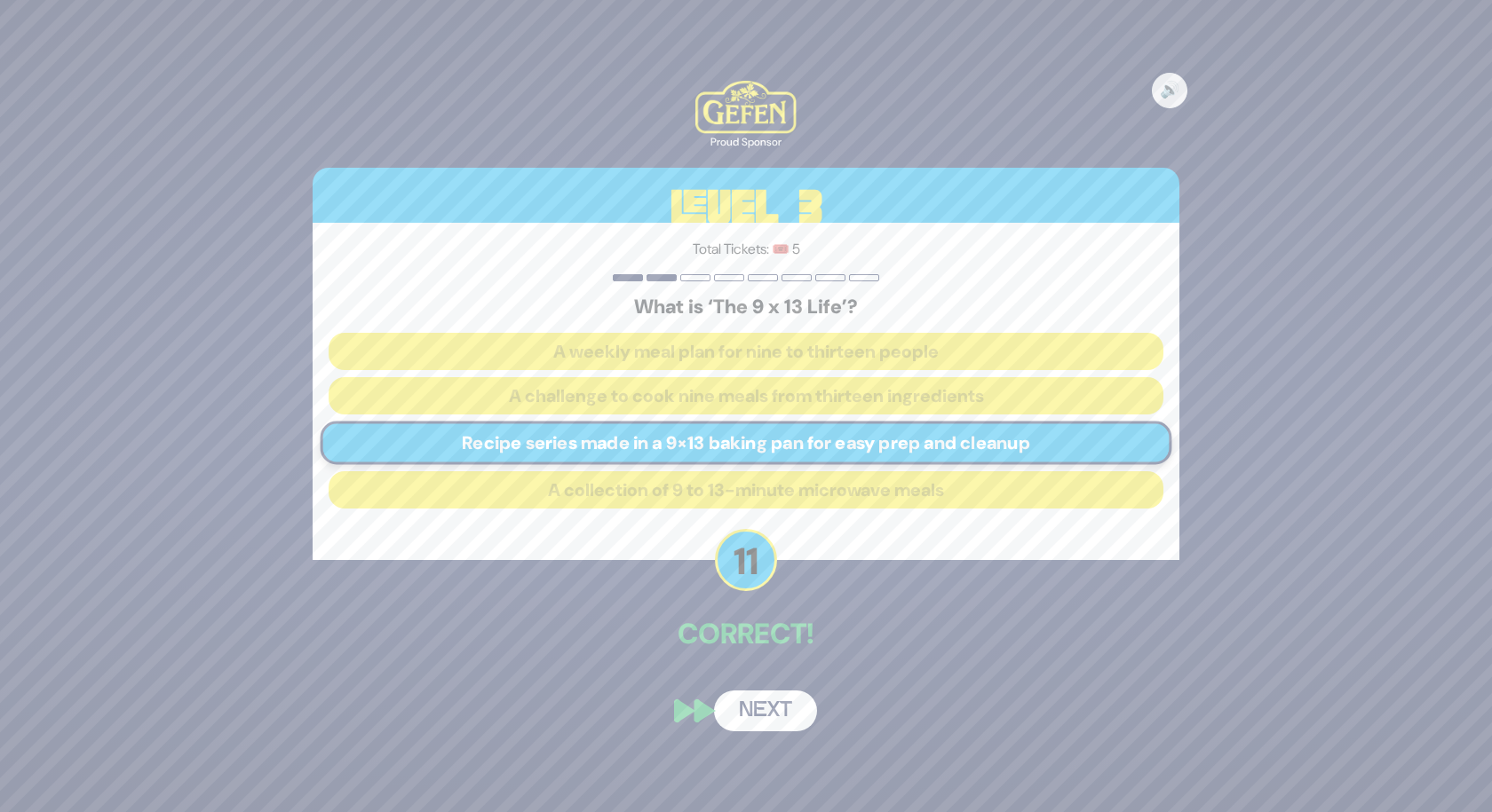
click at [740, 707] on button "Next" at bounding box center [765, 711] width 103 height 41
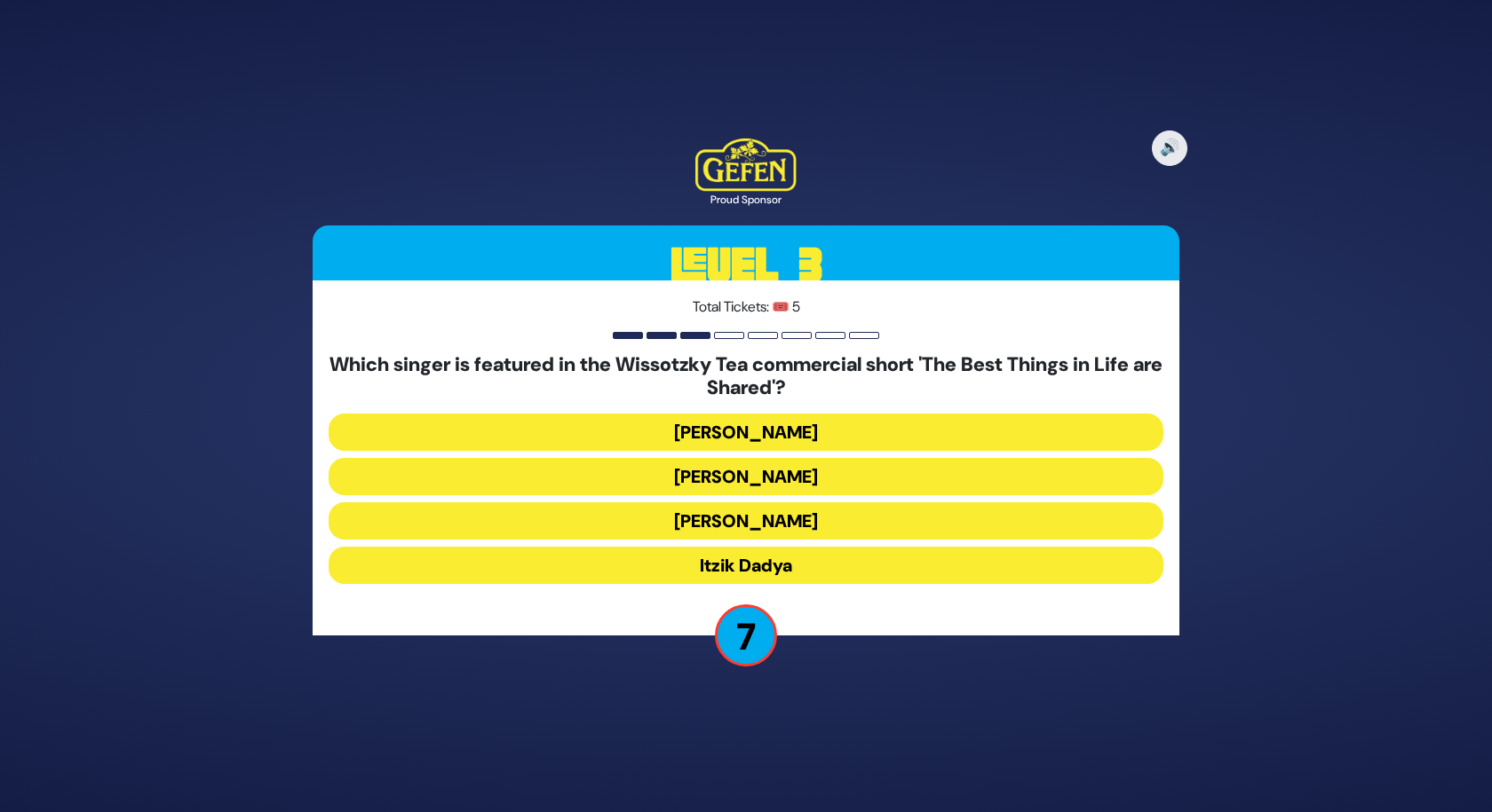
click at [763, 563] on button "Itzik Dadya" at bounding box center [746, 565] width 835 height 37
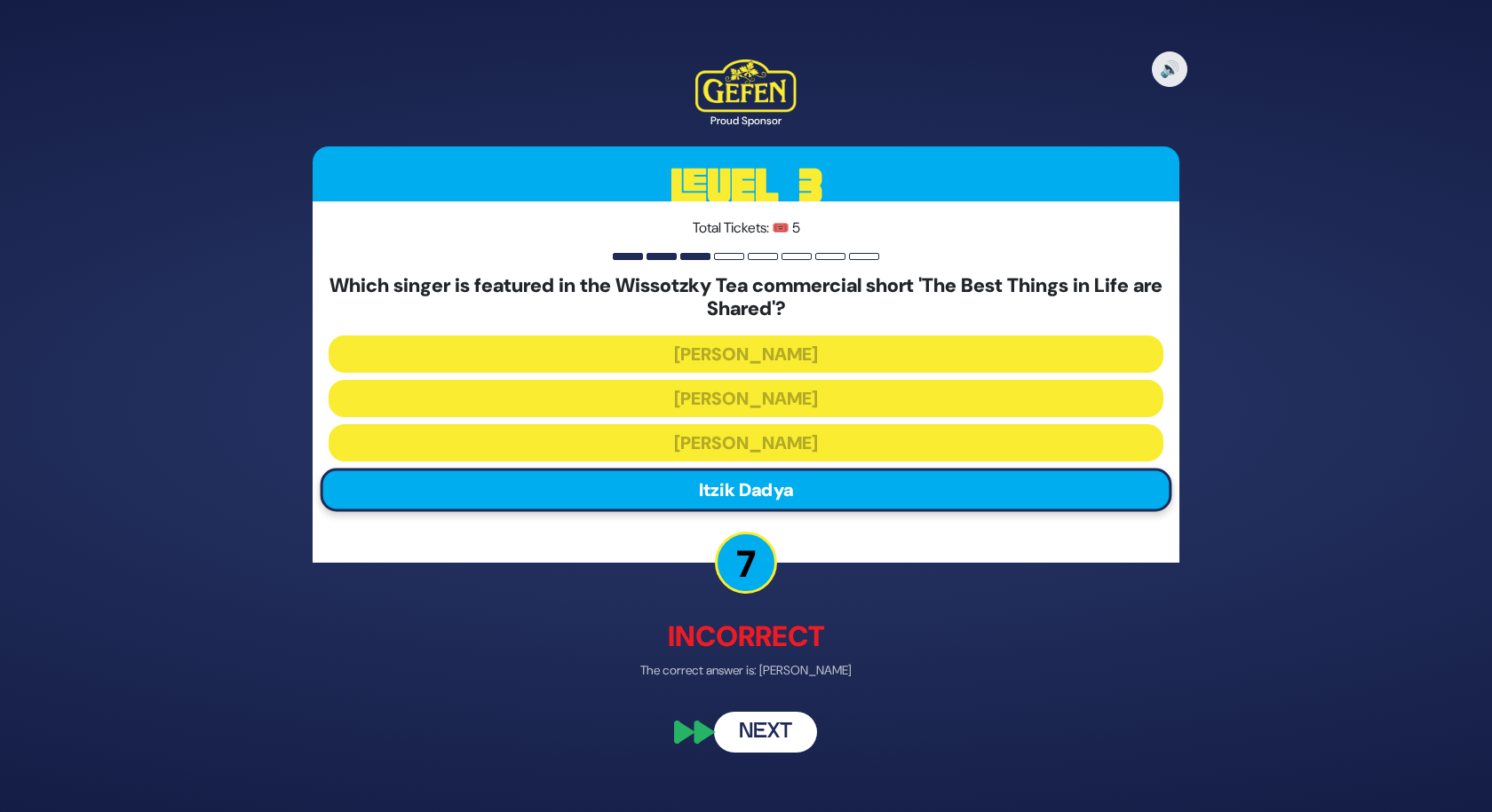
click at [761, 739] on button "Next" at bounding box center [765, 732] width 103 height 41
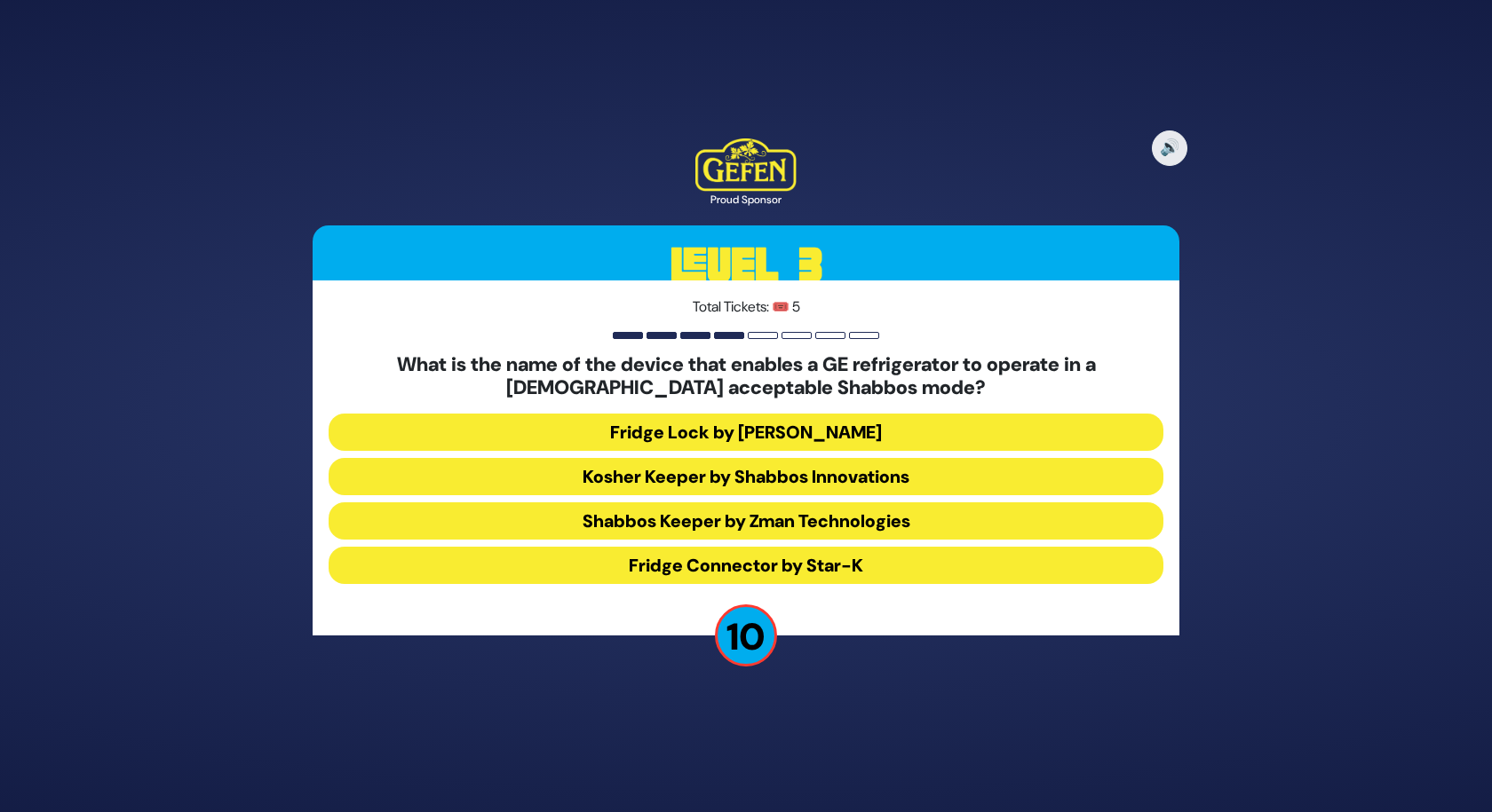
click at [740, 566] on button "Fridge Connector by Star-K" at bounding box center [746, 565] width 835 height 37
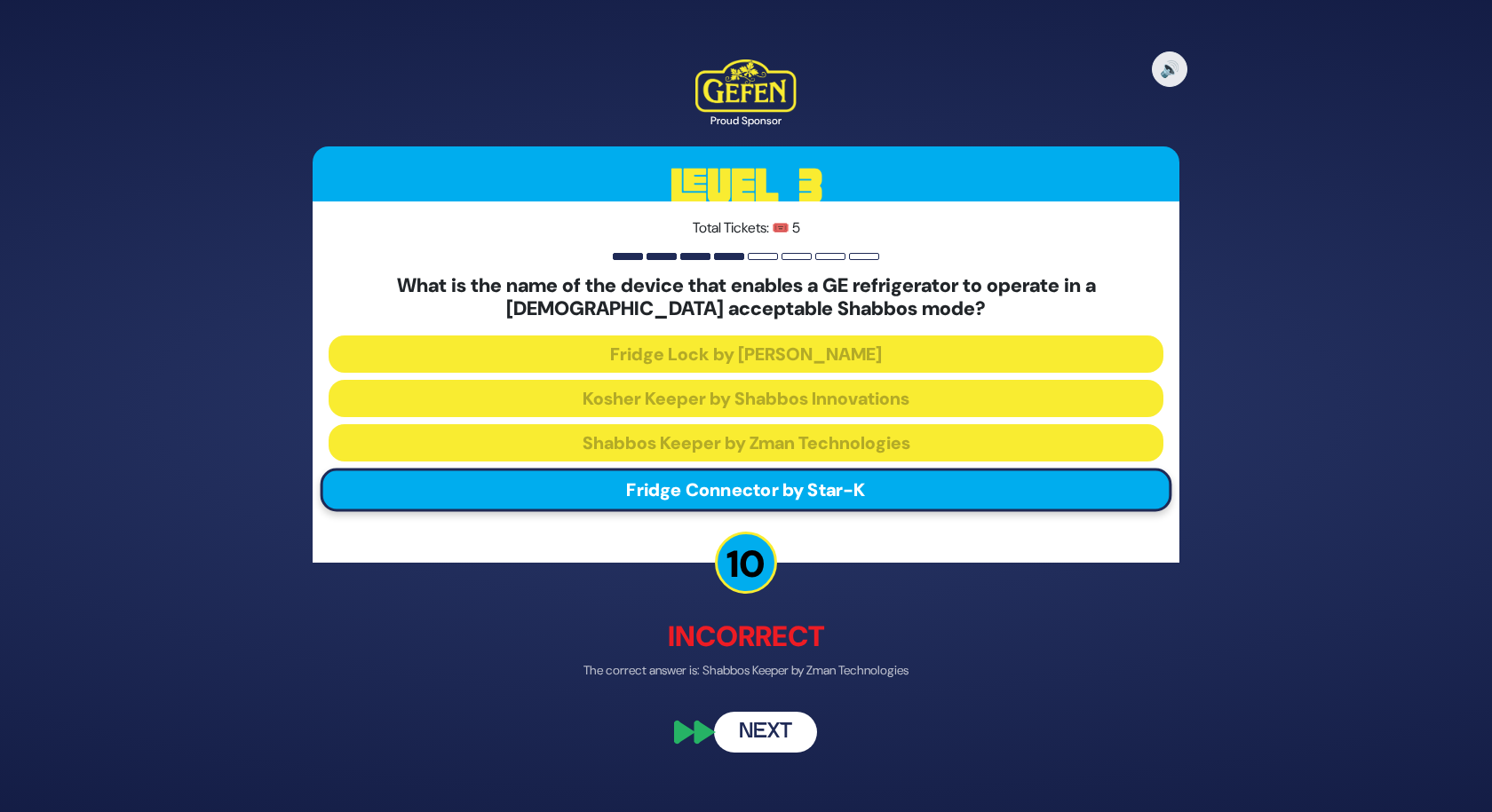
click at [756, 733] on button "Next" at bounding box center [765, 732] width 103 height 41
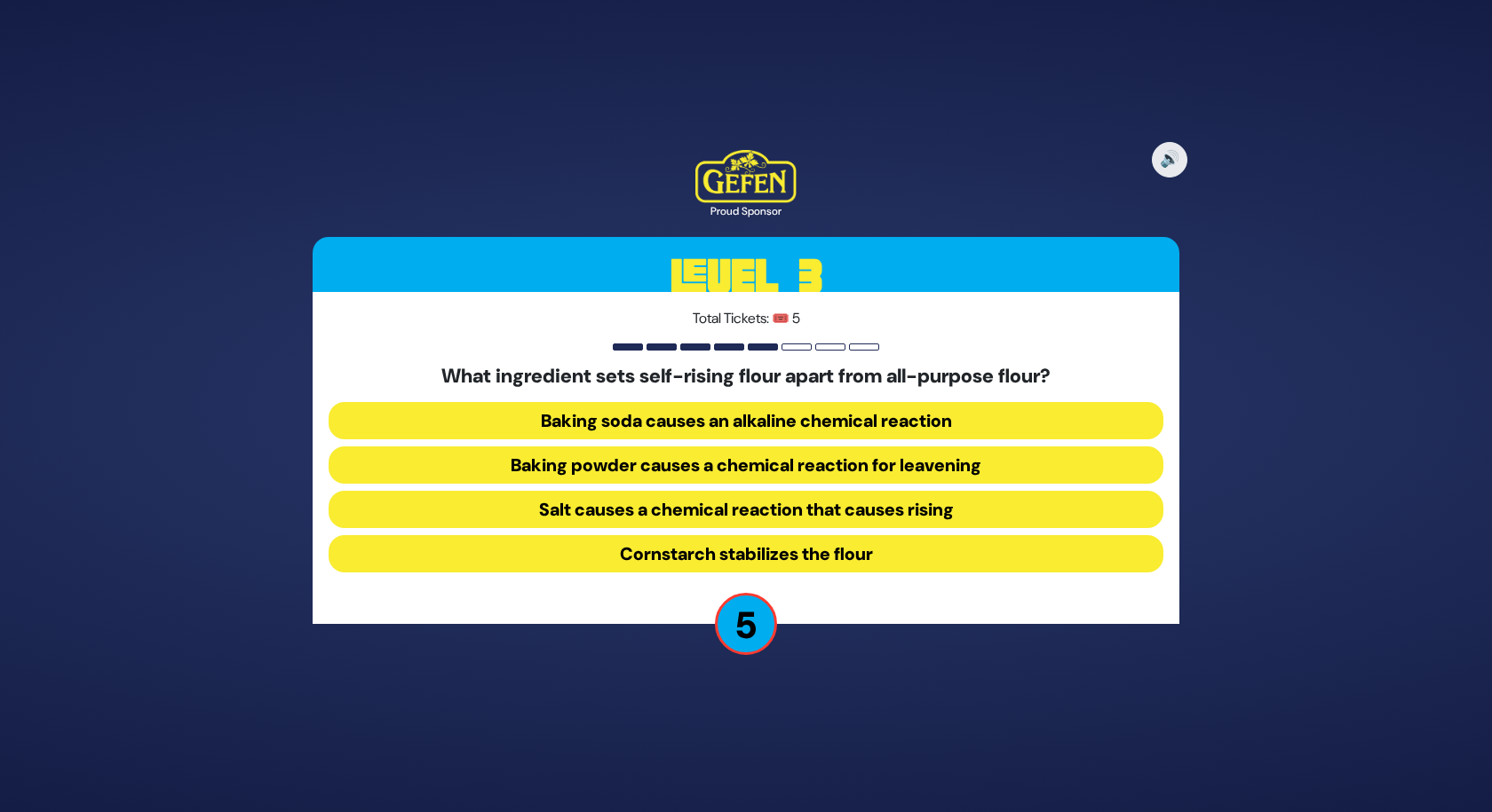
click at [710, 460] on button "Baking powder causes a chemical reaction for leavening" at bounding box center [746, 464] width 835 height 37
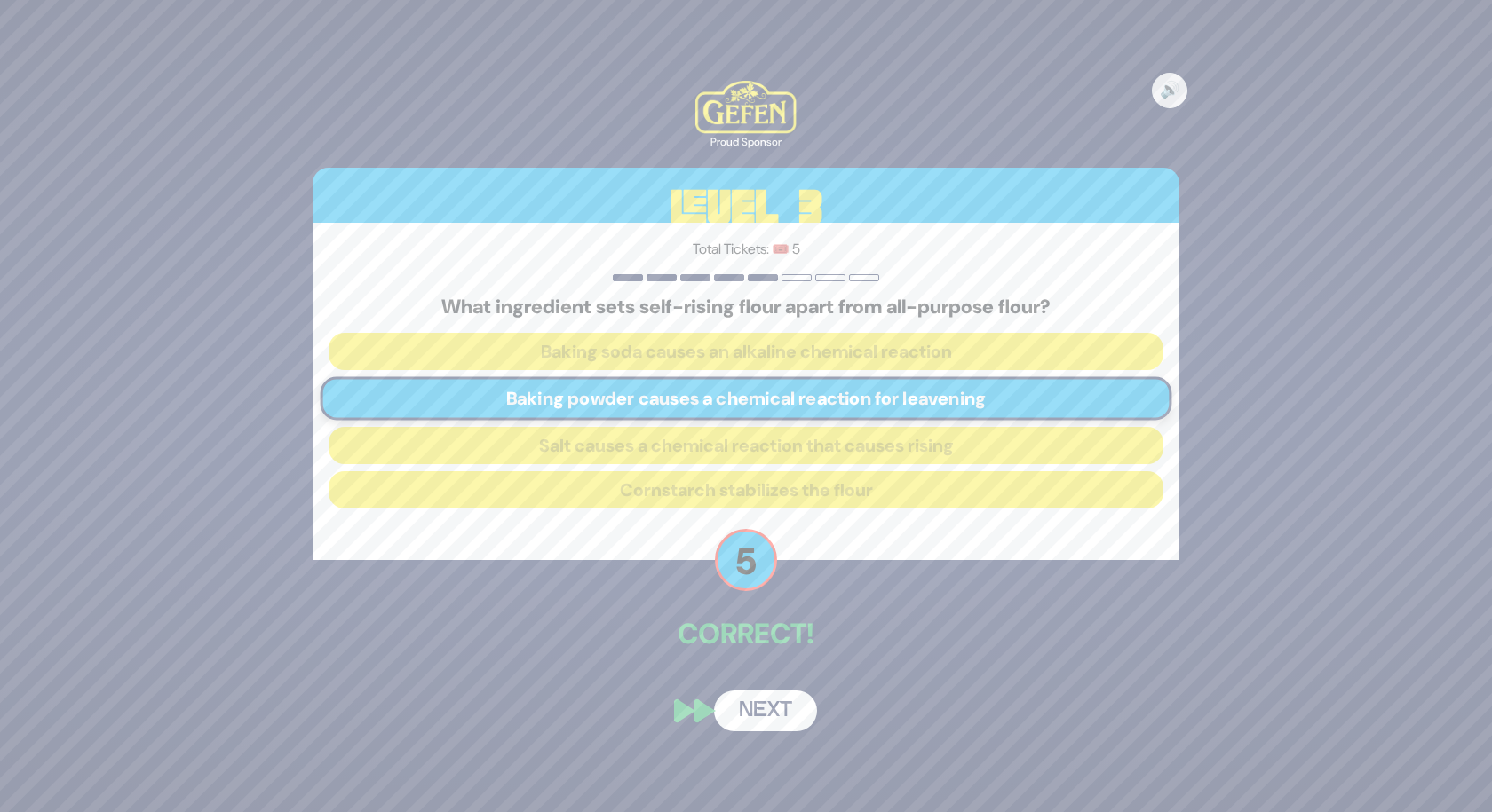
click at [766, 711] on button "Next" at bounding box center [765, 711] width 103 height 41
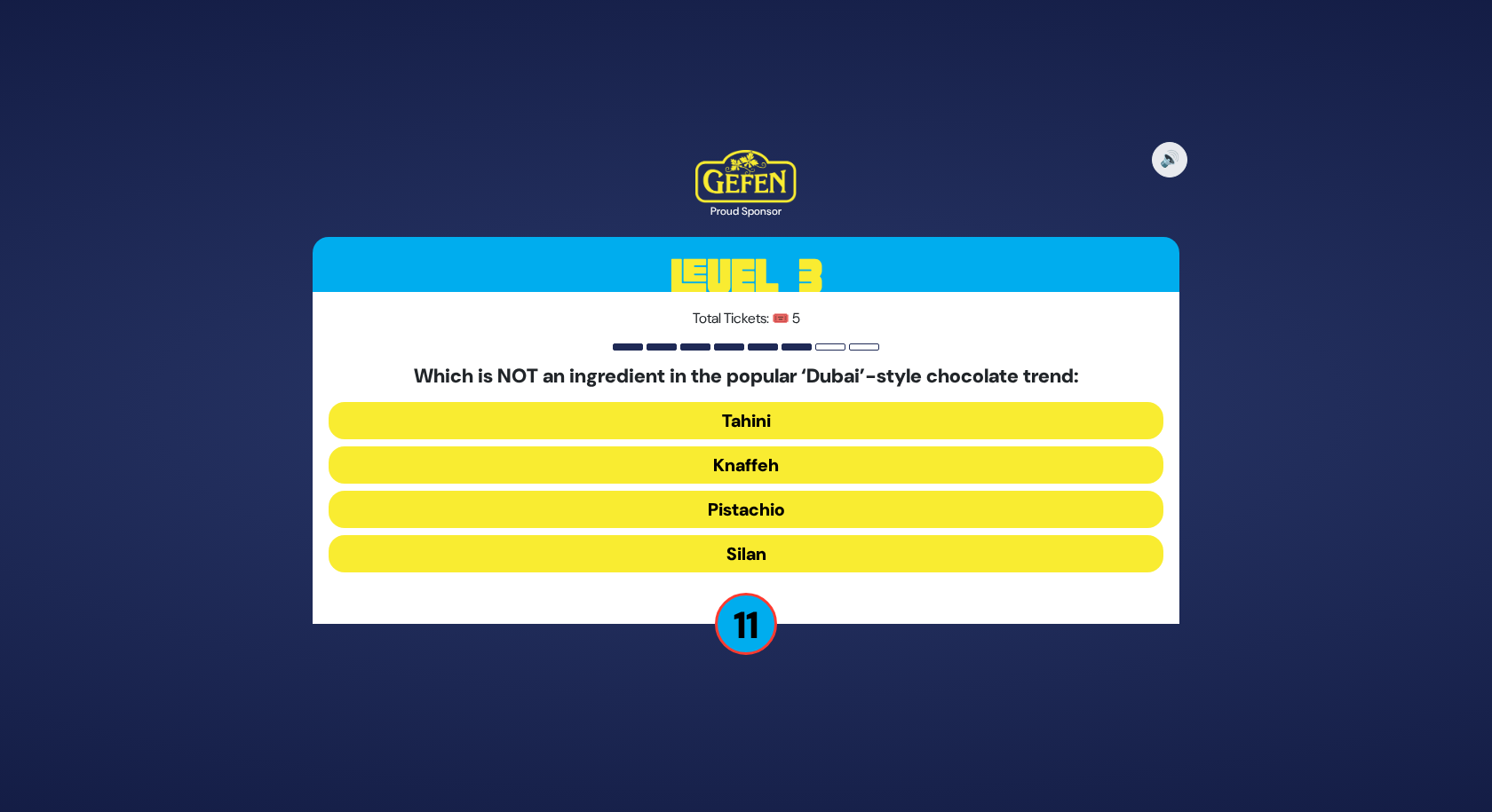
click at [769, 563] on button "Silan" at bounding box center [746, 553] width 835 height 37
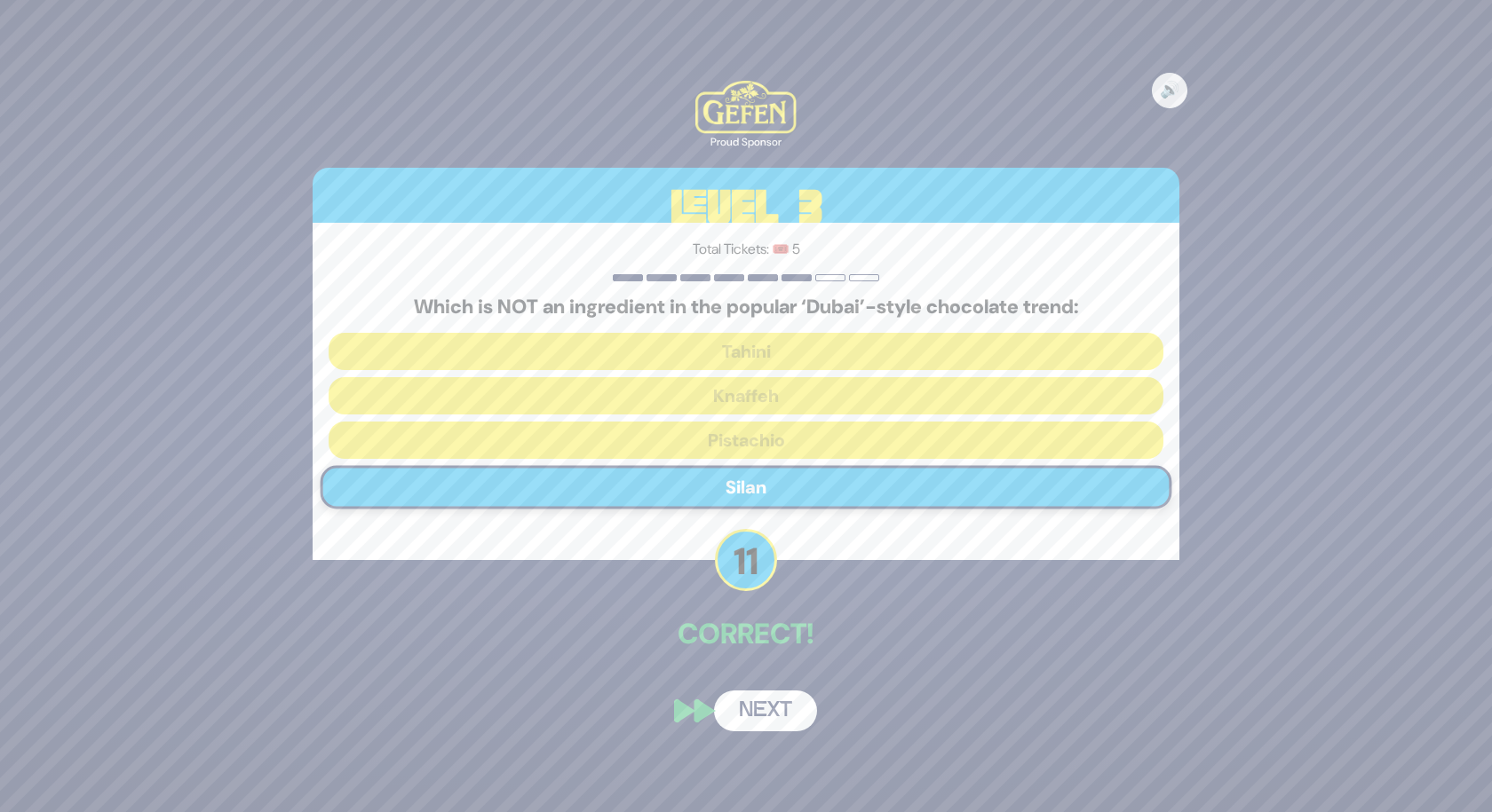
click at [772, 706] on button "Next" at bounding box center [765, 711] width 103 height 41
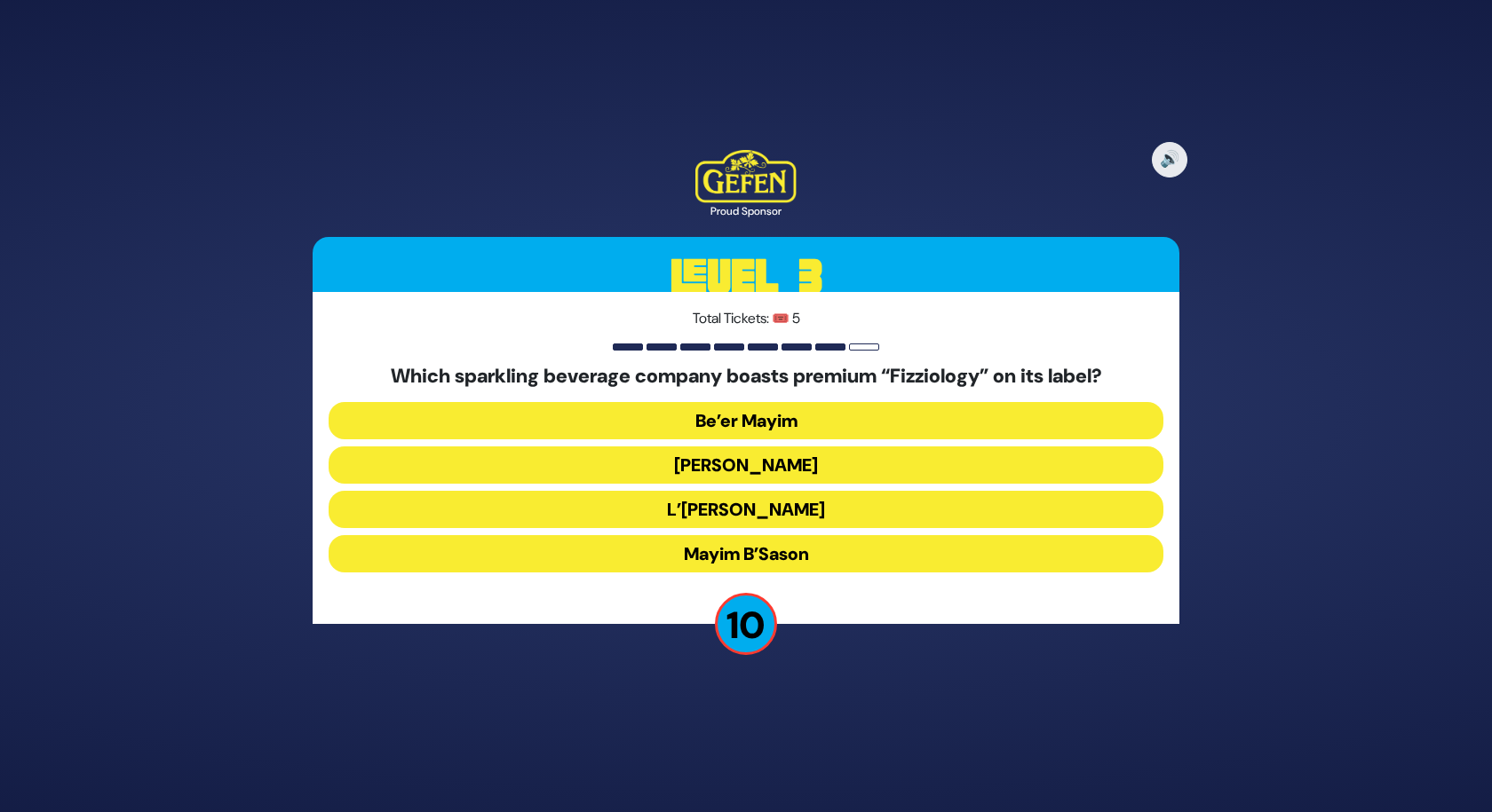
click at [788, 427] on button "Be’er Mayim" at bounding box center [746, 420] width 835 height 37
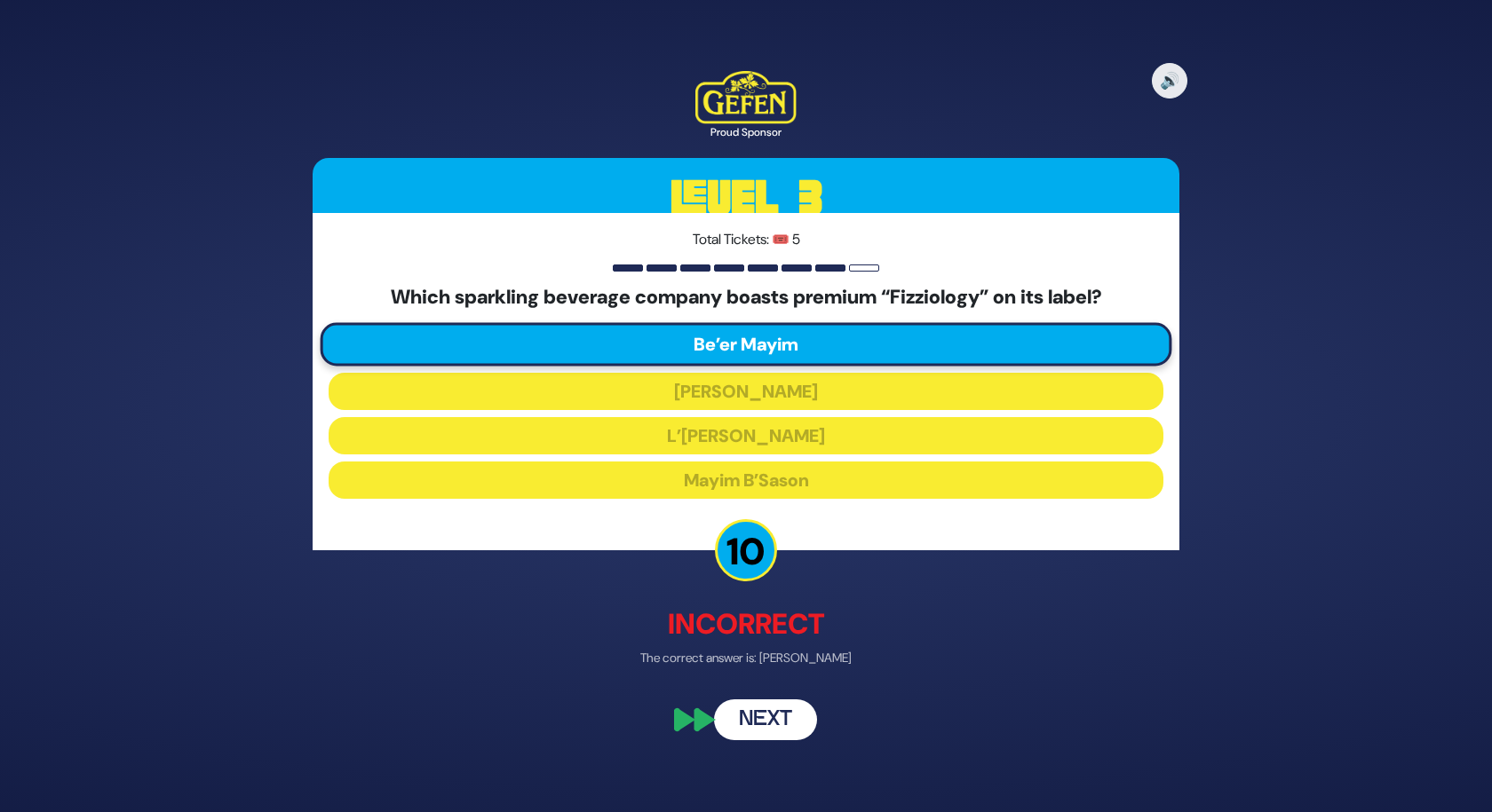
click at [749, 719] on button "Next" at bounding box center [765, 720] width 103 height 41
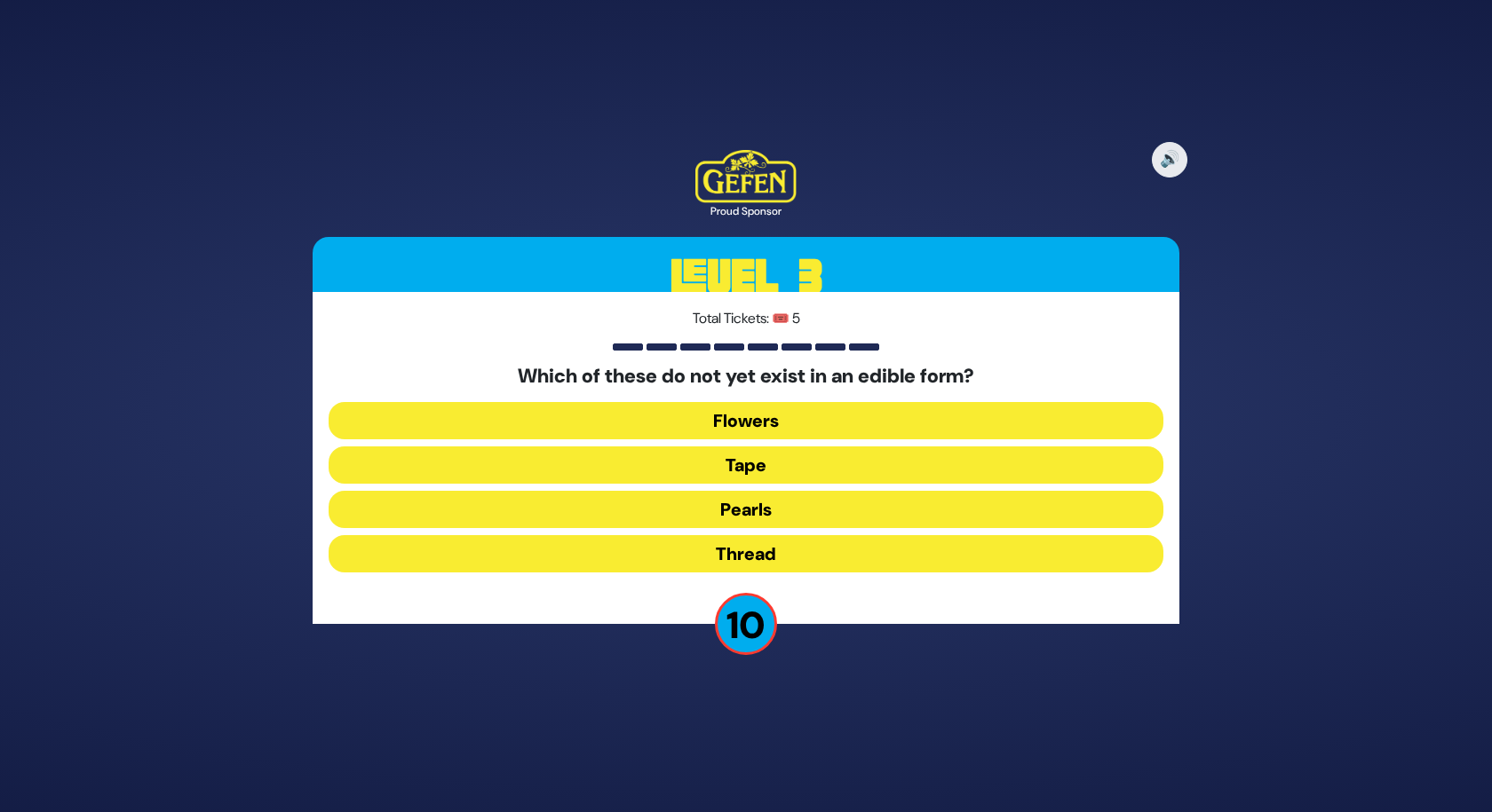
click at [758, 469] on button "Tape" at bounding box center [746, 464] width 835 height 37
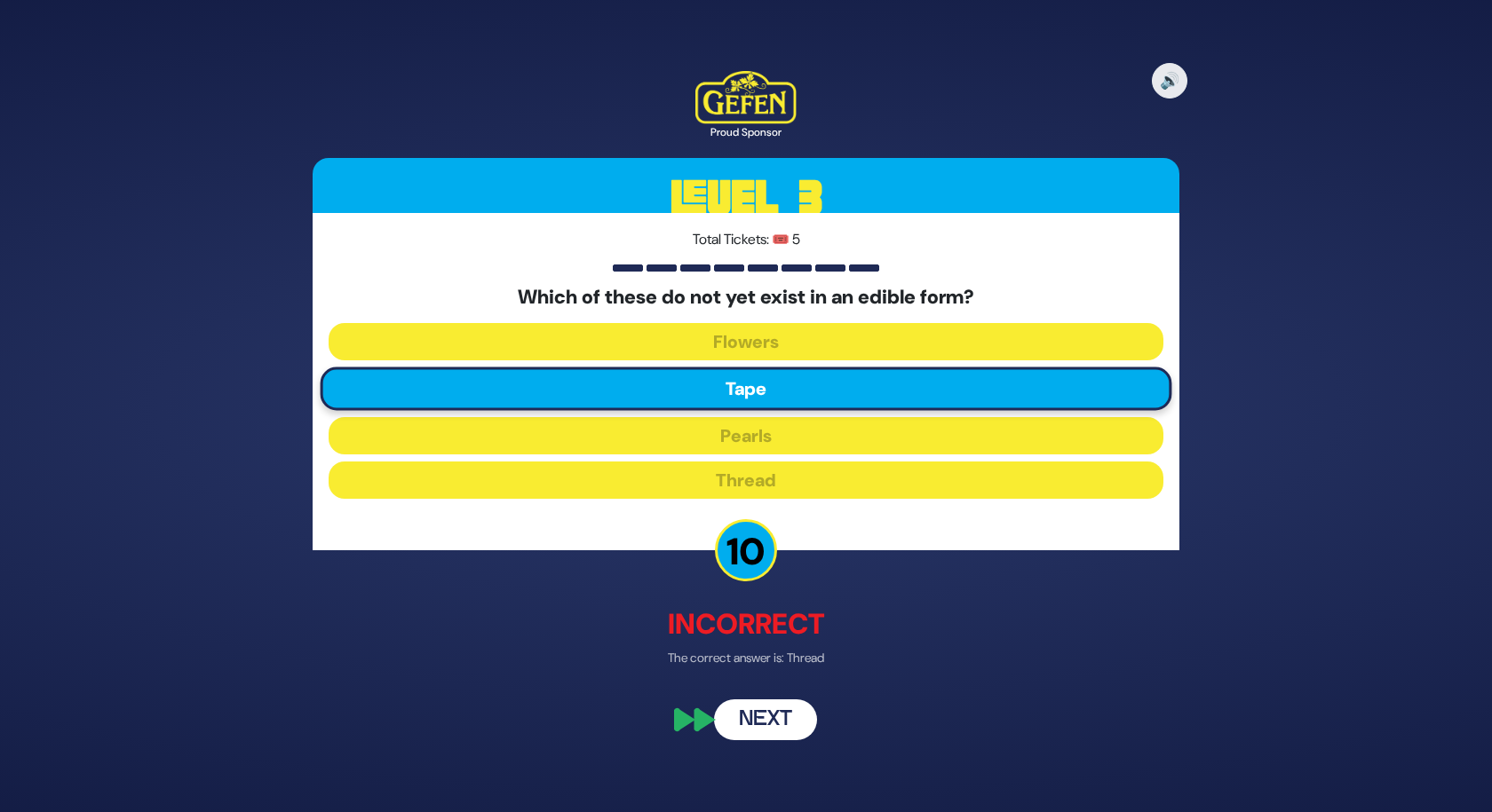
click at [751, 715] on button "Next" at bounding box center [765, 720] width 103 height 41
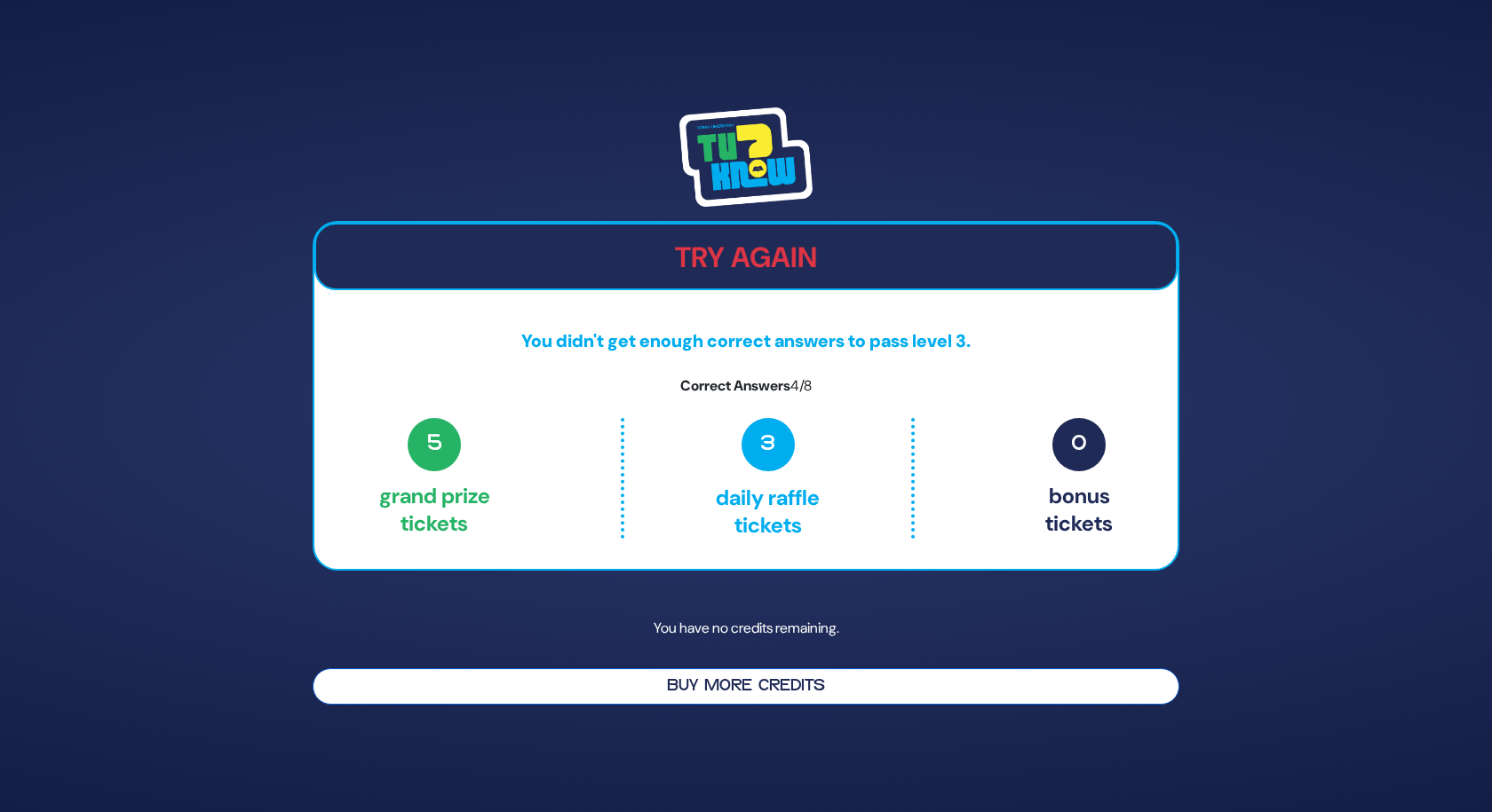
click at [724, 692] on button "Buy More Credits" at bounding box center [746, 686] width 867 height 36
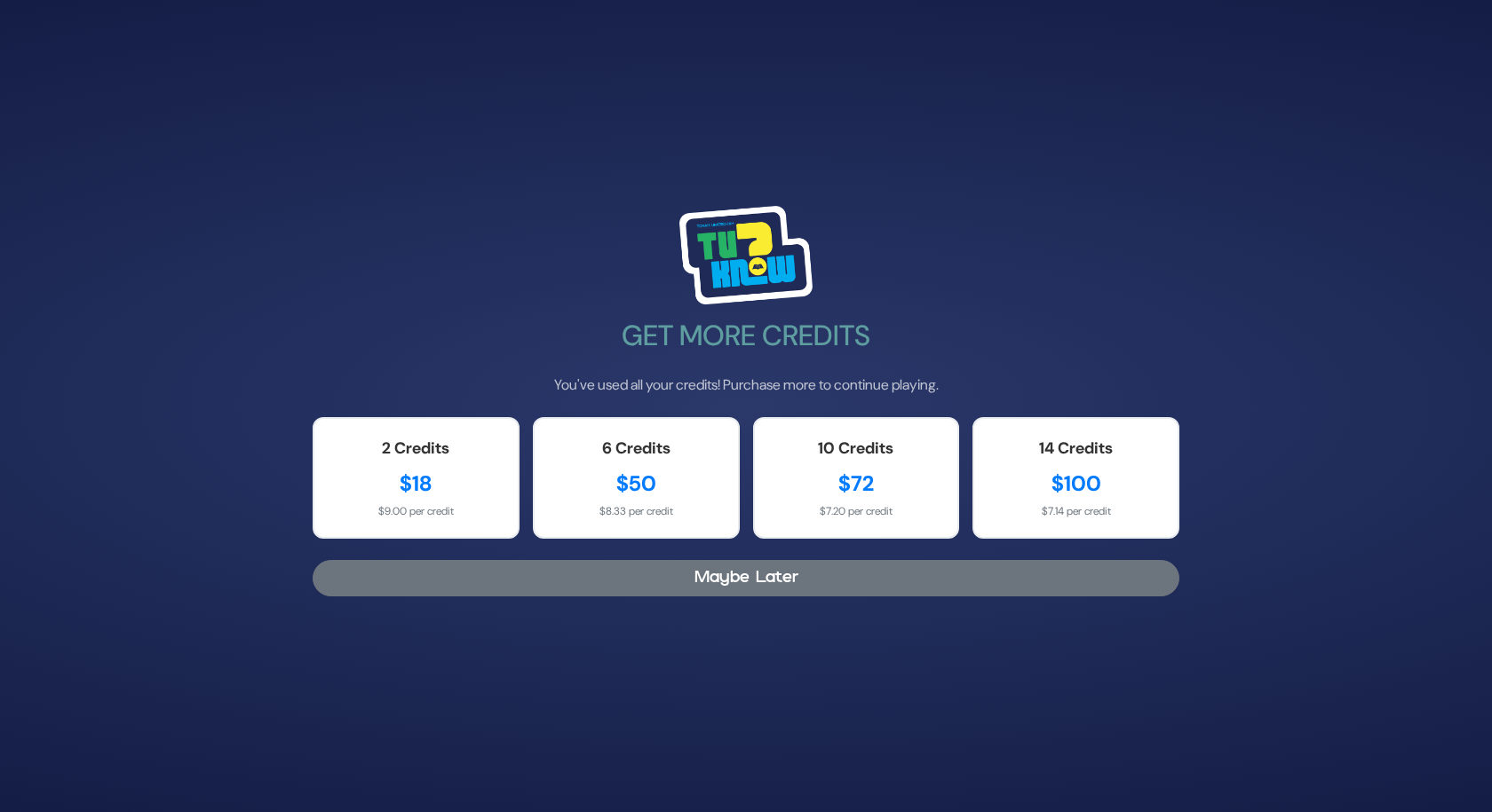
click at [719, 583] on button "Maybe Later" at bounding box center [746, 578] width 867 height 36
